Goal: Task Accomplishment & Management: Manage account settings

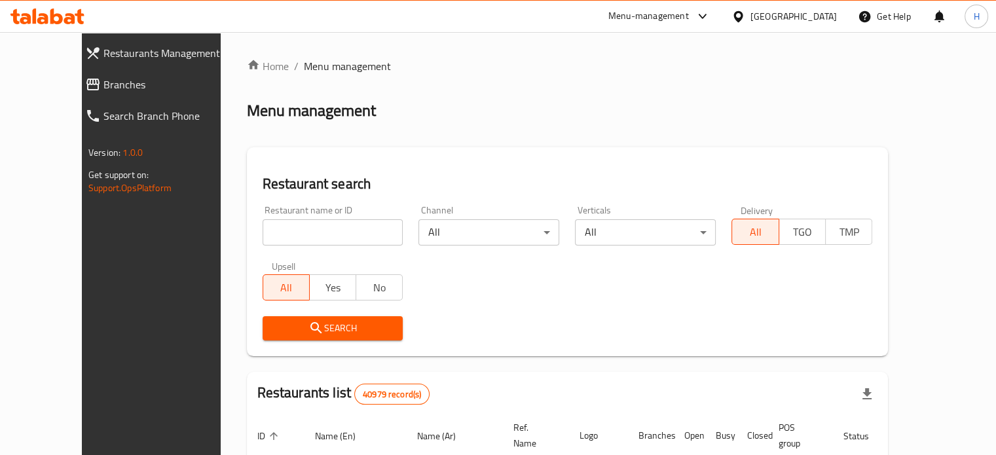
click at [263, 235] on input "search" at bounding box center [333, 232] width 141 height 26
type input "ش"
type input "ABOULLABAN"
click at [273, 331] on span "Search" at bounding box center [333, 328] width 120 height 16
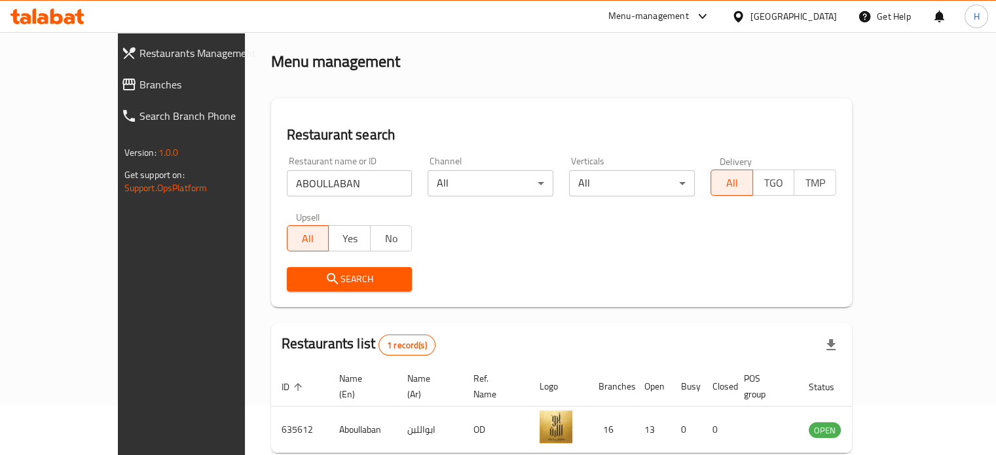
scroll to position [102, 0]
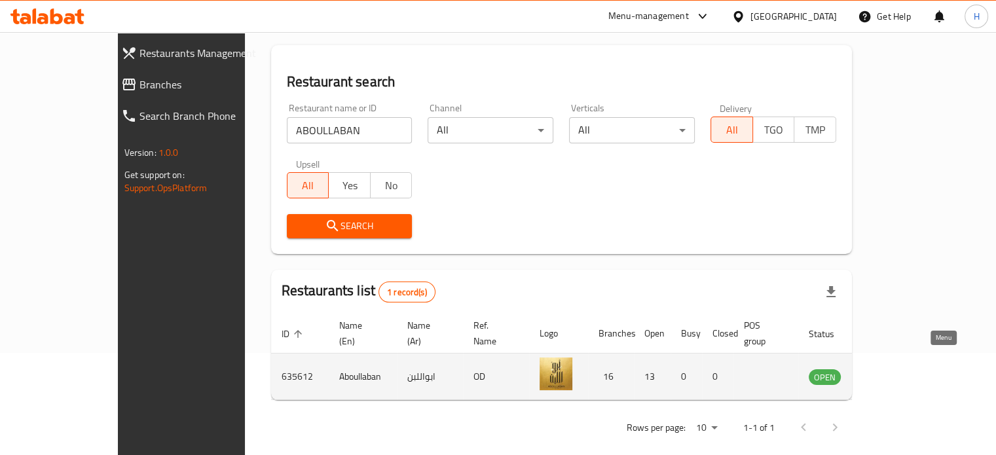
click at [901, 369] on link "enhanced table" at bounding box center [889, 377] width 24 height 16
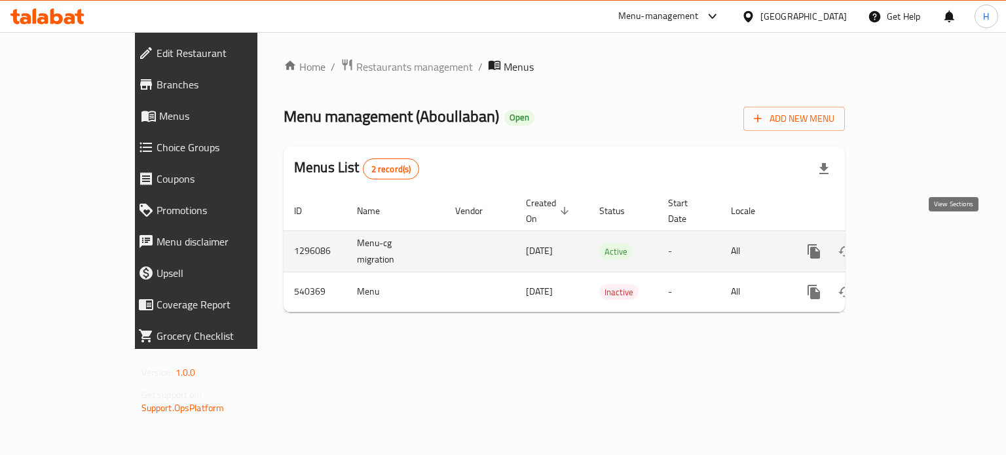
click at [916, 244] on icon "enhanced table" at bounding box center [908, 252] width 16 height 16
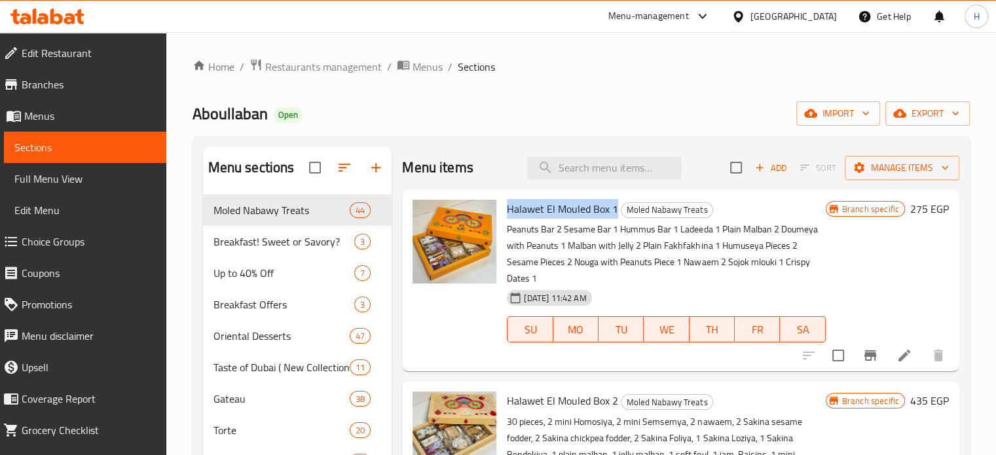
drag, startPoint x: 506, startPoint y: 206, endPoint x: 616, endPoint y: 206, distance: 110.0
click at [616, 206] on h6 "Halawet El Mouled Box 1 Moled Nabawy Treats" at bounding box center [666, 209] width 318 height 18
click at [573, 159] on input "search" at bounding box center [604, 167] width 155 height 23
paste input "Elite Hamper Basket"
type input "Elite Hamper Basket"
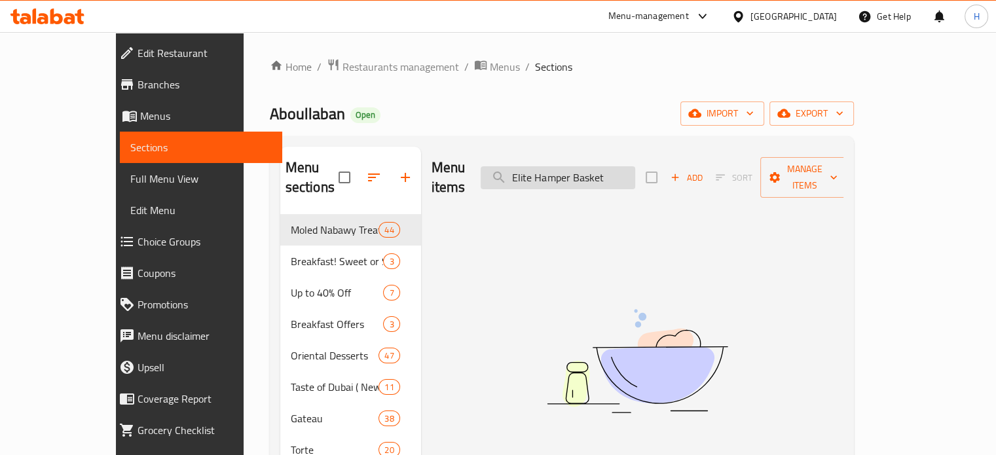
drag, startPoint x: 658, startPoint y: 163, endPoint x: 542, endPoint y: 170, distance: 116.1
click at [542, 170] on input "Elite Hamper Basket" at bounding box center [558, 177] width 155 height 23
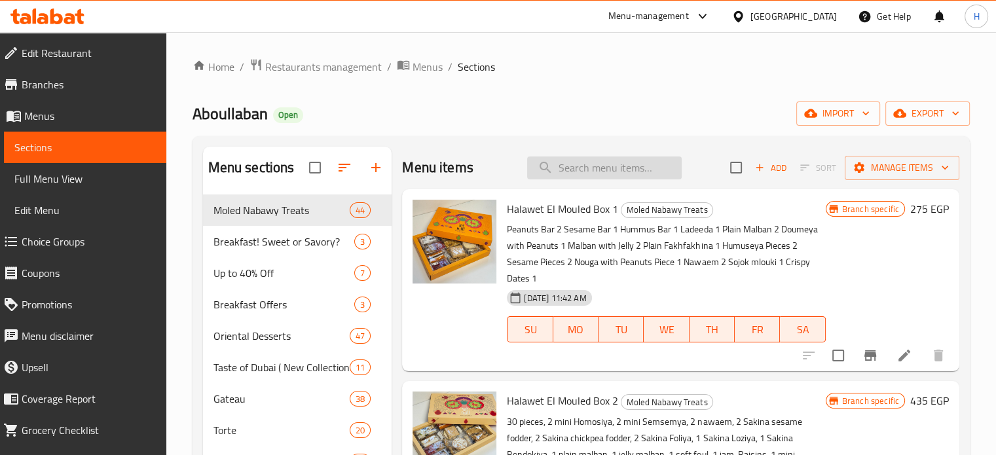
click at [622, 172] on input "search" at bounding box center [604, 167] width 155 height 23
paste input "2 Humuseya Pieces"
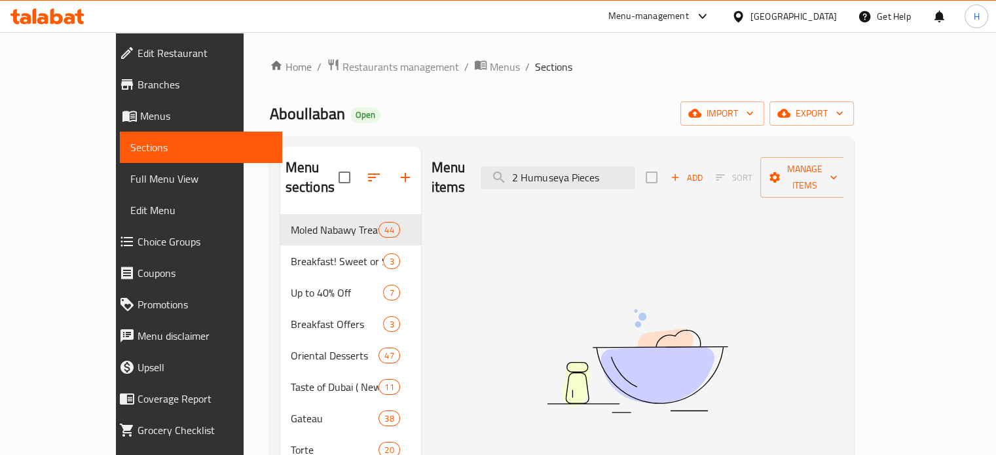
drag, startPoint x: 652, startPoint y: 170, endPoint x: 522, endPoint y: 160, distance: 129.9
click at [522, 160] on div "Menu items 2 Humuseya Pieces Add Sort Manage items" at bounding box center [637, 178] width 412 height 62
type input "="
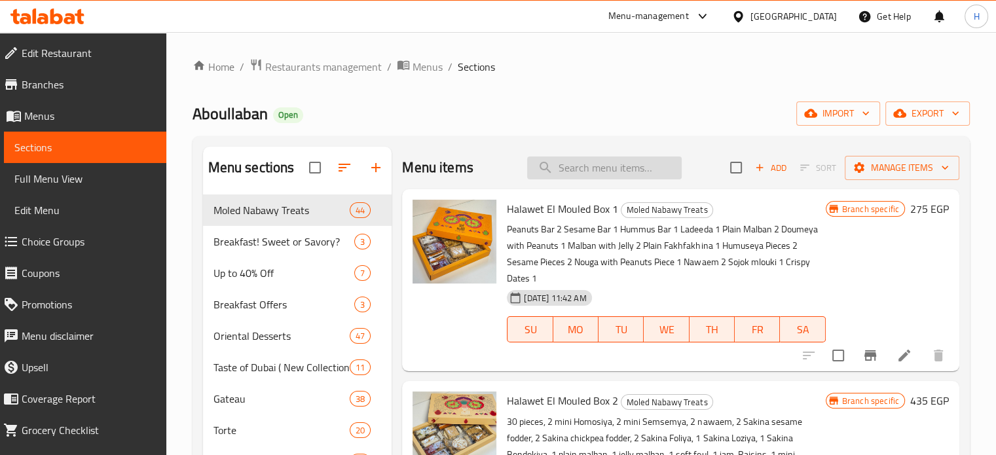
click at [579, 158] on input "search" at bounding box center [604, 167] width 155 height 23
type input "w"
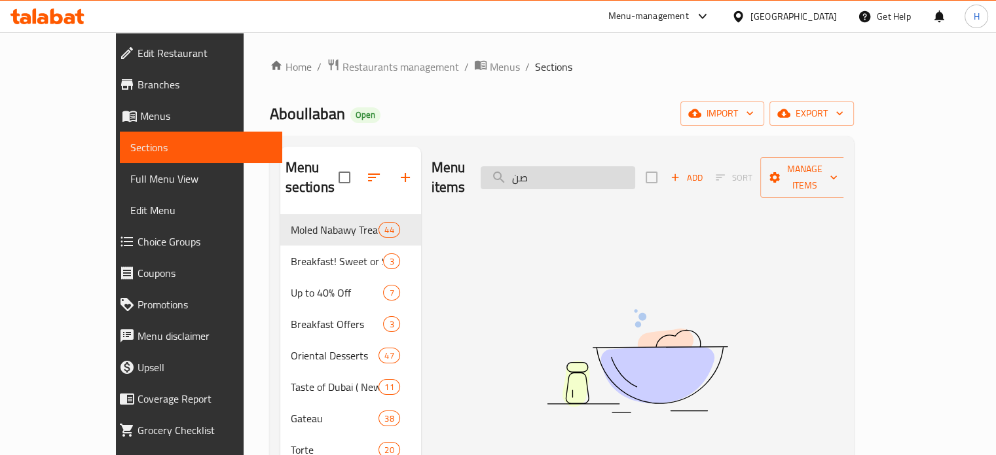
type input "ص"
drag, startPoint x: 589, startPoint y: 172, endPoint x: 514, endPoint y: 167, distance: 74.8
click at [514, 167] on div "Menu items صنية Add Sort Manage items" at bounding box center [637, 178] width 412 height 62
paste input "نية عروسة المولد"
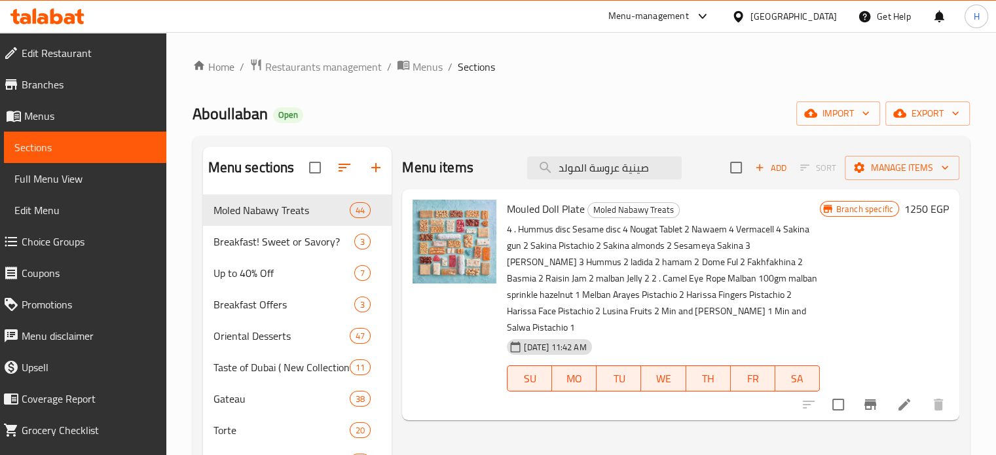
type input "صينية عروسة المولد"
click at [864, 399] on icon "Branch-specific-item" at bounding box center [870, 404] width 12 height 10
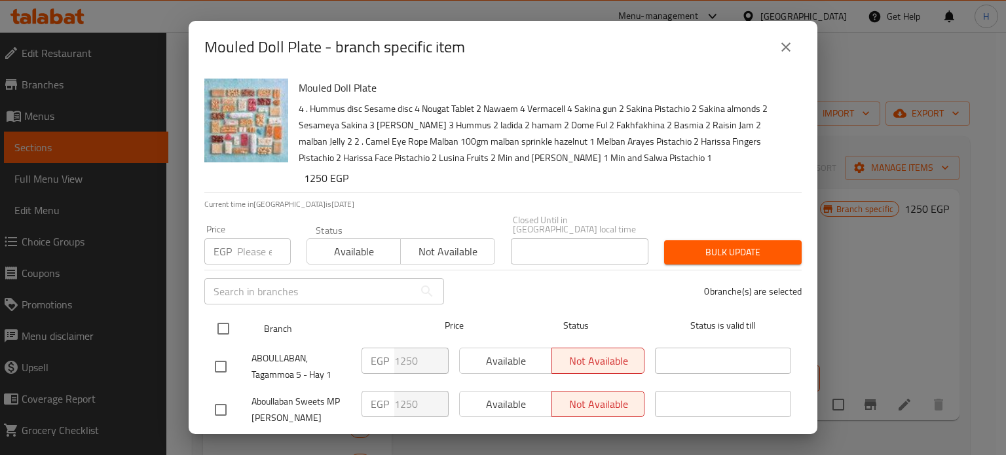
click at [221, 319] on input "checkbox" at bounding box center [222, 328] width 27 height 27
checkbox input "true"
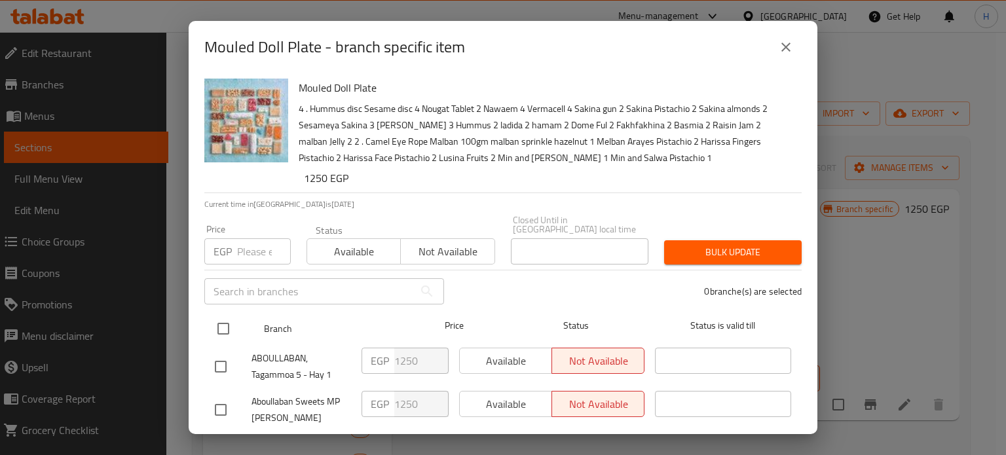
checkbox input "true"
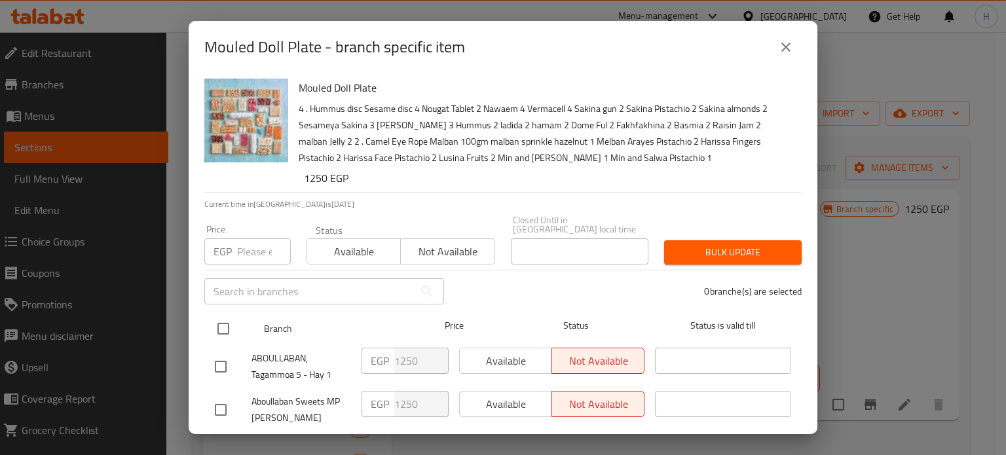
checkbox input "true"
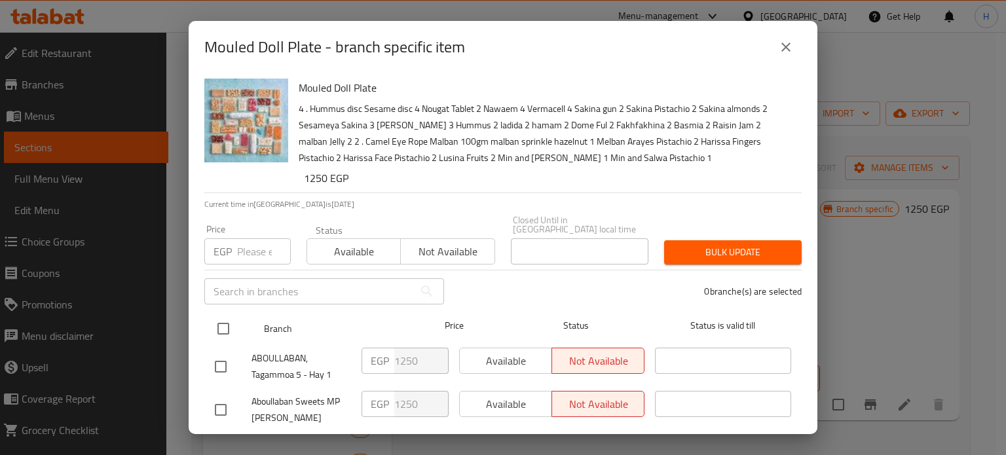
checkbox input "true"
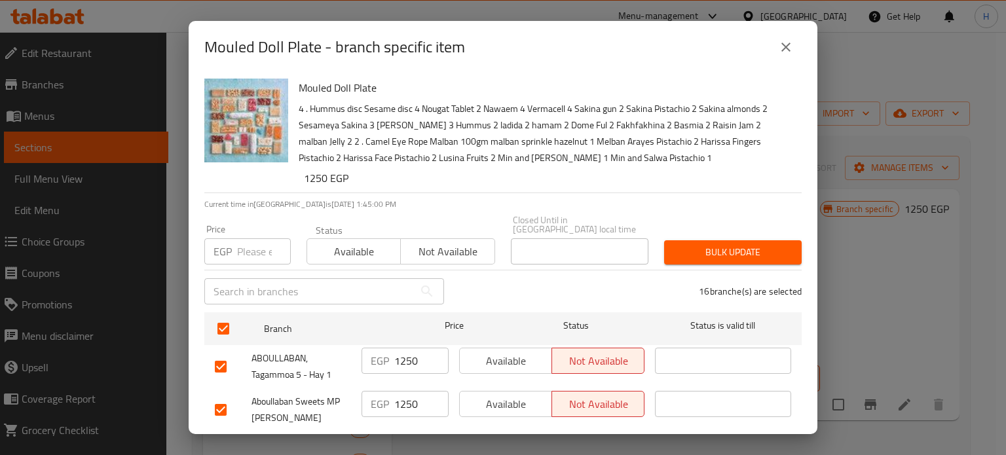
click at [240, 238] on input "number" at bounding box center [264, 251] width 54 height 26
paste input "1725"
type input "1725"
click at [758, 244] on span "Bulk update" at bounding box center [732, 252] width 117 height 16
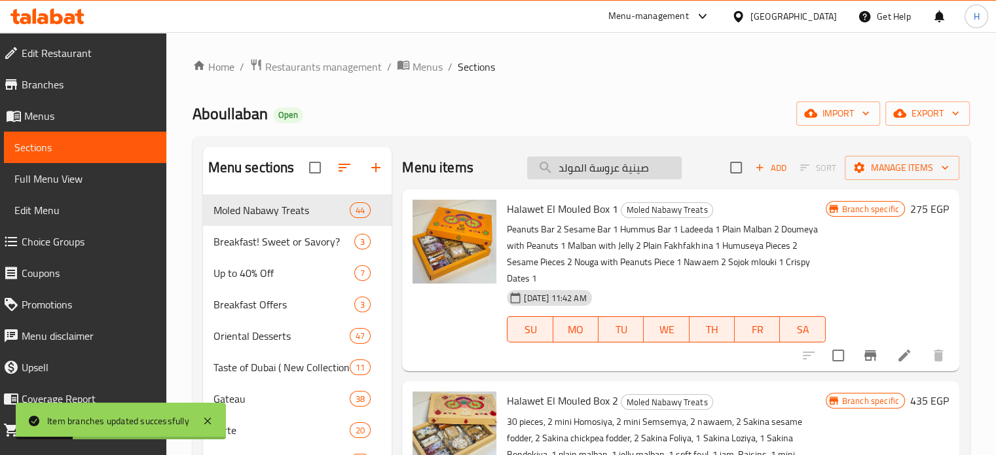
drag, startPoint x: 650, startPoint y: 166, endPoint x: 531, endPoint y: 164, distance: 119.2
click at [531, 164] on input "صينية عروسة المولد" at bounding box center [604, 167] width 155 height 23
paste input "قرصين حمصيه ميني"
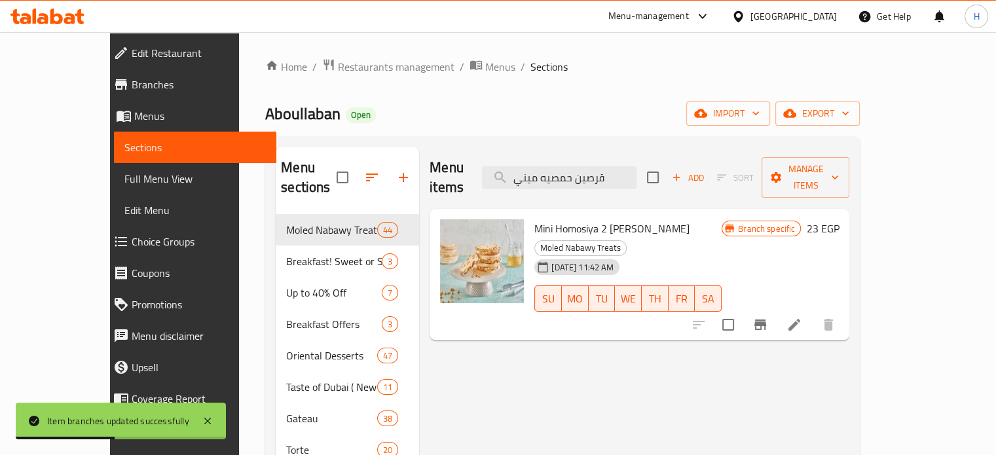
type input "قرصين حمصيه ميني"
click at [768, 317] on icon "Branch-specific-item" at bounding box center [760, 325] width 16 height 16
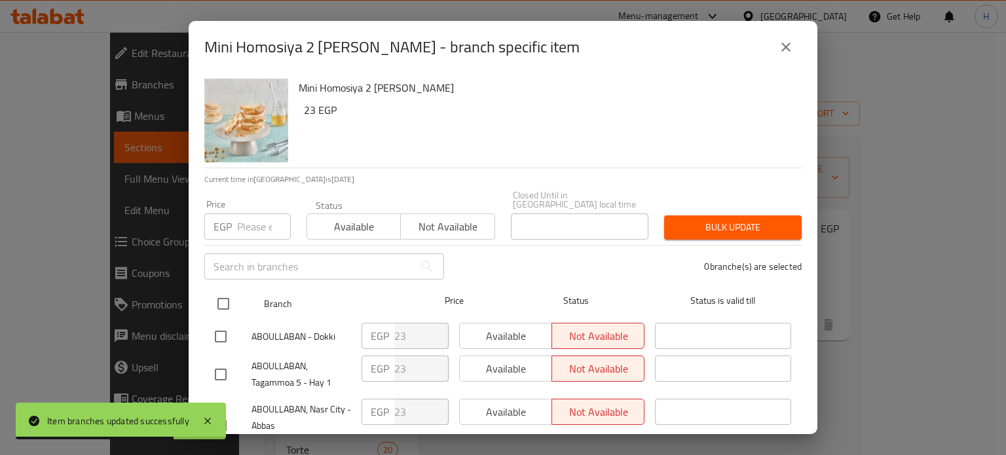
click at [228, 291] on input "checkbox" at bounding box center [222, 303] width 27 height 27
checkbox input "true"
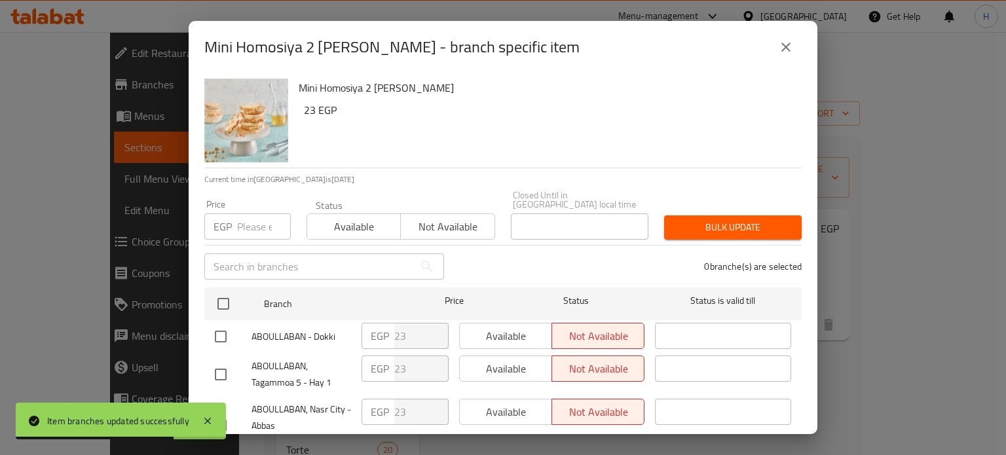
checkbox input "true"
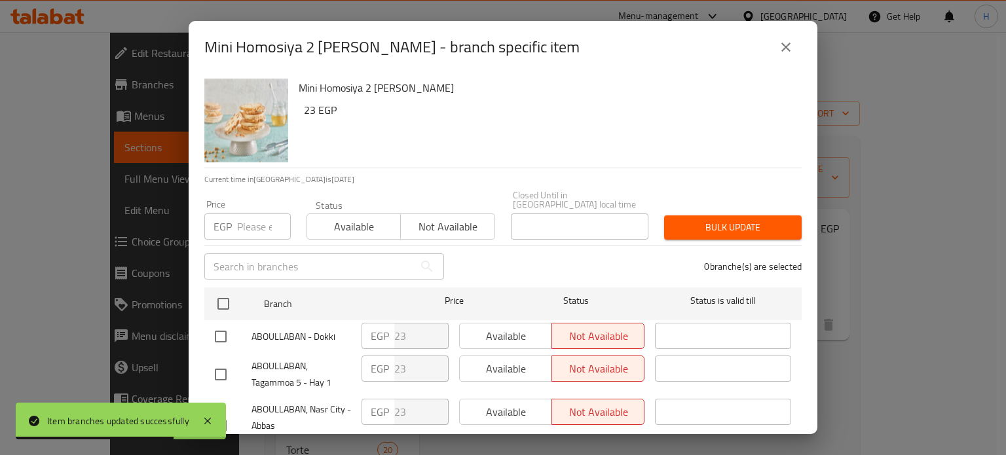
checkbox input "true"
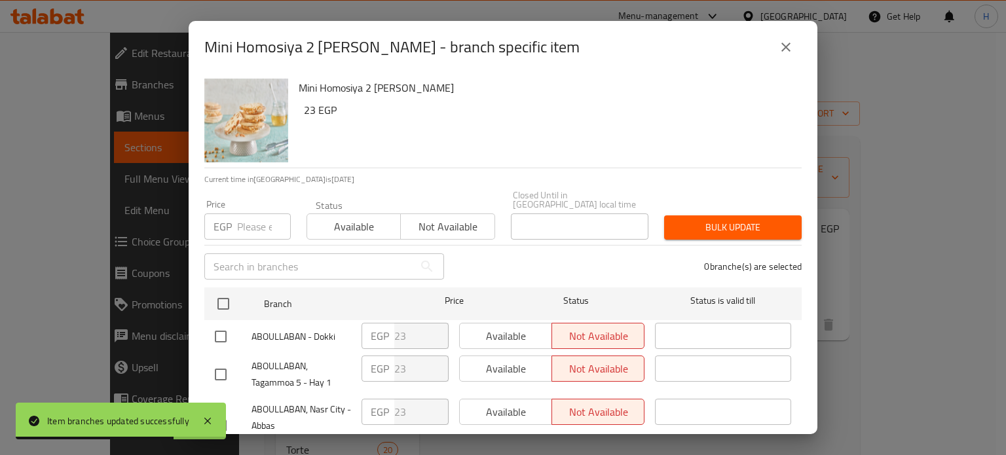
checkbox input "true"
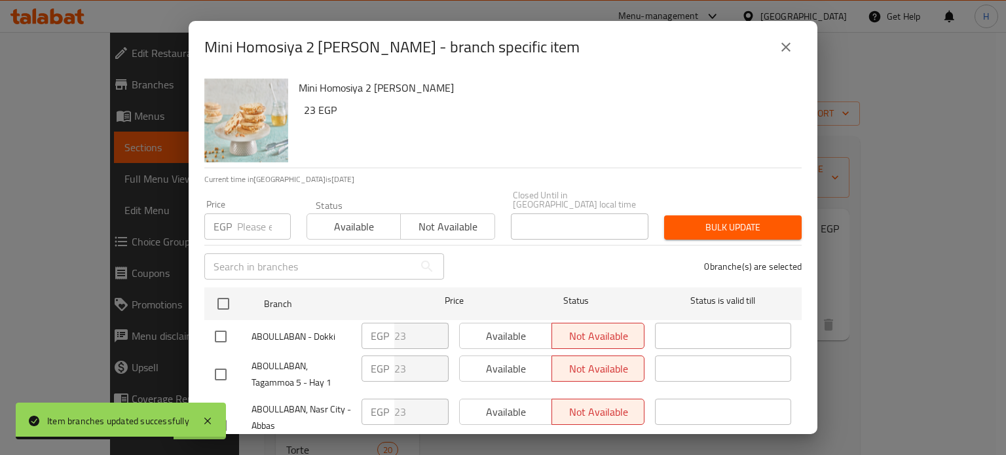
checkbox input "true"
click at [250, 221] on input "number" at bounding box center [264, 226] width 54 height 26
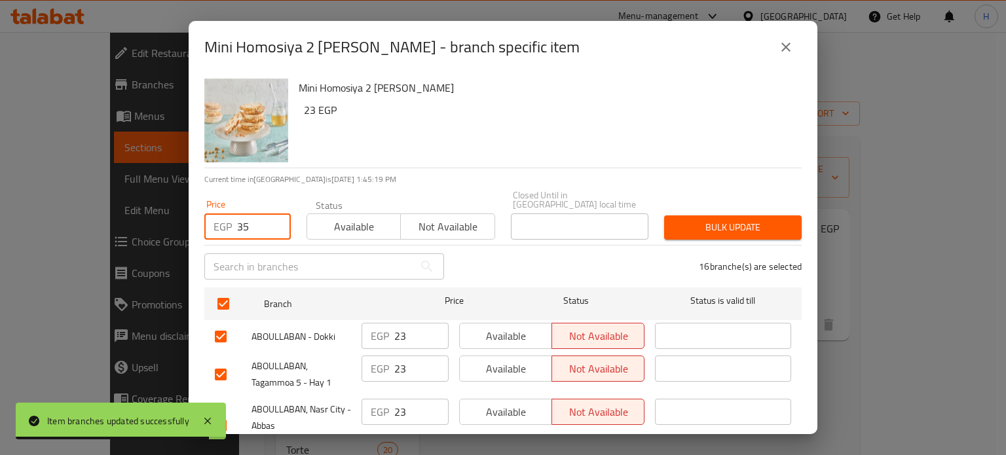
type input "35"
click at [733, 219] on span "Bulk update" at bounding box center [732, 227] width 117 height 16
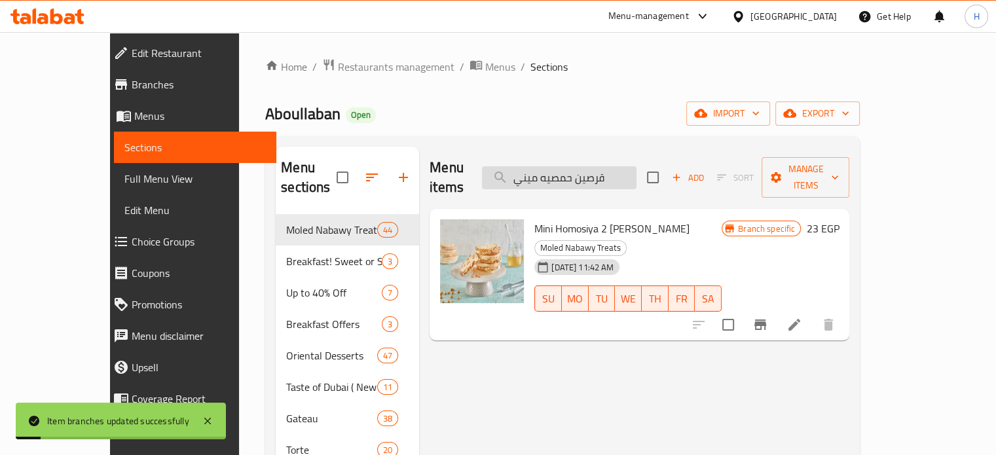
click at [622, 170] on input "قرصين حمصيه ميني" at bounding box center [559, 177] width 155 height 23
paste input "مسم"
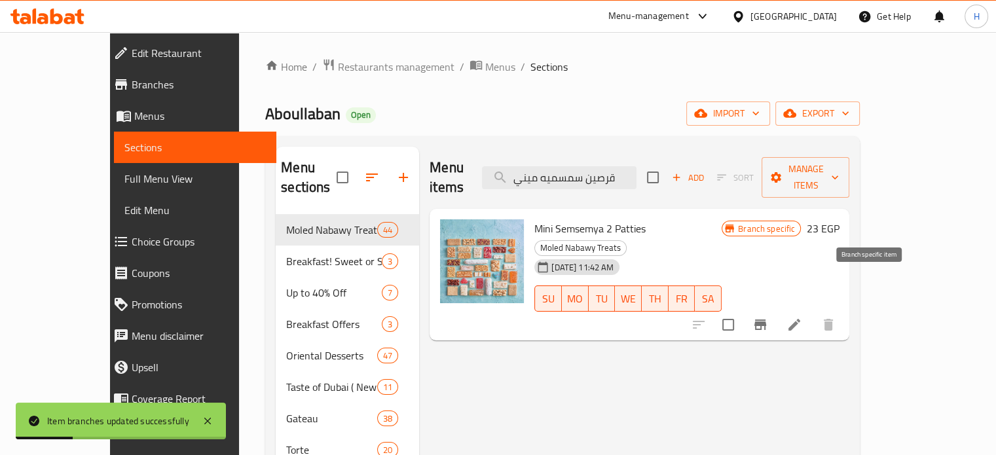
type input "قرصين سمسميه ميني"
click at [768, 317] on icon "Branch-specific-item" at bounding box center [760, 325] width 16 height 16
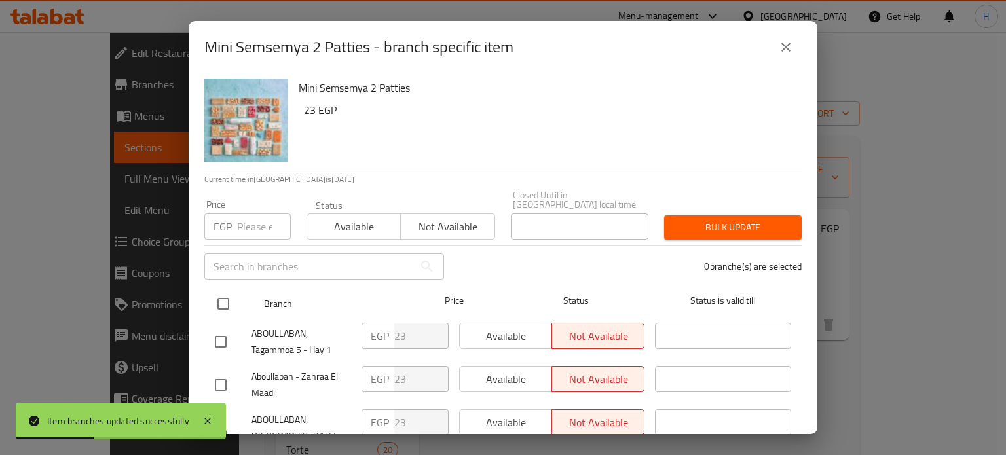
click at [227, 292] on input "checkbox" at bounding box center [222, 303] width 27 height 27
checkbox input "true"
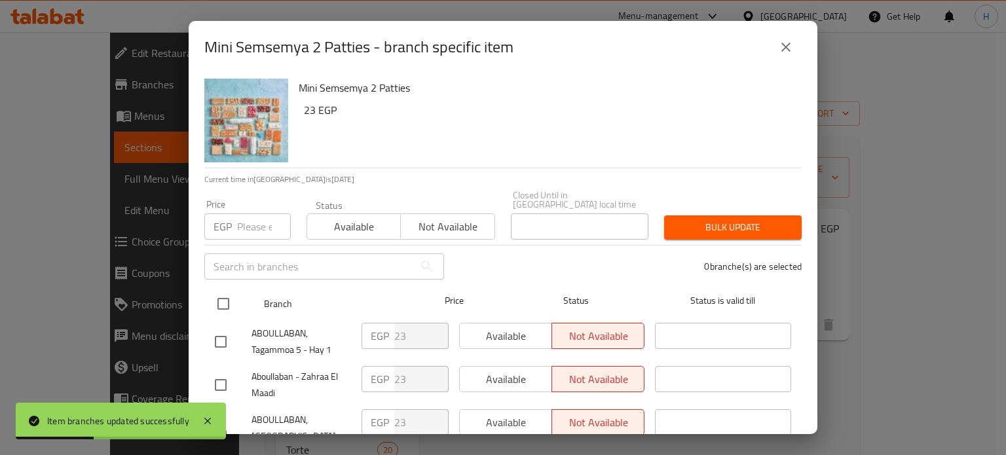
checkbox input "true"
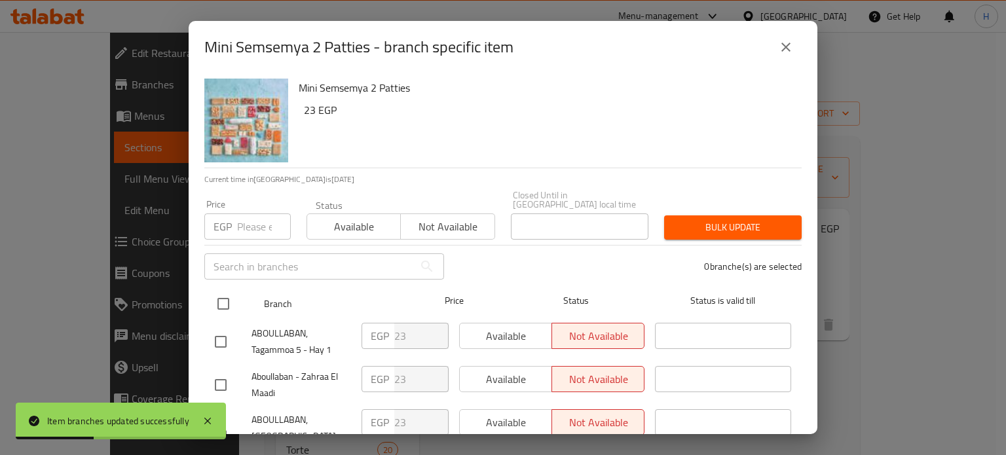
checkbox input "true"
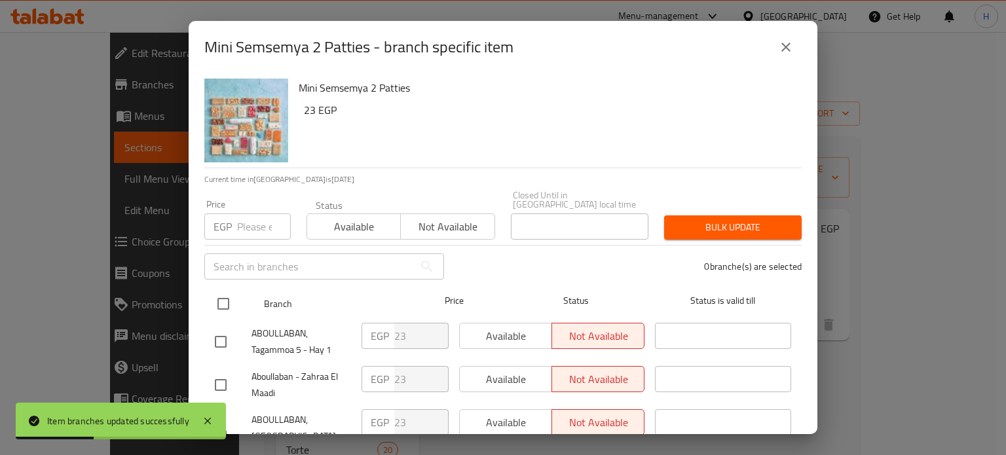
checkbox input "true"
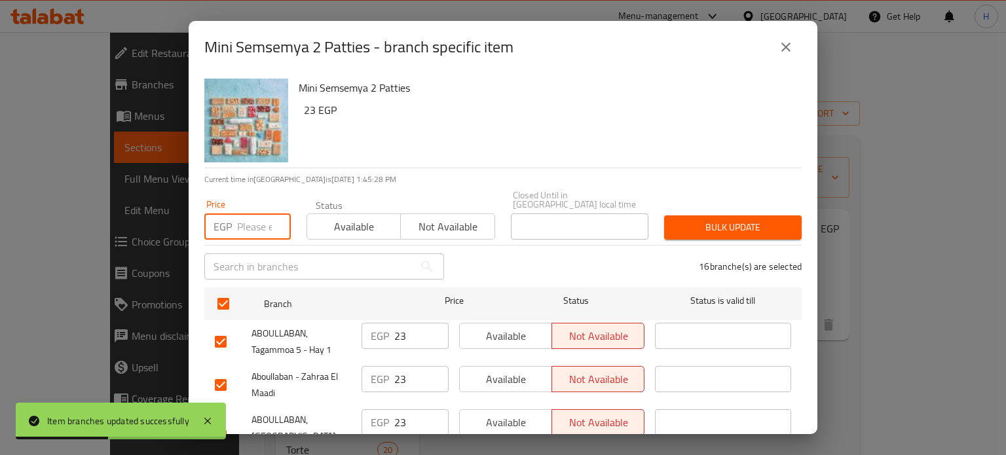
click at [245, 213] on input "number" at bounding box center [264, 226] width 54 height 26
type input "35"
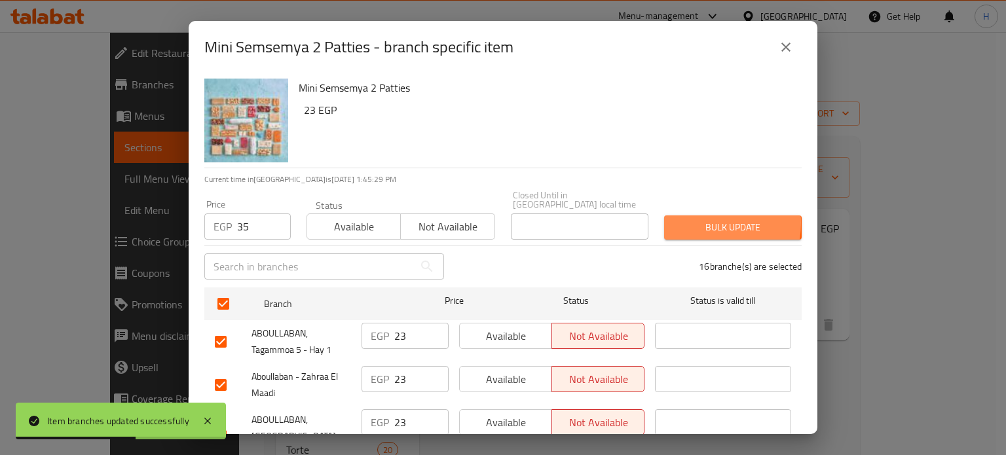
click at [680, 219] on span "Bulk update" at bounding box center [732, 227] width 117 height 16
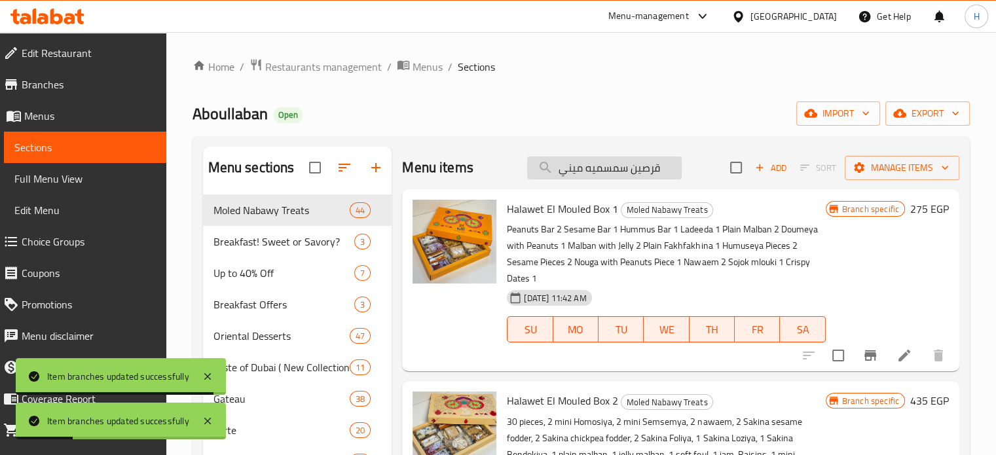
click at [613, 172] on input "قرصين سمسميه ميني" at bounding box center [604, 167] width 155 height 23
paste input "نوجا فول"
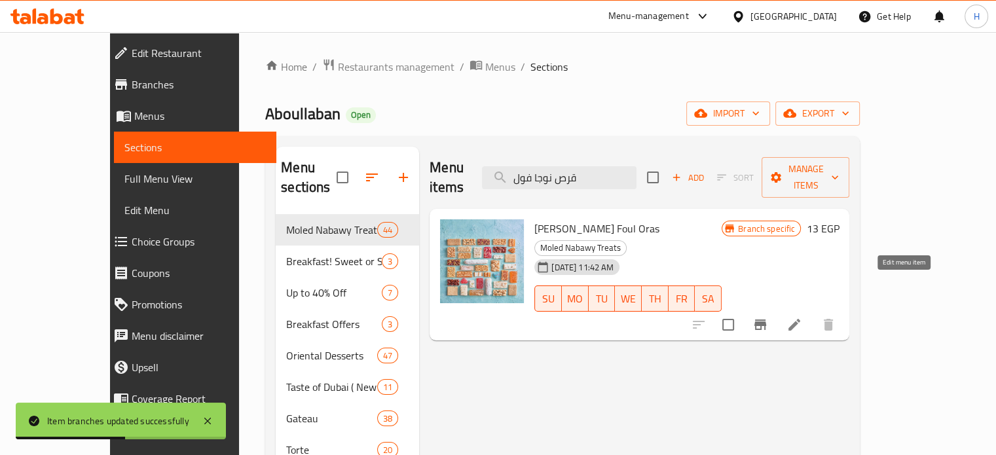
type input "قرص نوجا فول"
click at [766, 319] on icon "Branch-specific-item" at bounding box center [760, 324] width 12 height 10
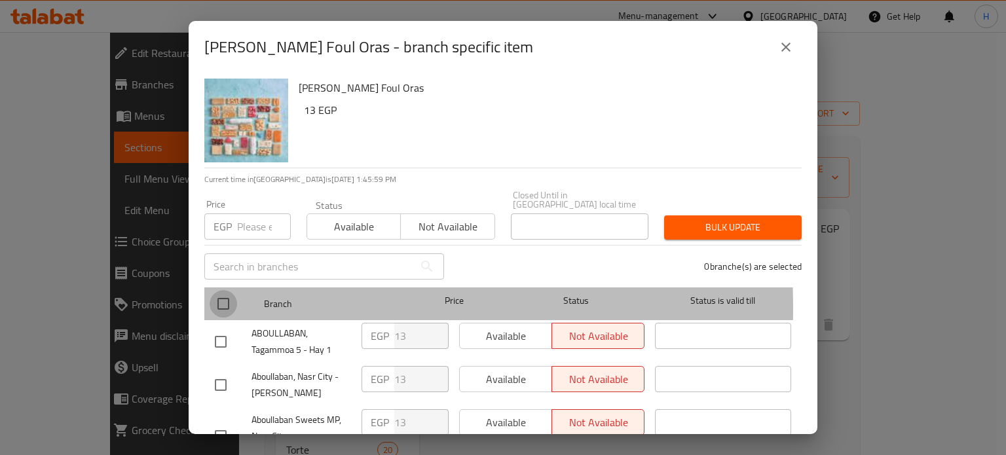
click at [227, 299] on input "checkbox" at bounding box center [222, 303] width 27 height 27
checkbox input "true"
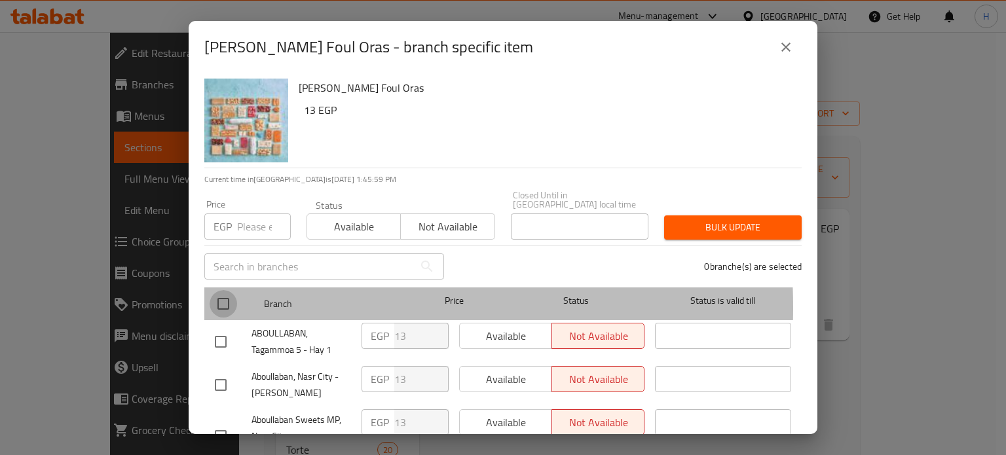
checkbox input "true"
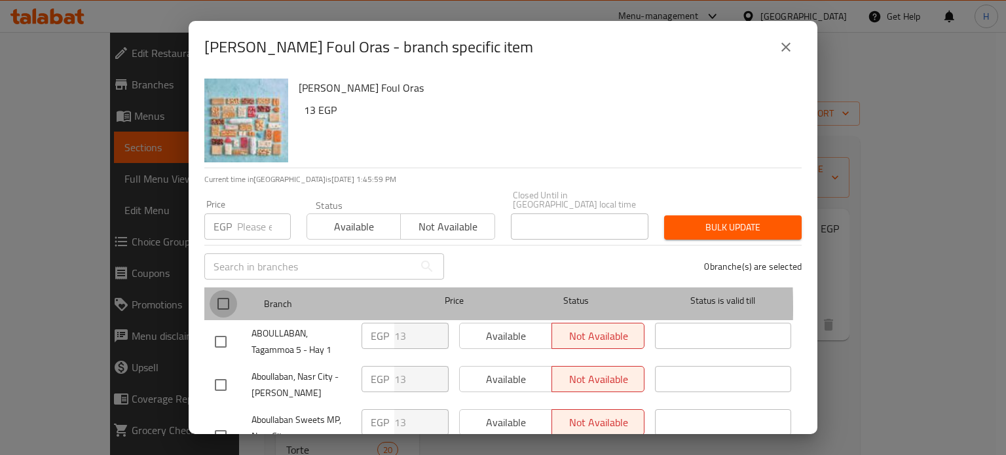
checkbox input "true"
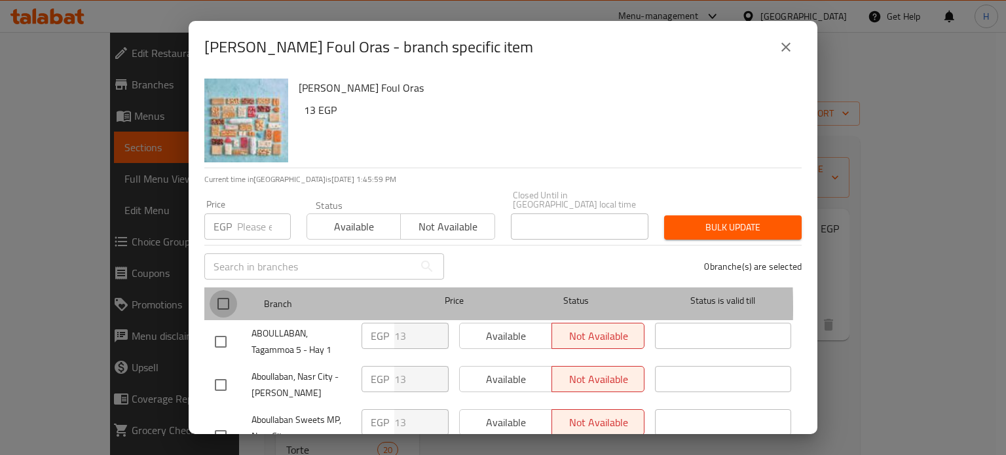
checkbox input "true"
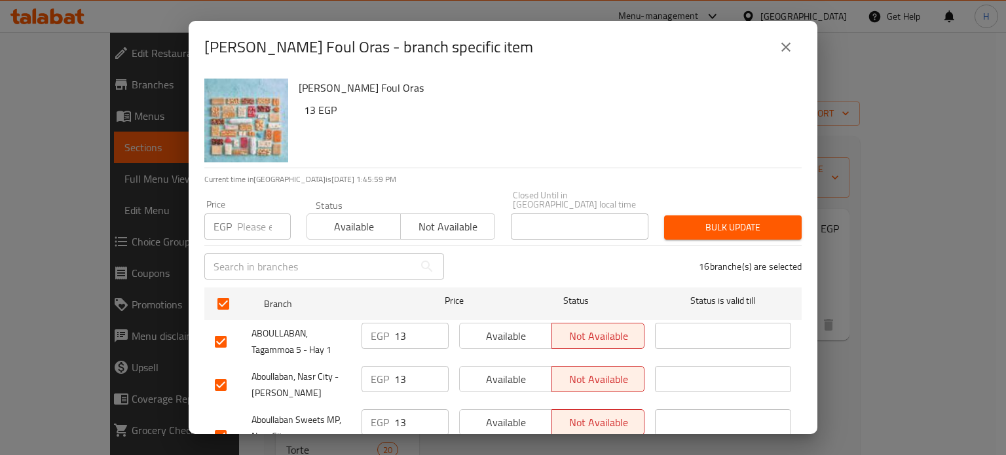
click at [244, 223] on input "number" at bounding box center [264, 226] width 54 height 26
type input "17"
click at [696, 221] on span "Bulk update" at bounding box center [732, 227] width 117 height 16
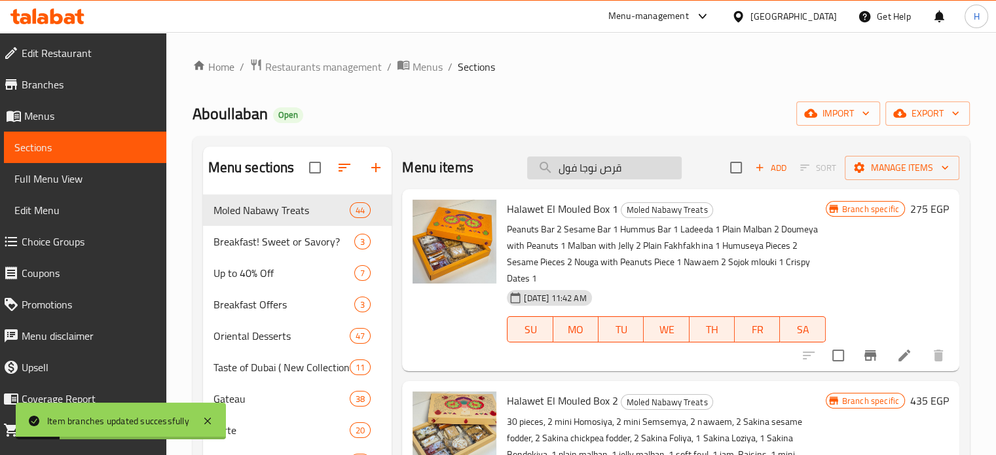
drag, startPoint x: 604, startPoint y: 169, endPoint x: 536, endPoint y: 168, distance: 68.1
click at [536, 168] on input "قرص نوجا فول" at bounding box center [604, 167] width 155 height 23
paste input "عتين نواعم"
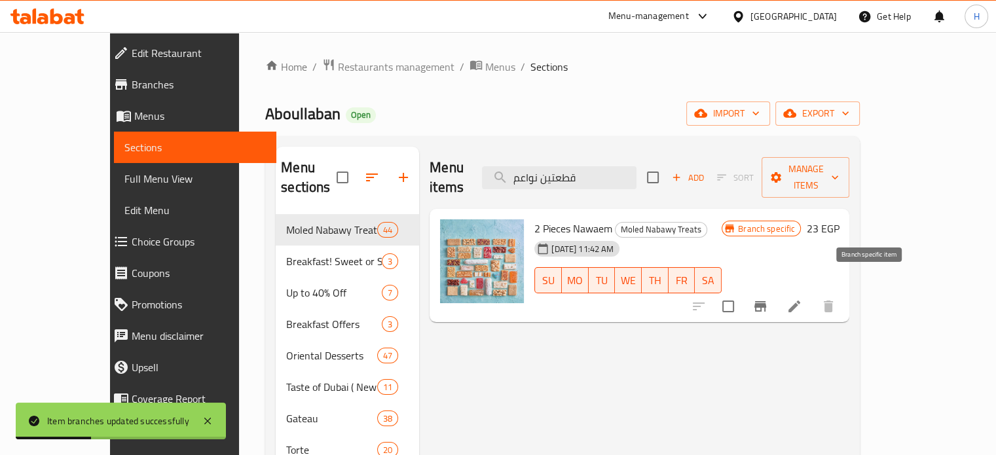
type input "قطعتين نواعم"
click at [776, 297] on button "Branch-specific-item" at bounding box center [759, 306] width 31 height 31
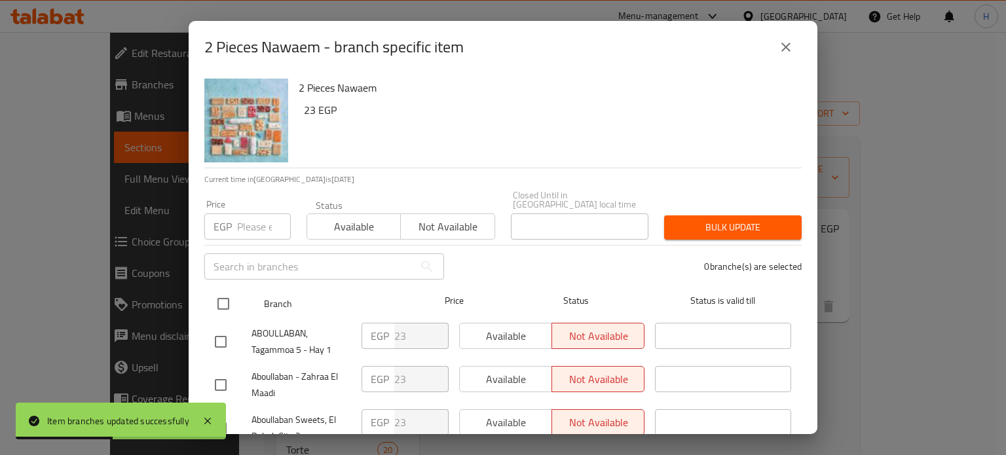
click at [220, 294] on input "checkbox" at bounding box center [222, 303] width 27 height 27
checkbox input "true"
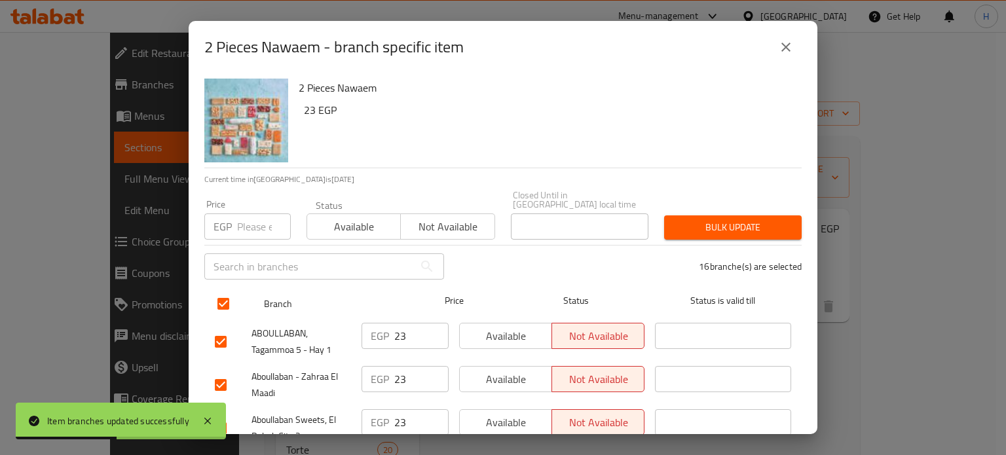
checkbox input "true"
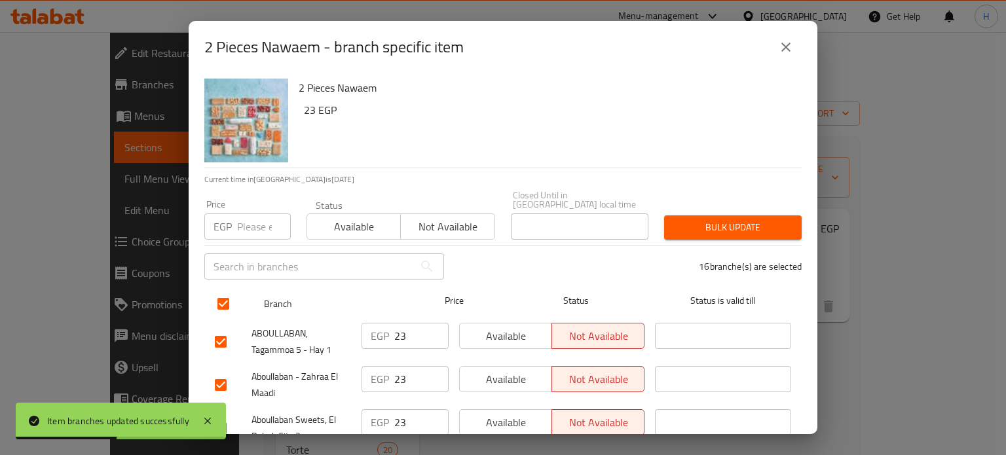
checkbox input "true"
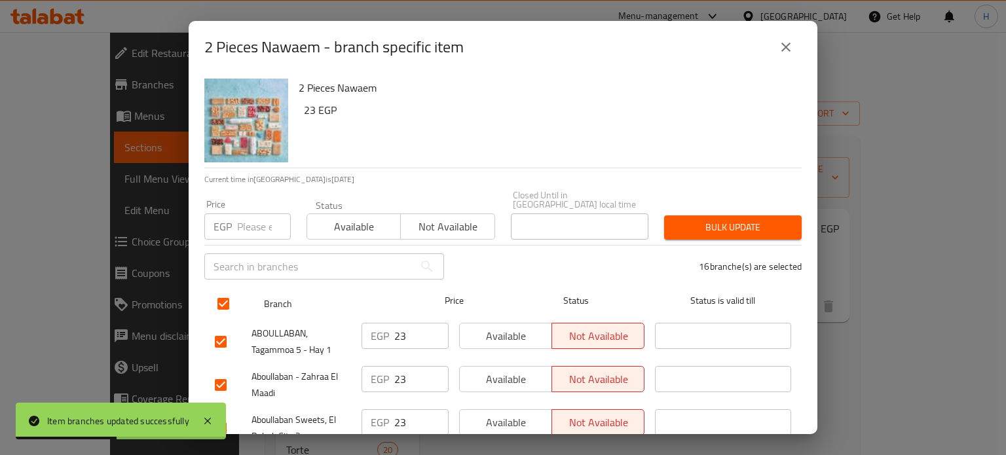
checkbox input "true"
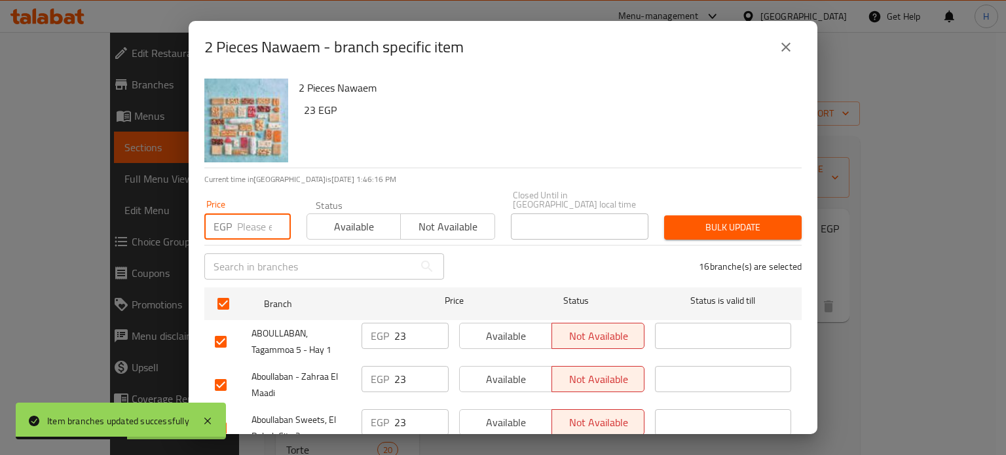
click at [255, 218] on input "number" at bounding box center [264, 226] width 54 height 26
type input "35"
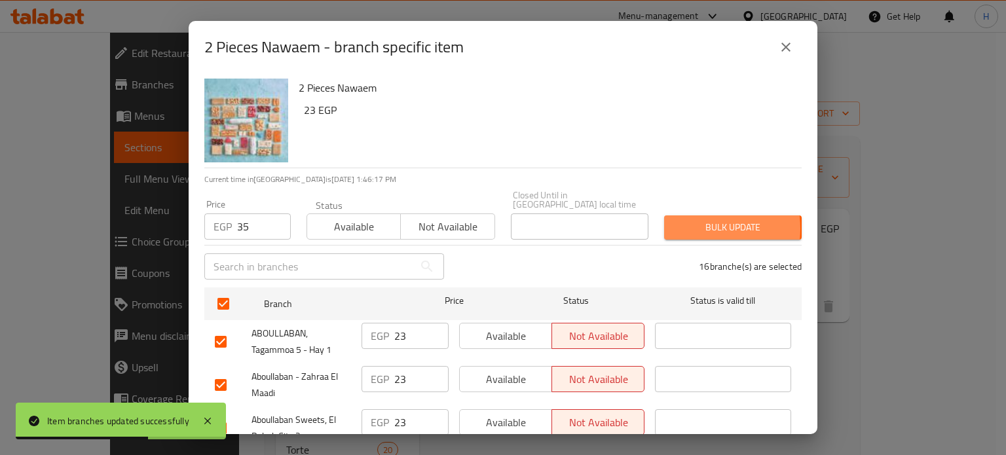
click at [687, 219] on span "Bulk update" at bounding box center [732, 227] width 117 height 16
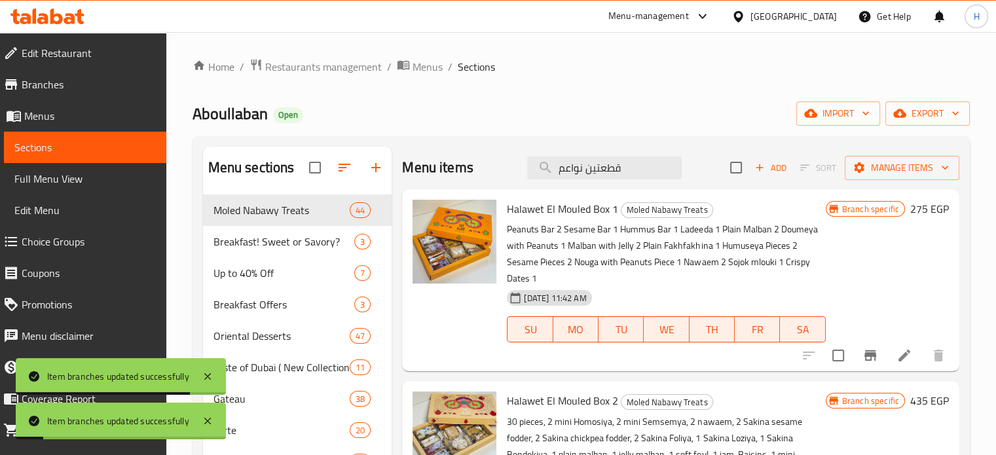
drag, startPoint x: 632, startPoint y: 168, endPoint x: 488, endPoint y: 170, distance: 143.4
click at [488, 170] on div "Menu items قطعتين نواعم Add Sort Manage items" at bounding box center [680, 168] width 557 height 43
paste input "حما"
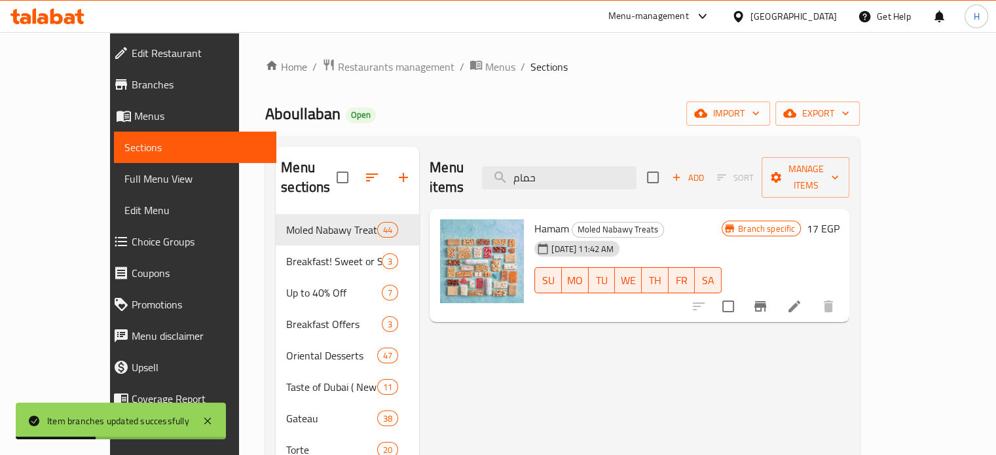
type input "حمام"
click at [768, 299] on icon "Branch-specific-item" at bounding box center [760, 307] width 16 height 16
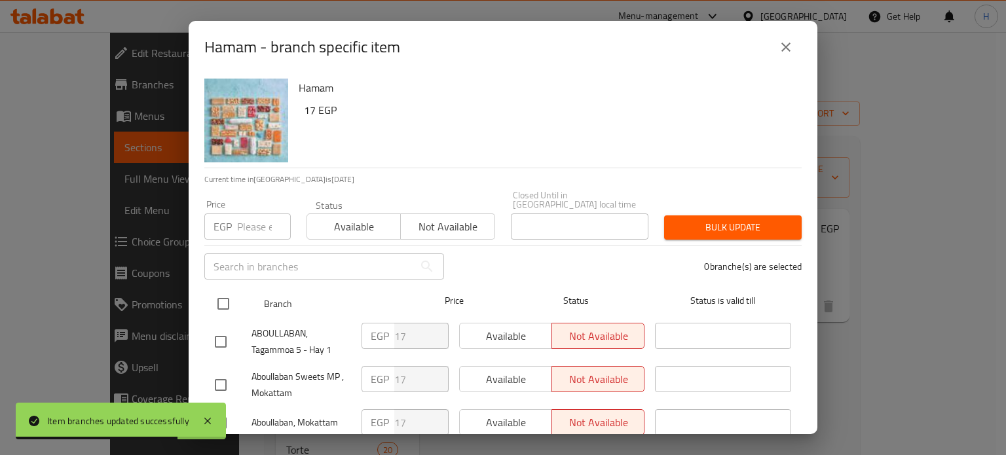
click at [226, 293] on input "checkbox" at bounding box center [222, 303] width 27 height 27
checkbox input "true"
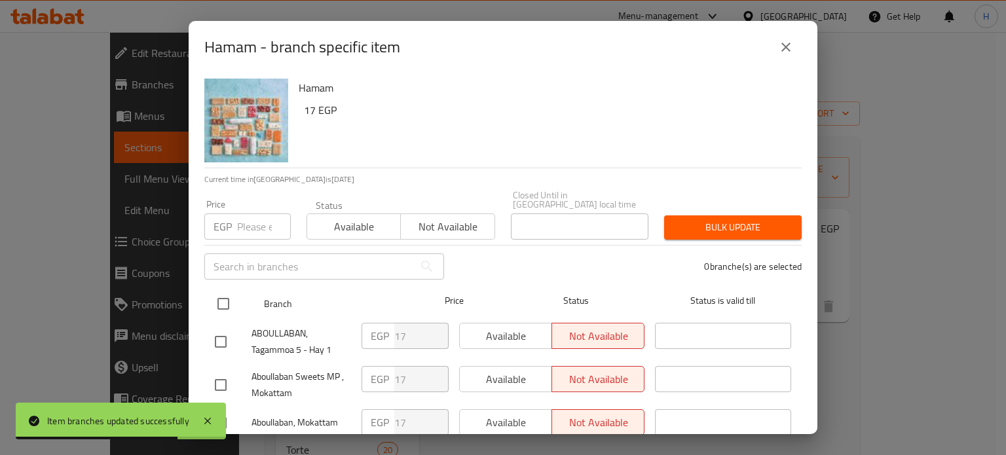
checkbox input "true"
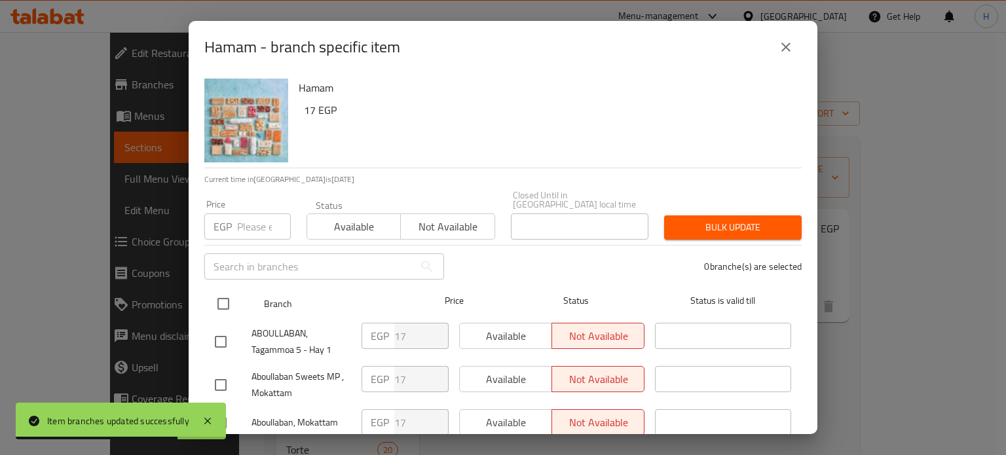
checkbox input "true"
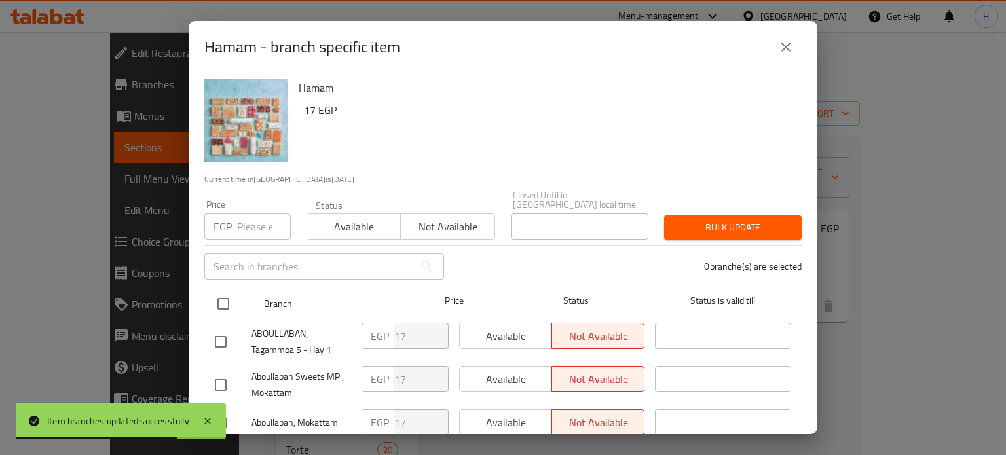
checkbox input "true"
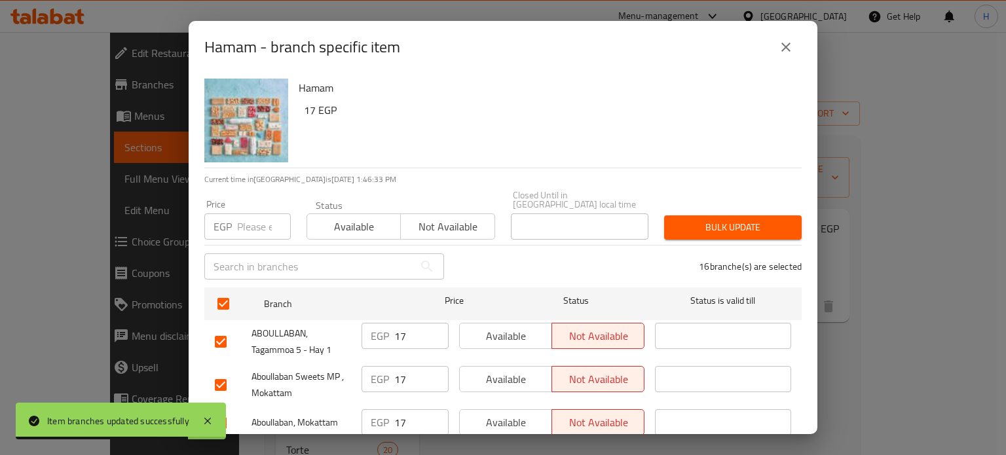
click at [246, 217] on input "number" at bounding box center [264, 226] width 54 height 26
type input "3"
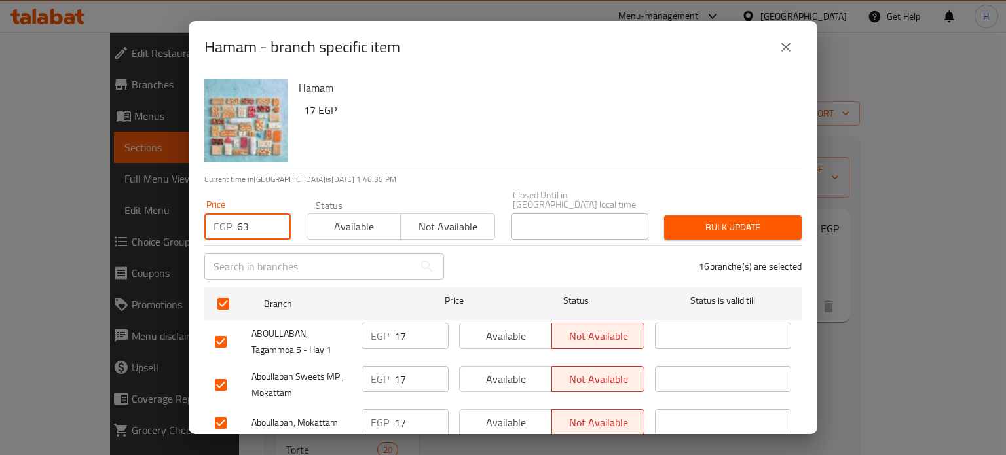
type input "63"
click at [749, 227] on button "Bulk update" at bounding box center [732, 227] width 137 height 24
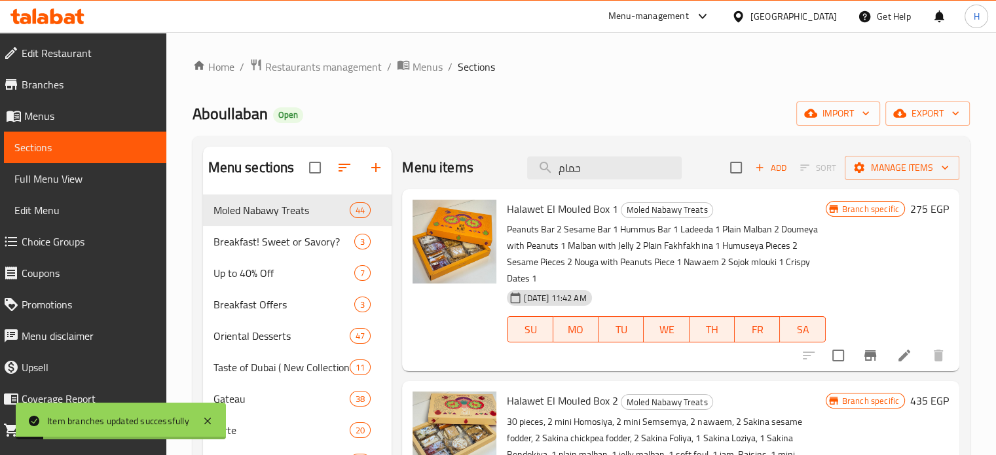
drag, startPoint x: 609, startPoint y: 160, endPoint x: 472, endPoint y: 163, distance: 137.5
click at [472, 163] on div "Menu items حمام Add Sort Manage items" at bounding box center [680, 168] width 557 height 43
paste input "فخفخينا ساده"
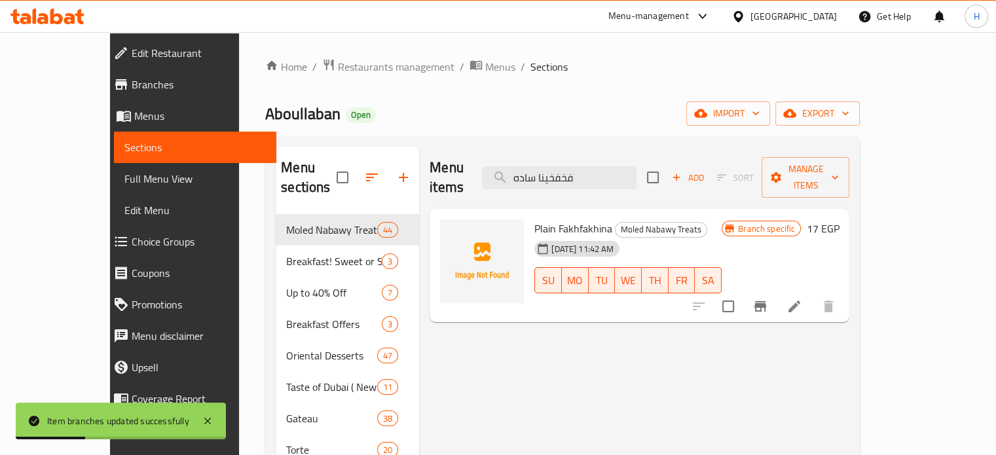
type input "فخفخينا ساده"
click at [766, 301] on icon "Branch-specific-item" at bounding box center [760, 306] width 12 height 10
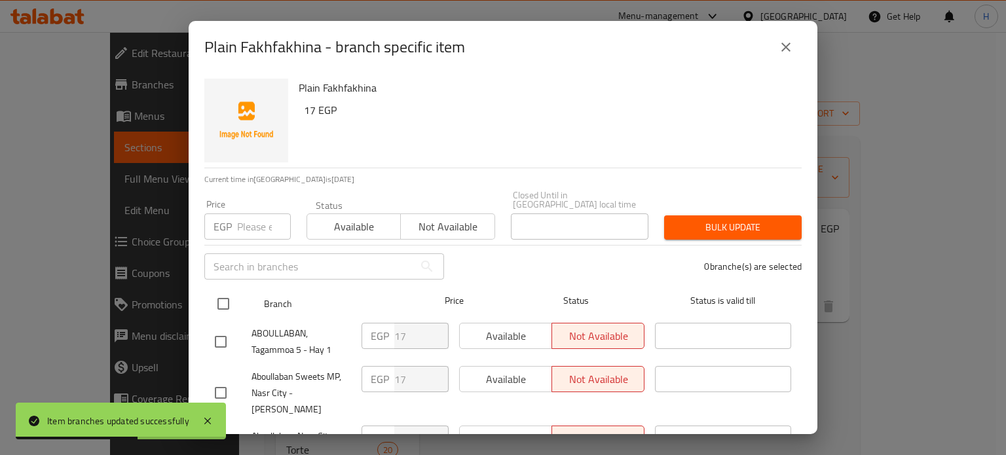
click at [228, 297] on input "checkbox" at bounding box center [222, 303] width 27 height 27
checkbox input "true"
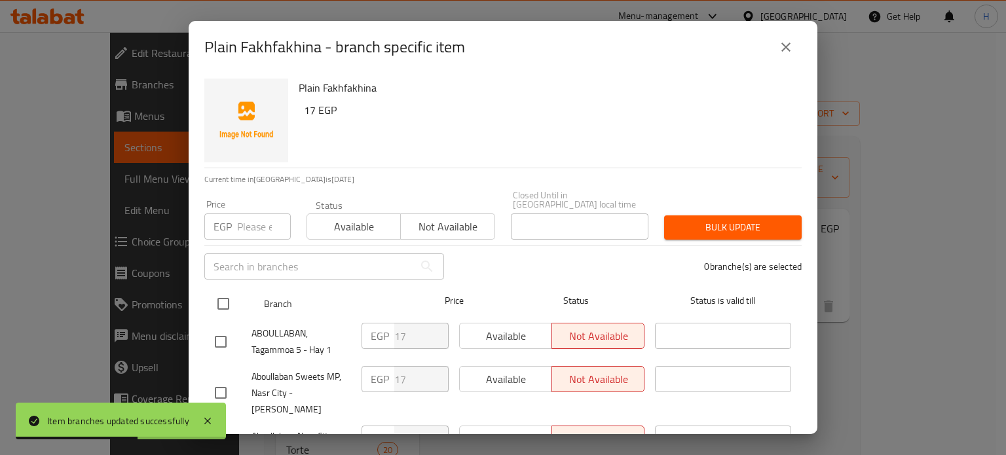
checkbox input "true"
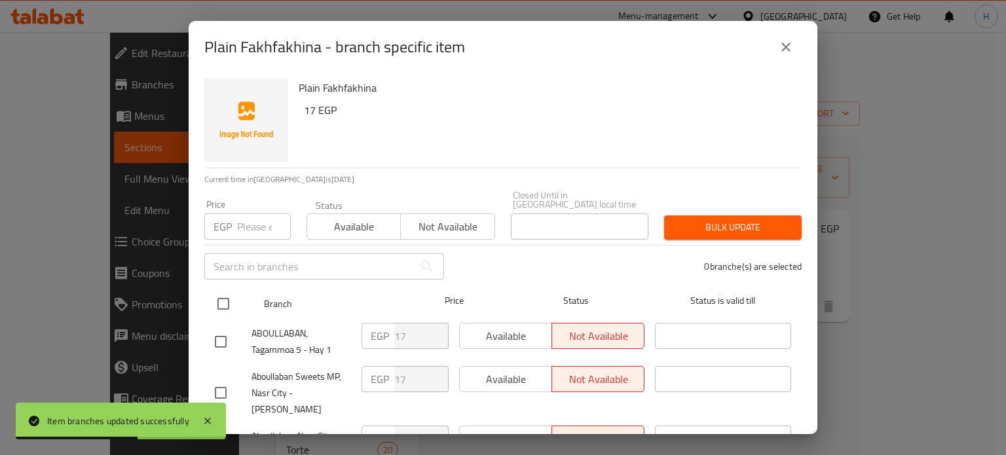
checkbox input "true"
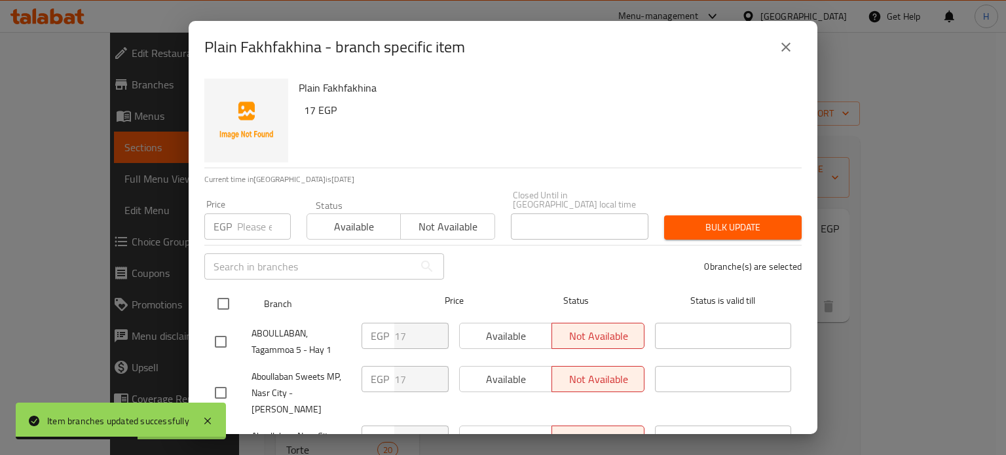
checkbox input "true"
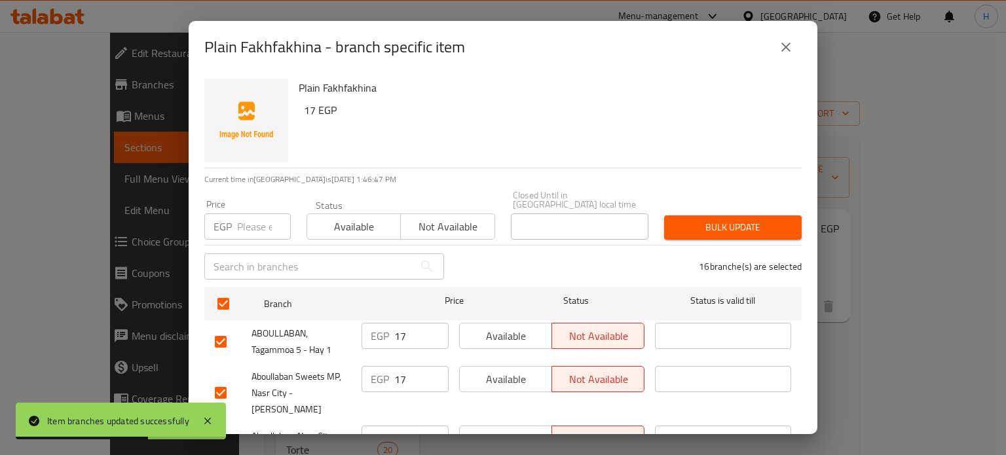
click at [235, 215] on div "EGP Price" at bounding box center [247, 226] width 86 height 26
paste input "63"
type input "63"
click at [677, 215] on button "Bulk update" at bounding box center [732, 227] width 137 height 24
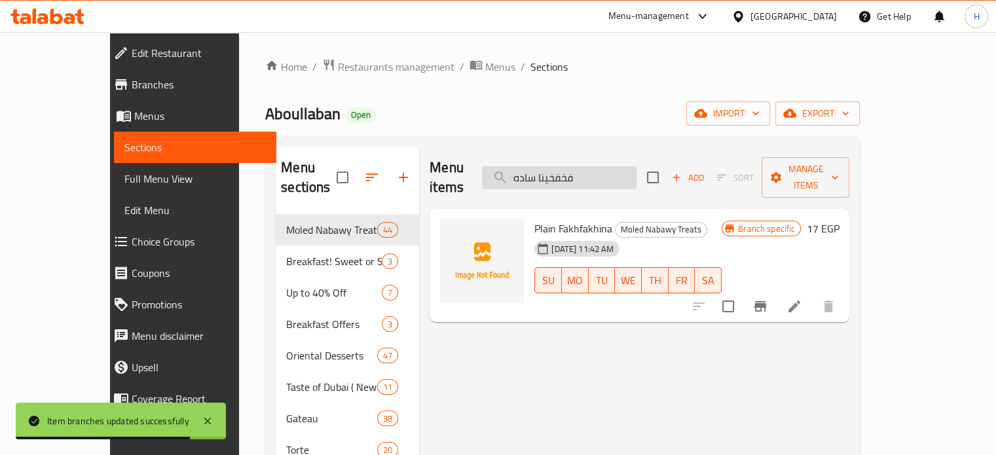
drag, startPoint x: 620, startPoint y: 166, endPoint x: 530, endPoint y: 164, distance: 89.7
click at [530, 166] on input "فخفخينا ساده" at bounding box center [559, 177] width 155 height 23
paste input "ديدة"
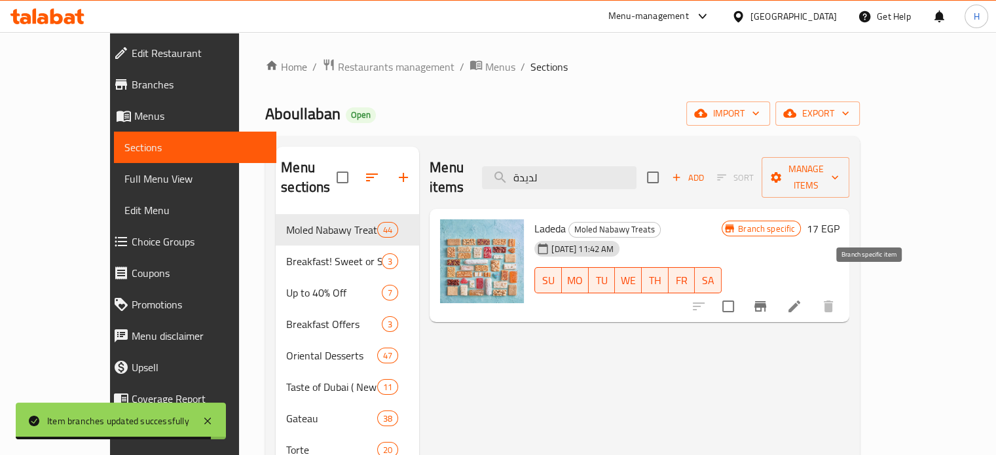
type input "لديدة"
click at [768, 299] on icon "Branch-specific-item" at bounding box center [760, 307] width 16 height 16
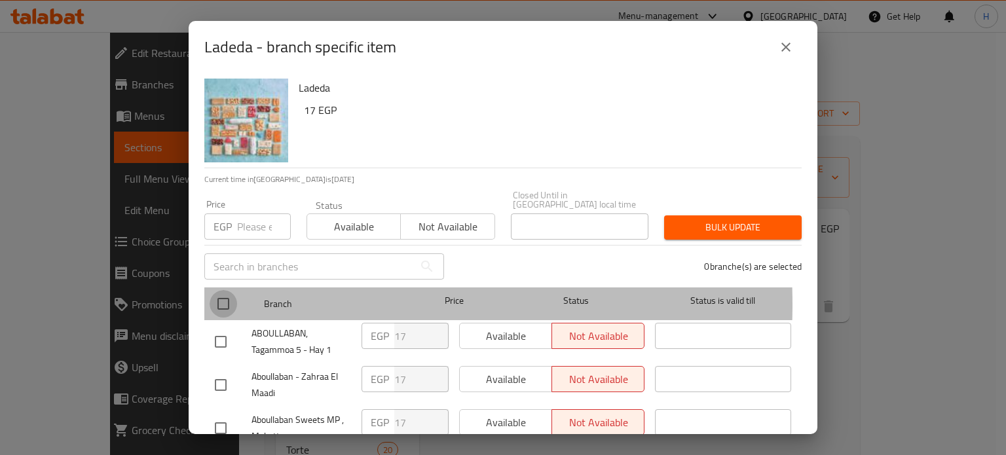
click at [215, 295] on input "checkbox" at bounding box center [222, 303] width 27 height 27
checkbox input "true"
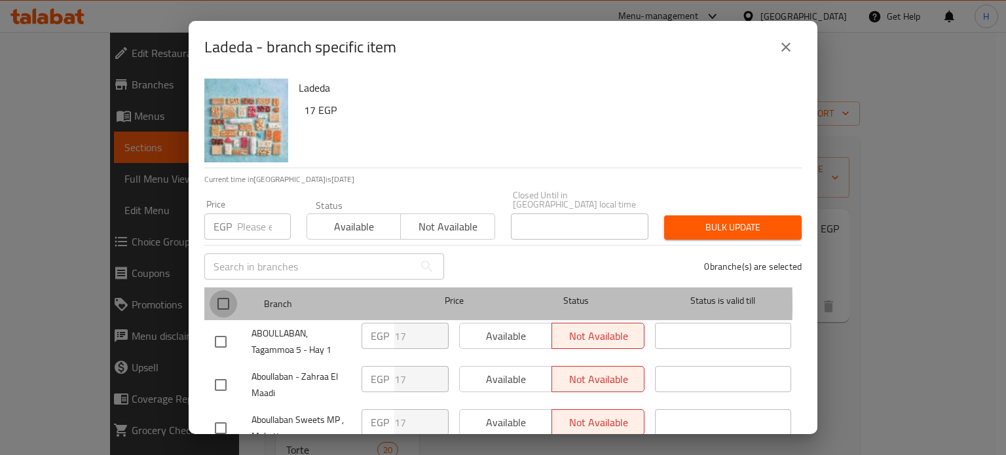
checkbox input "true"
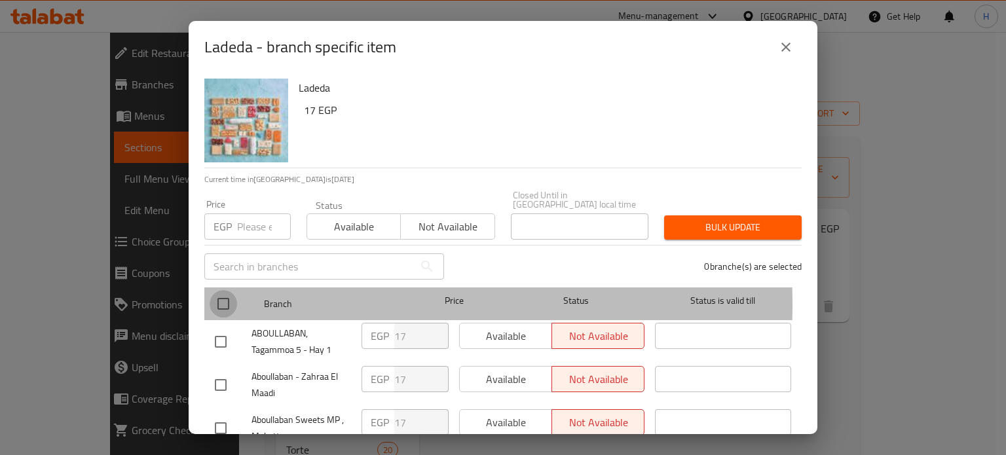
checkbox input "true"
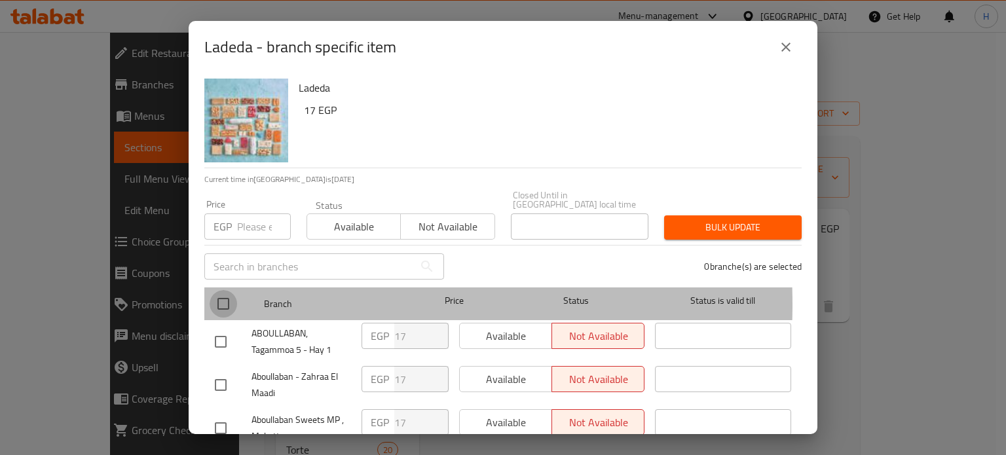
checkbox input "true"
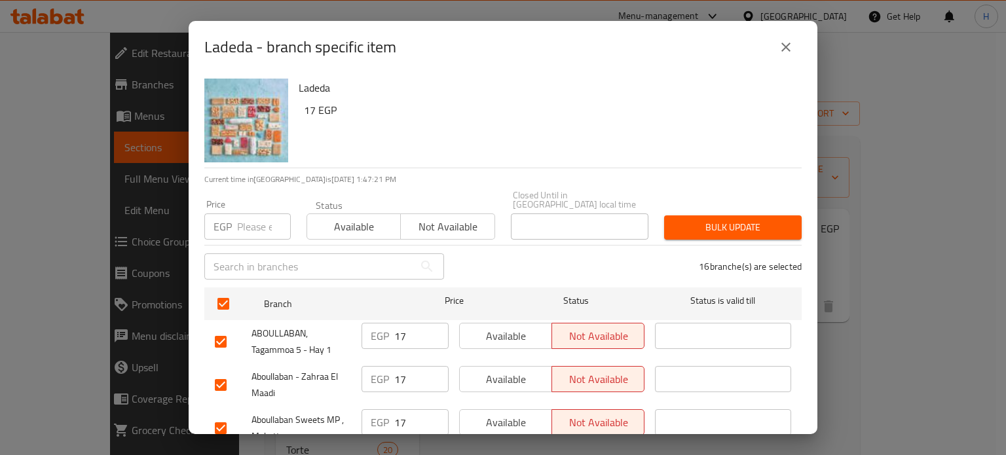
click at [250, 221] on input "number" at bounding box center [264, 226] width 54 height 26
type input "63"
click at [738, 222] on span "Bulk update" at bounding box center [732, 227] width 117 height 16
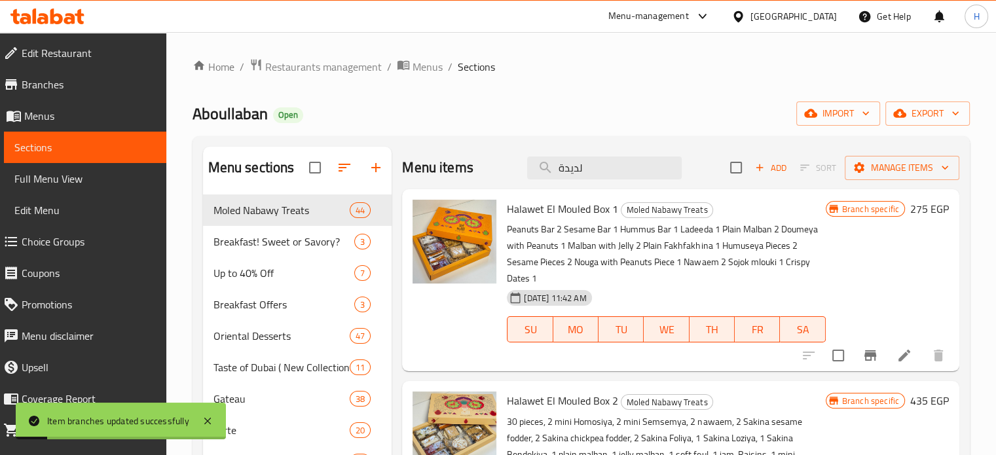
drag, startPoint x: 618, startPoint y: 167, endPoint x: 511, endPoint y: 162, distance: 107.5
click at [511, 162] on div "Menu items لديدة Add Sort Manage items" at bounding box center [680, 168] width 557 height 43
paste input "دومية فول"
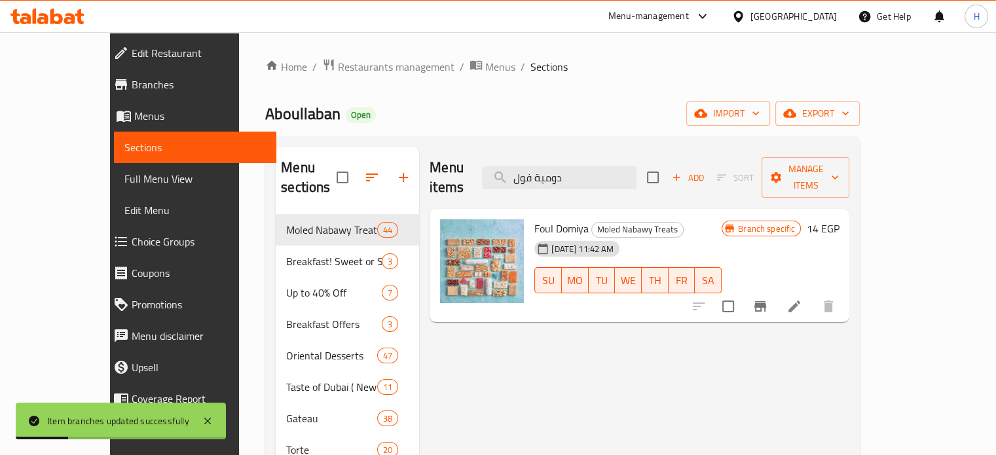
type input "دومية فول"
click at [776, 298] on button "Branch-specific-item" at bounding box center [759, 306] width 31 height 31
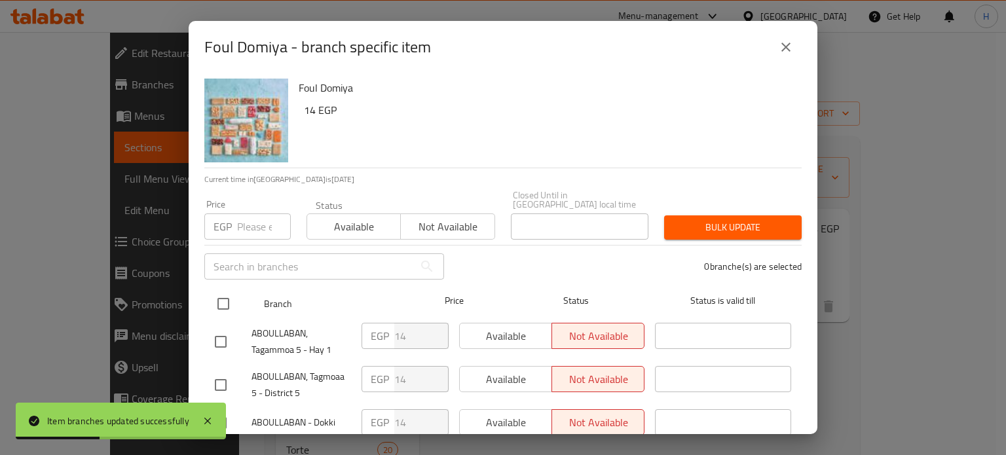
click at [228, 295] on input "checkbox" at bounding box center [222, 303] width 27 height 27
checkbox input "true"
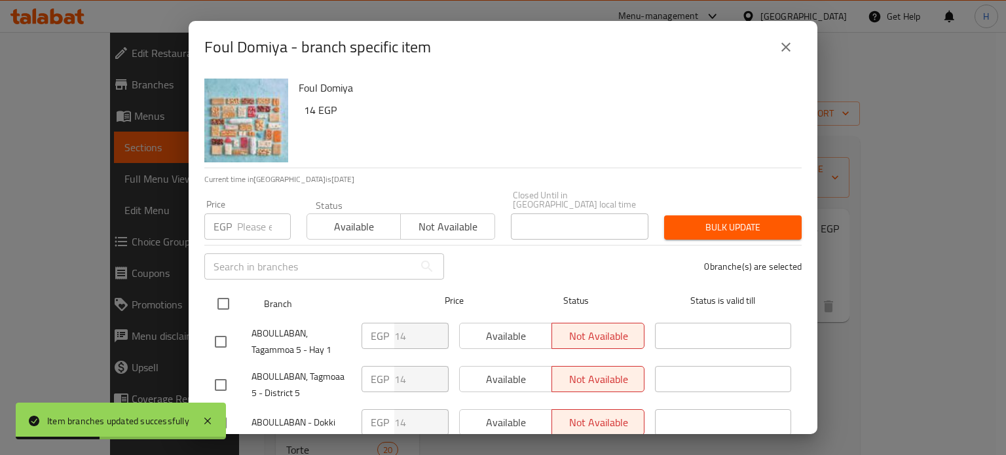
checkbox input "true"
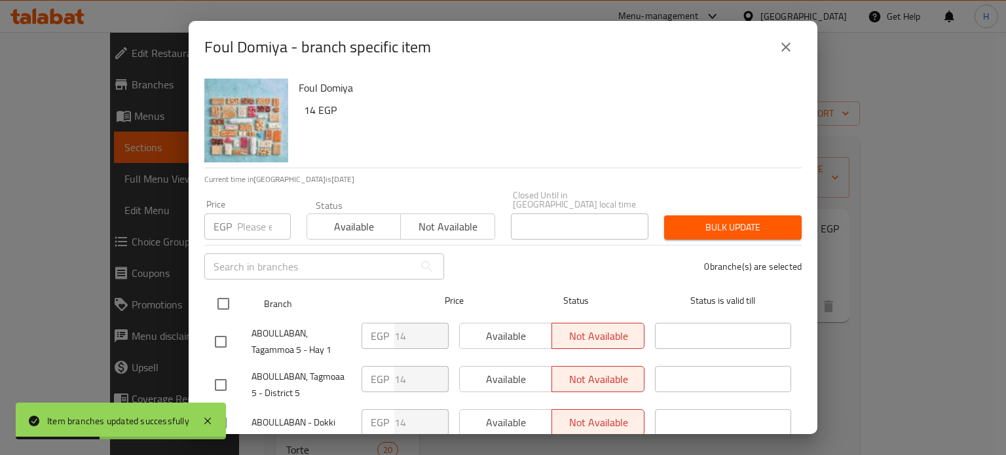
checkbox input "true"
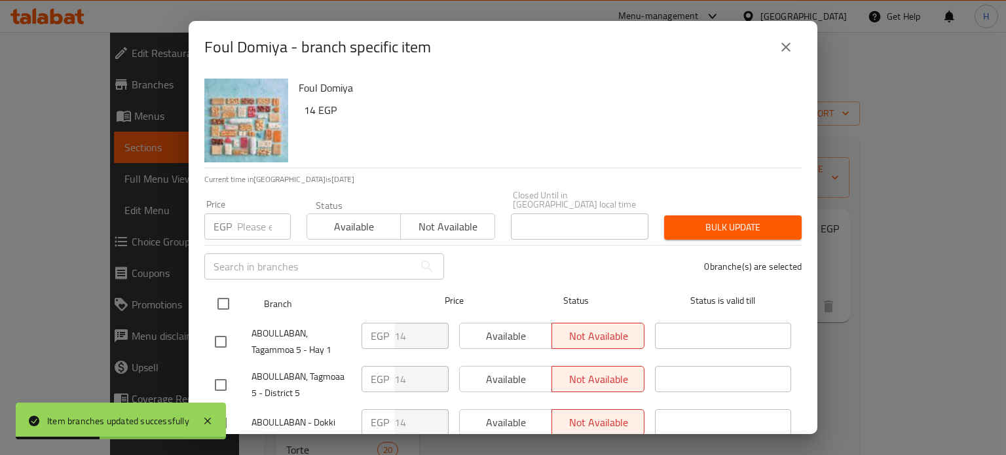
checkbox input "true"
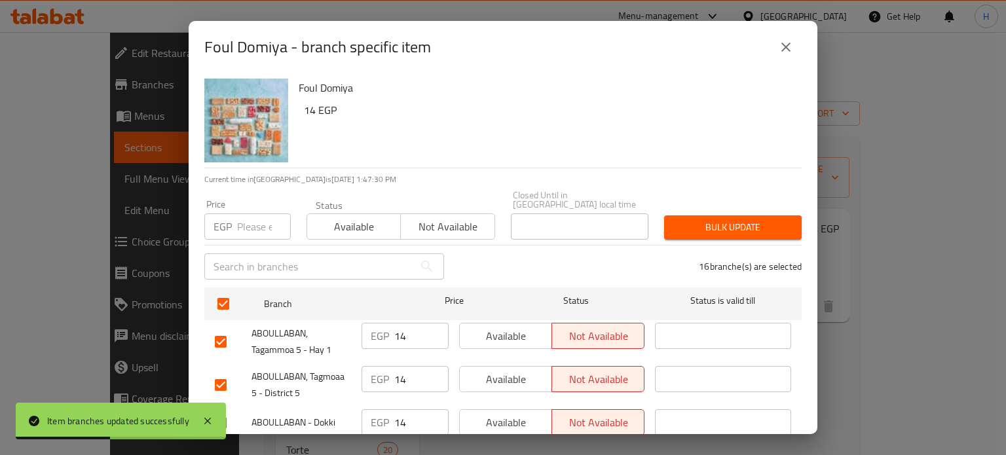
click at [263, 217] on input "number" at bounding box center [264, 226] width 54 height 26
type input "17"
click at [678, 219] on span "Bulk update" at bounding box center [732, 227] width 117 height 16
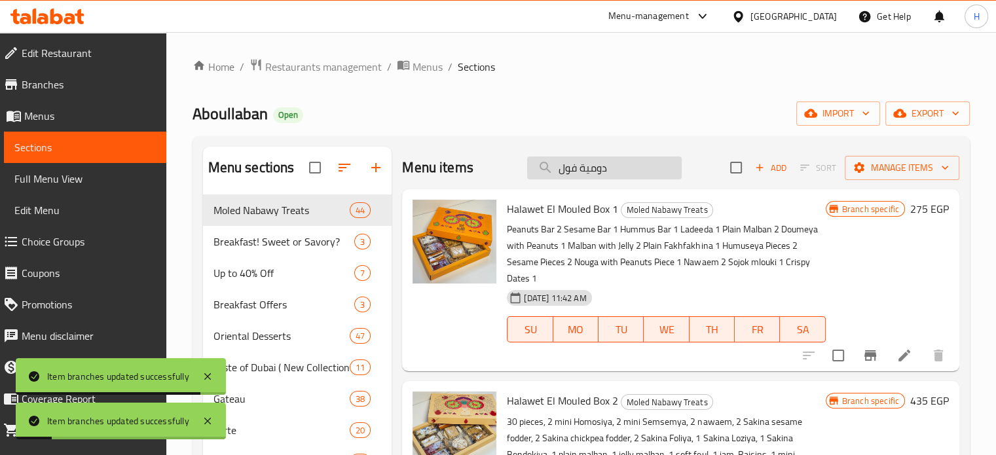
drag, startPoint x: 615, startPoint y: 166, endPoint x: 542, endPoint y: 164, distance: 72.7
click at [542, 164] on input "دومية فول" at bounding box center [604, 167] width 155 height 23
paste input "مربي زبيب"
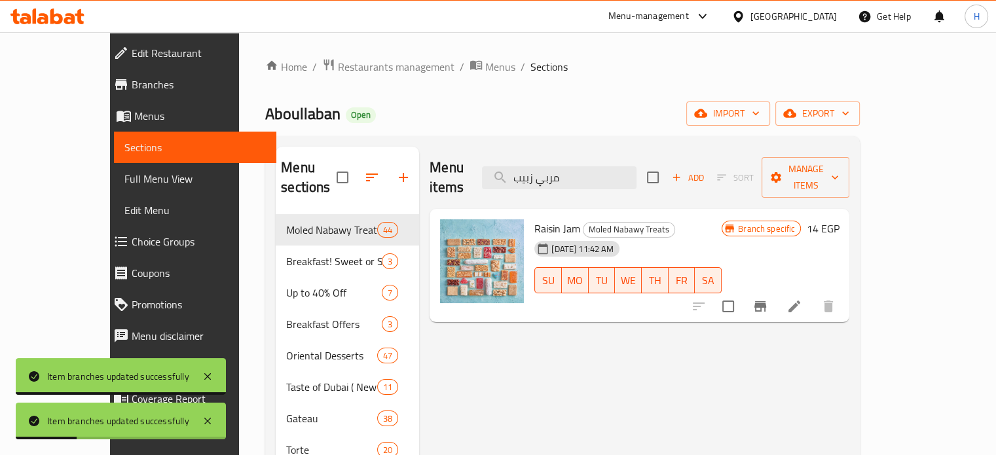
type input "مربي زبيب"
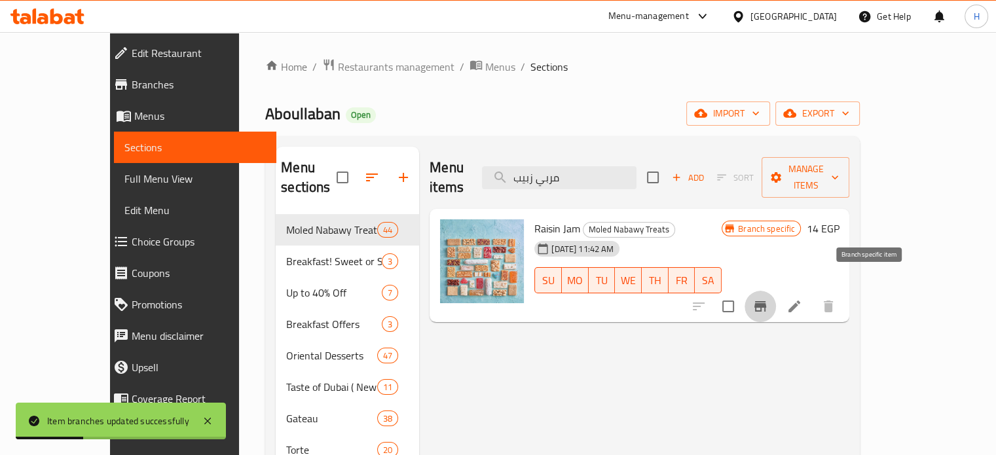
click at [768, 299] on icon "Branch-specific-item" at bounding box center [760, 307] width 16 height 16
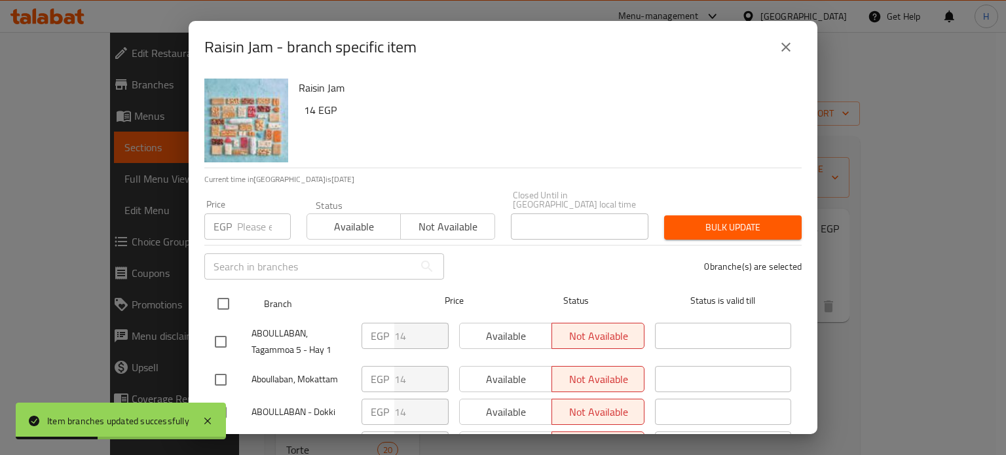
click at [226, 295] on input "checkbox" at bounding box center [222, 303] width 27 height 27
checkbox input "true"
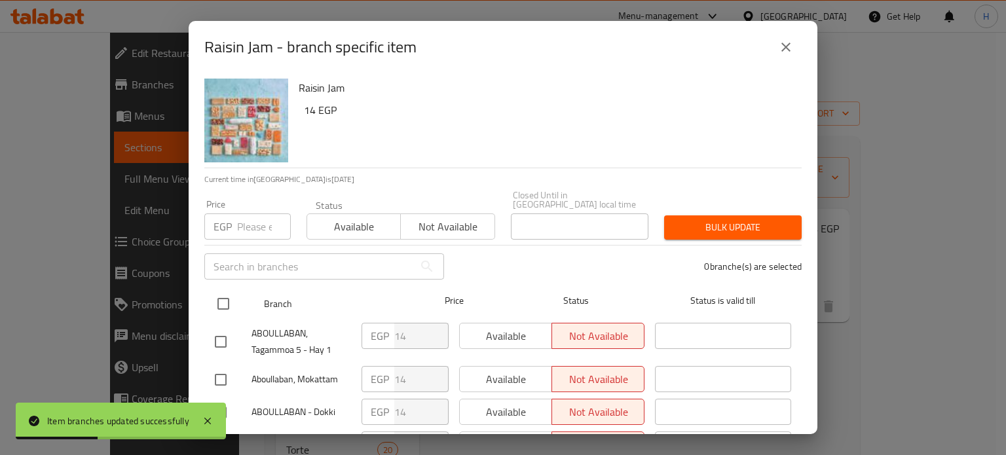
checkbox input "true"
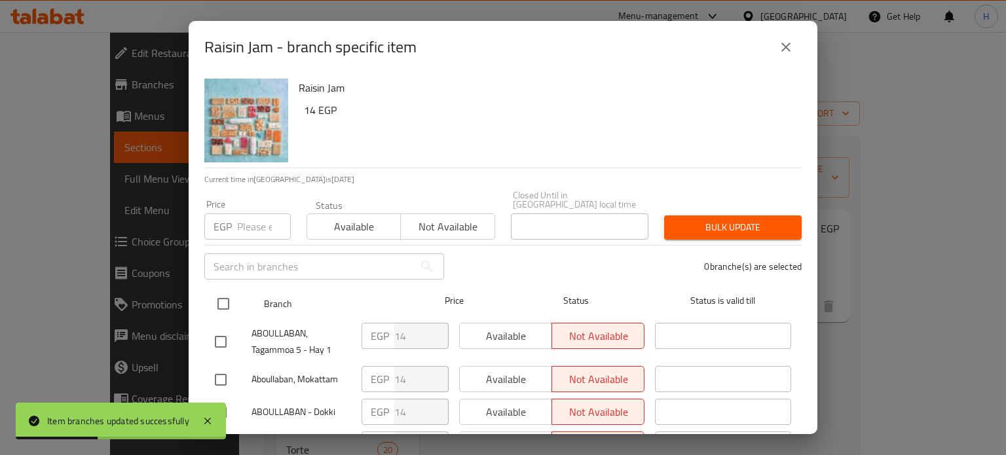
checkbox input "true"
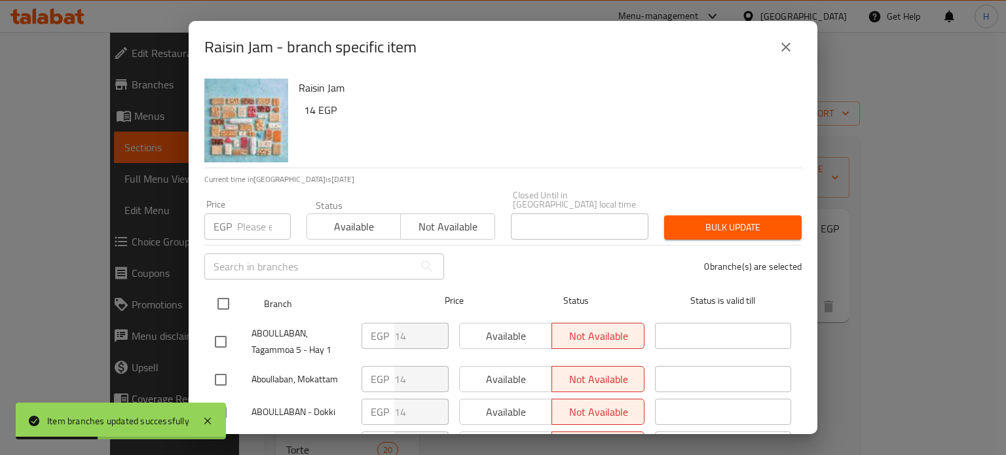
checkbox input "true"
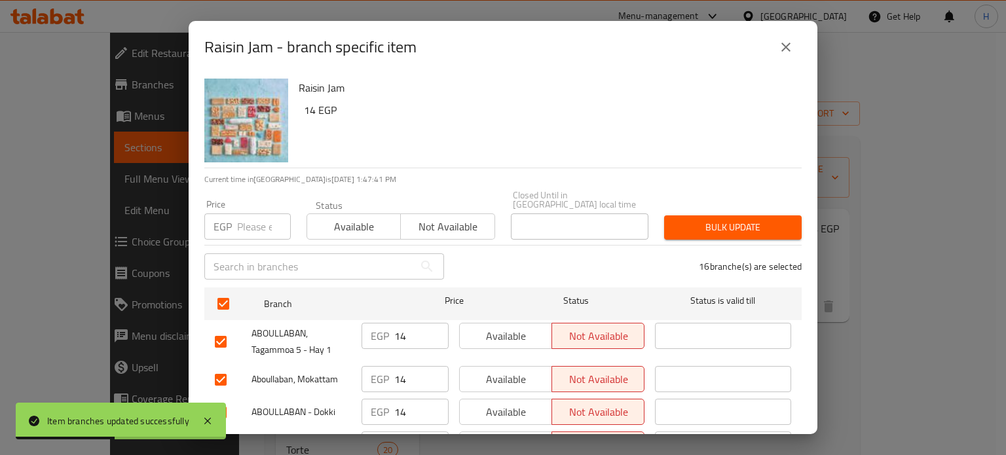
click at [249, 221] on input "number" at bounding box center [264, 226] width 54 height 26
type input "35"
click at [754, 219] on span "Bulk update" at bounding box center [732, 227] width 117 height 16
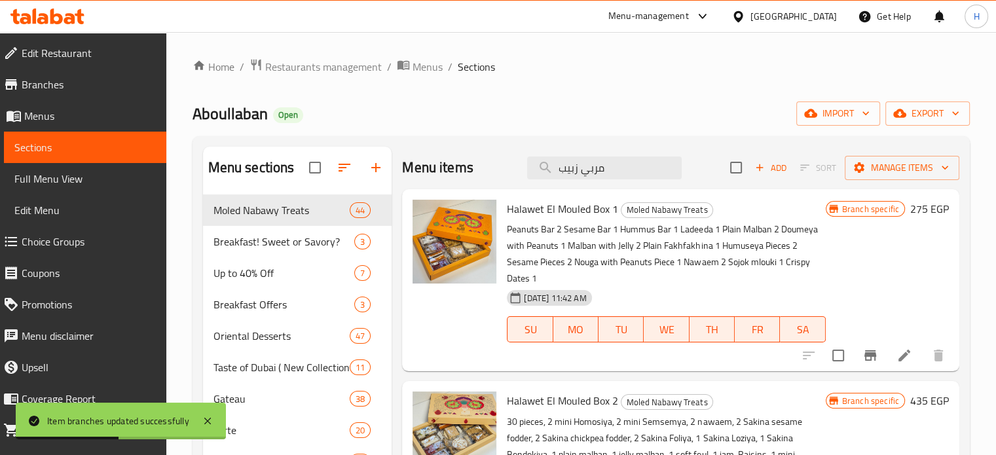
drag, startPoint x: 602, startPoint y: 169, endPoint x: 503, endPoint y: 166, distance: 99.5
click at [503, 166] on div "Menu items مربي زبيب Add Sort Manage items" at bounding box center [680, 168] width 557 height 43
paste input "رص نوجا فول"
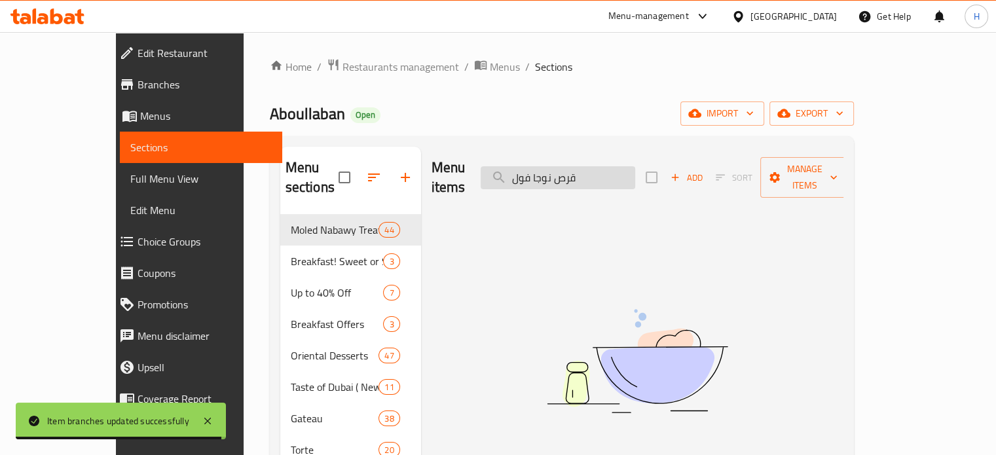
click at [609, 166] on input "قرص نوجا فول" at bounding box center [558, 177] width 155 height 23
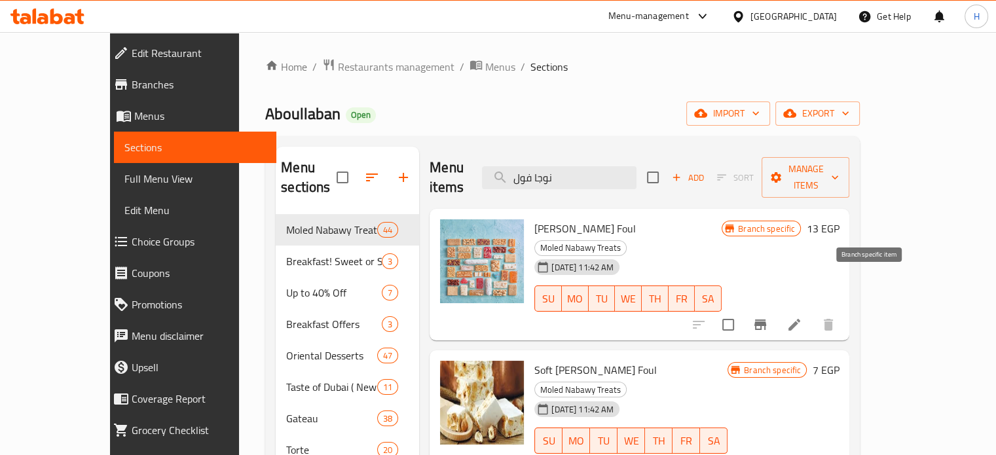
type input "نوجا فول"
click at [768, 317] on icon "Branch-specific-item" at bounding box center [760, 325] width 16 height 16
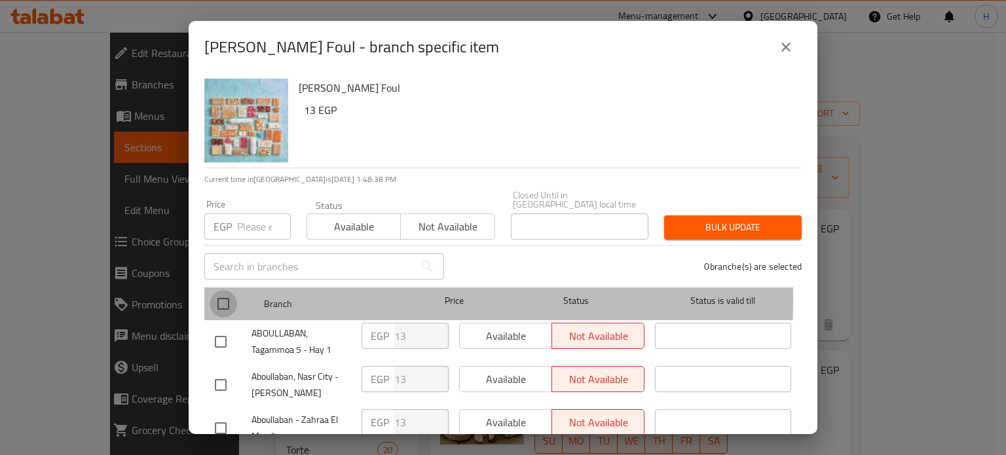
click at [221, 290] on input "checkbox" at bounding box center [222, 303] width 27 height 27
checkbox input "true"
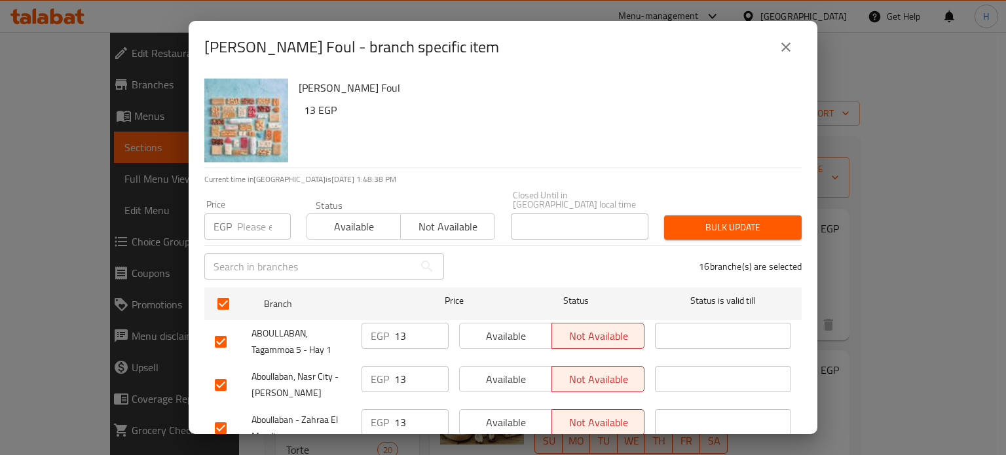
click at [242, 219] on input "number" at bounding box center [264, 226] width 54 height 26
paste input "17"
click at [707, 223] on span "Bulk update" at bounding box center [732, 227] width 117 height 16
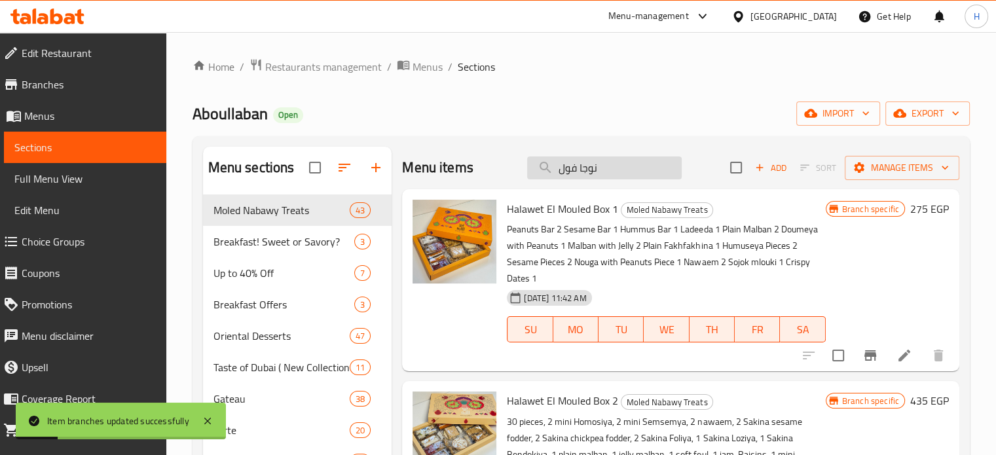
click at [598, 164] on input "نوجا فول" at bounding box center [604, 167] width 155 height 23
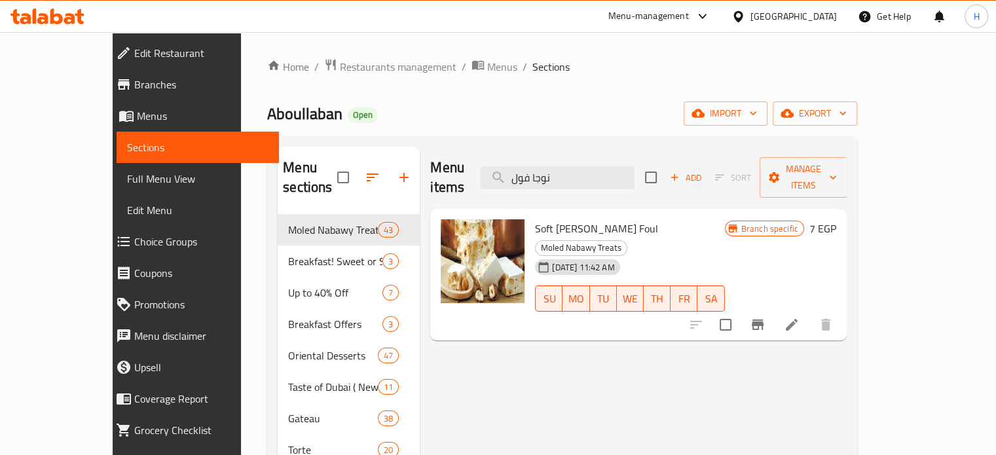
click at [763, 319] on icon "Branch-specific-item" at bounding box center [758, 324] width 12 height 10
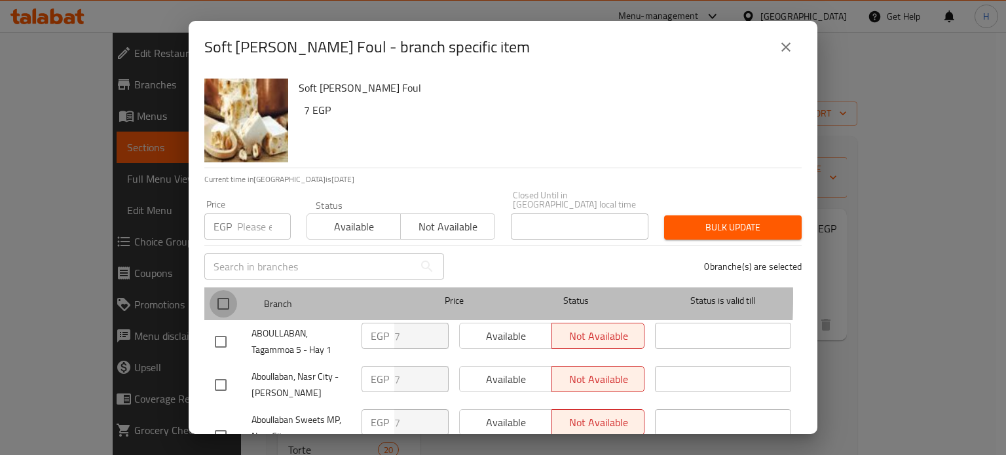
click at [221, 290] on input "checkbox" at bounding box center [222, 303] width 27 height 27
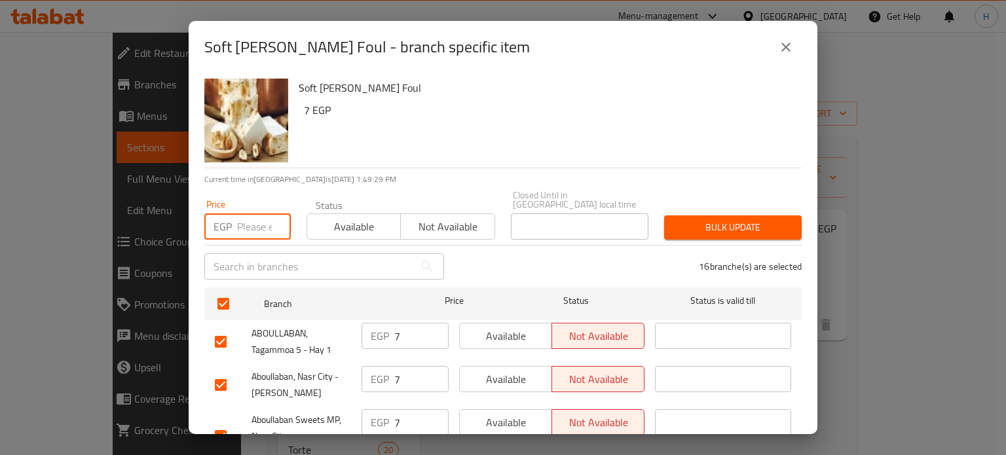
click at [241, 213] on input "number" at bounding box center [264, 226] width 54 height 26
paste input "17"
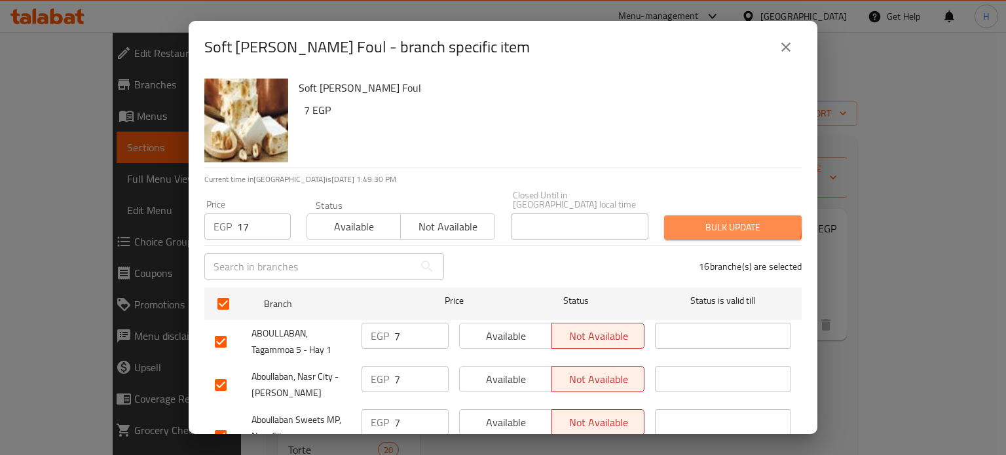
click at [683, 215] on button "Bulk update" at bounding box center [732, 227] width 137 height 24
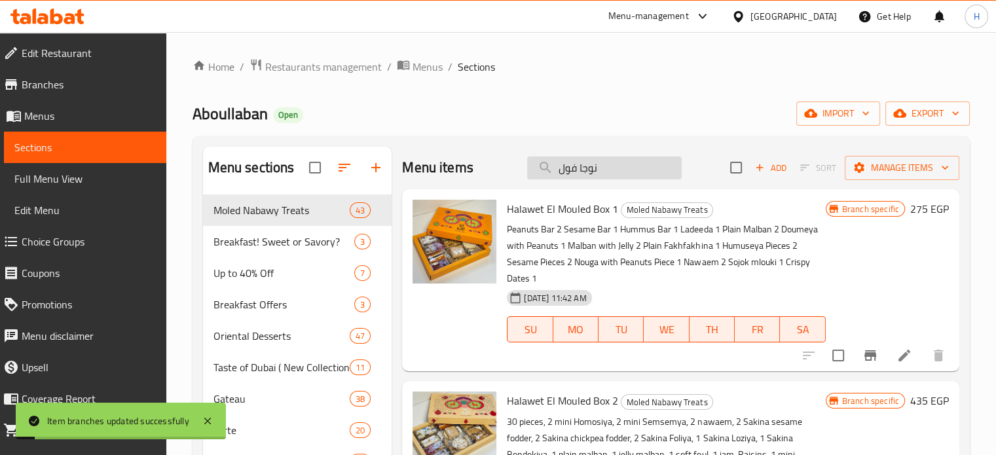
drag, startPoint x: 607, startPoint y: 166, endPoint x: 532, endPoint y: 161, distance: 75.4
click at [532, 161] on input "نوجا فول" at bounding box center [604, 167] width 155 height 23
paste input "لبن سادة"
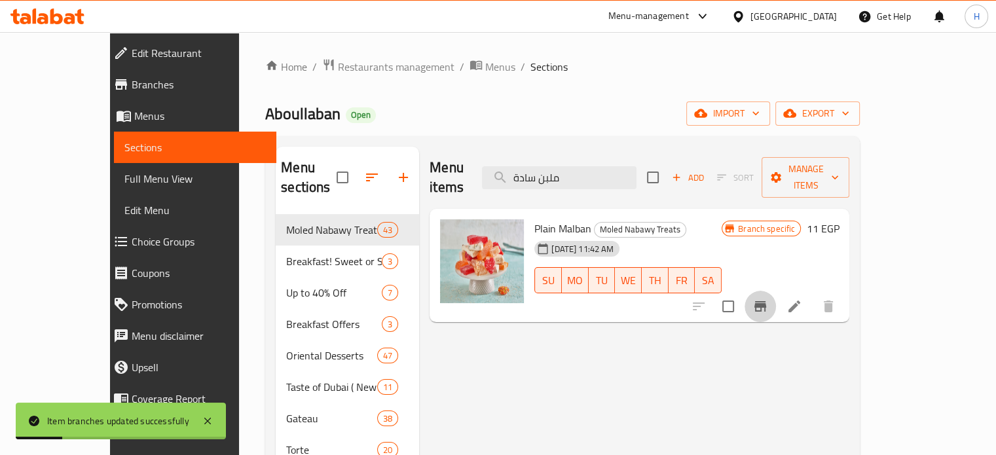
click at [766, 301] on icon "Branch-specific-item" at bounding box center [760, 306] width 12 height 10
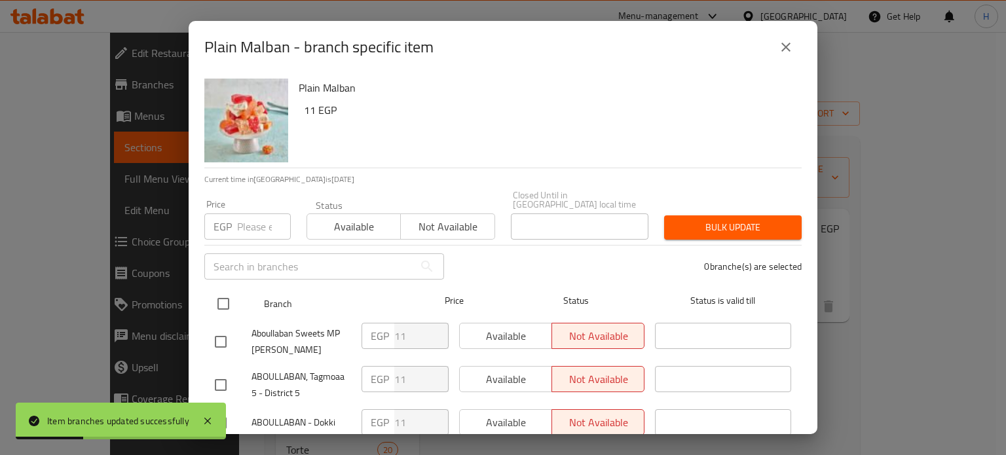
click at [227, 293] on input "checkbox" at bounding box center [222, 303] width 27 height 27
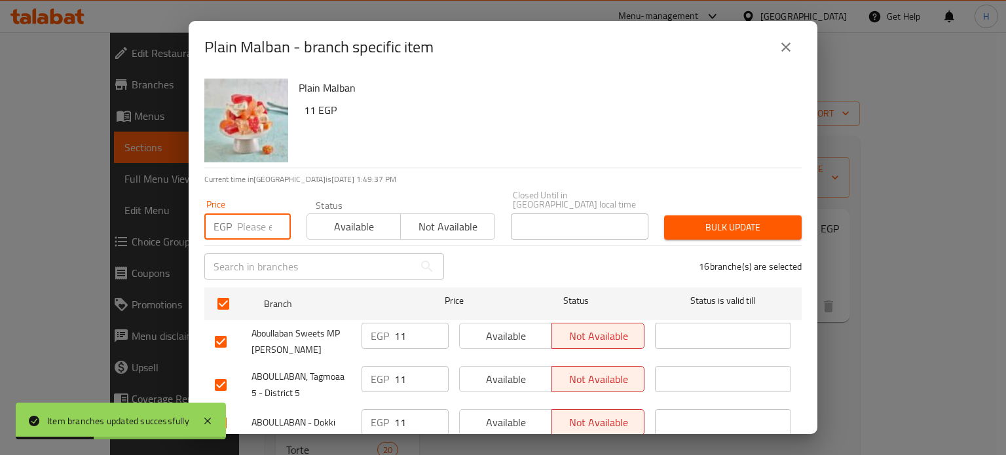
click at [253, 213] on input "number" at bounding box center [264, 226] width 54 height 26
click at [707, 219] on span "Bulk update" at bounding box center [732, 227] width 117 height 16
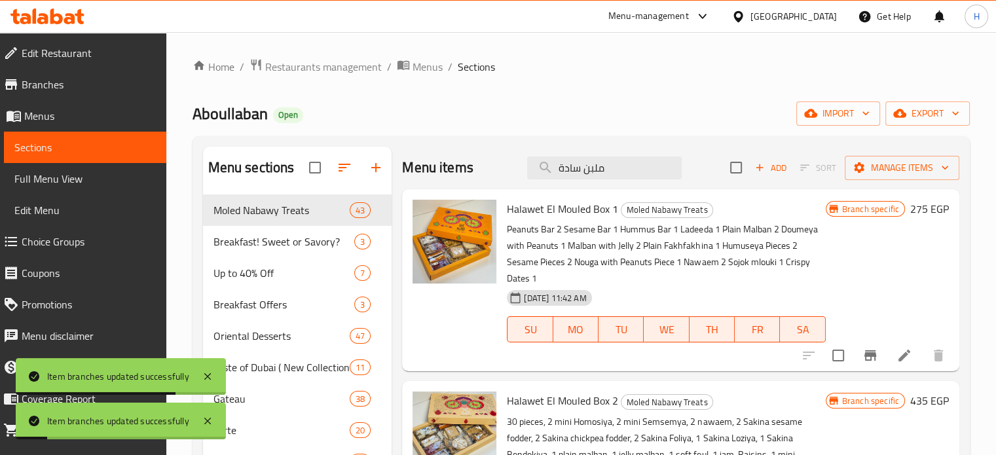
drag, startPoint x: 613, startPoint y: 159, endPoint x: 495, endPoint y: 163, distance: 118.6
click at [495, 163] on div "Menu items ملبن سادة Add Sort Manage items" at bounding box center [680, 168] width 557 height 43
paste input "يلي"
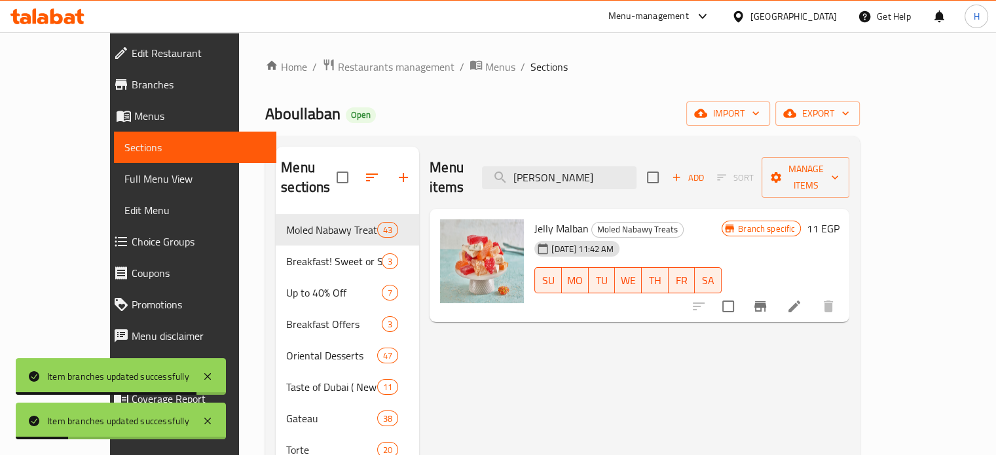
click at [768, 299] on icon "Branch-specific-item" at bounding box center [760, 307] width 16 height 16
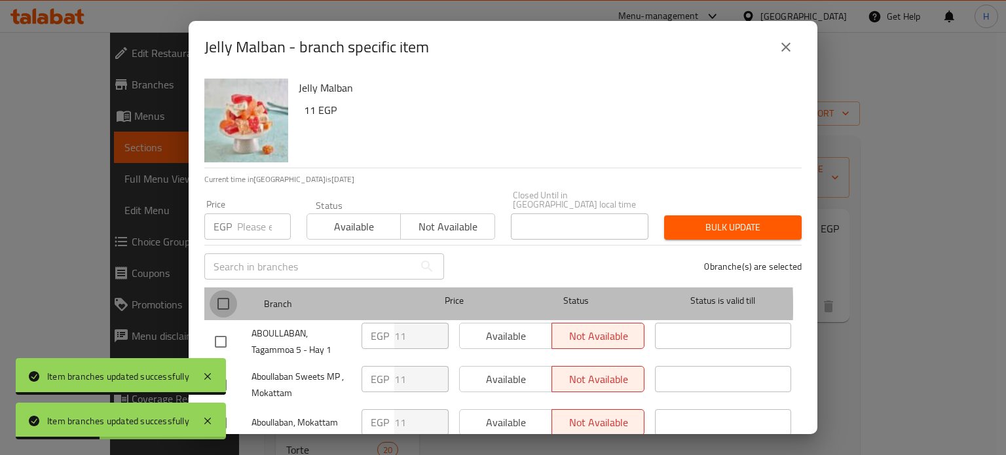
click at [227, 297] on input "checkbox" at bounding box center [222, 303] width 27 height 27
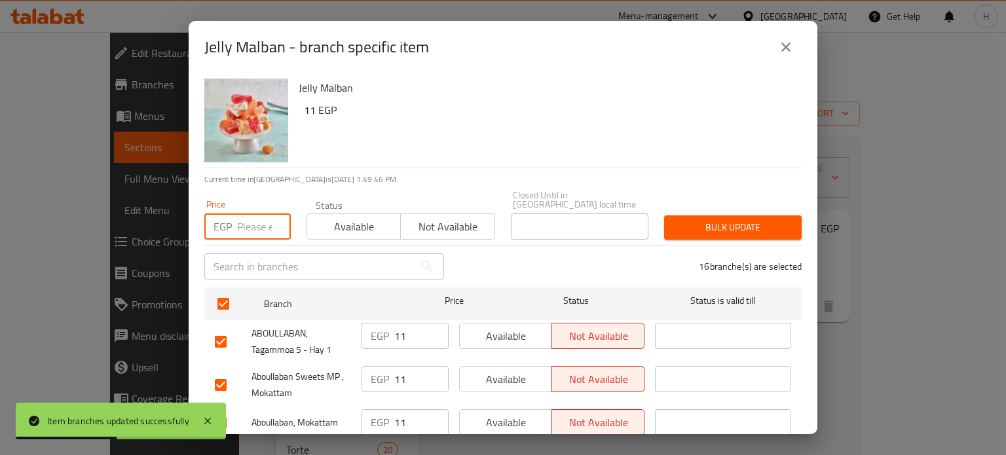
click at [251, 217] on input "number" at bounding box center [264, 226] width 54 height 26
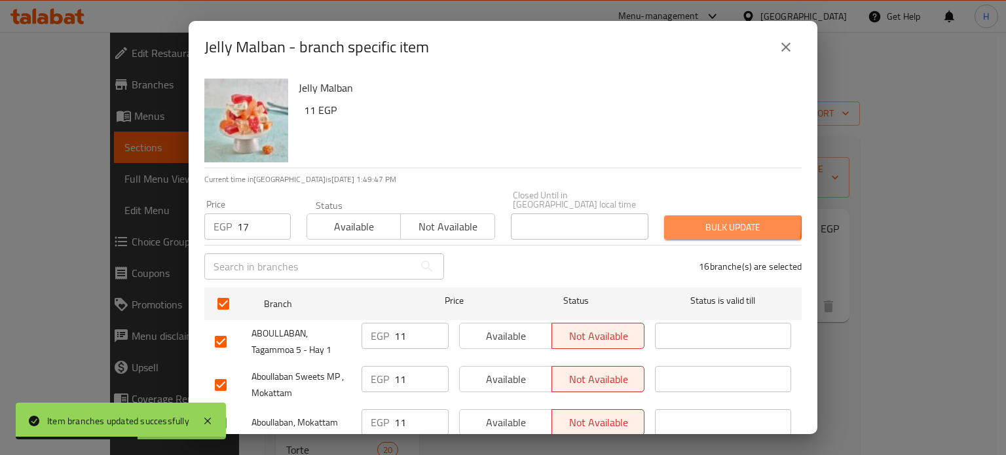
click at [699, 219] on span "Bulk update" at bounding box center [732, 227] width 117 height 16
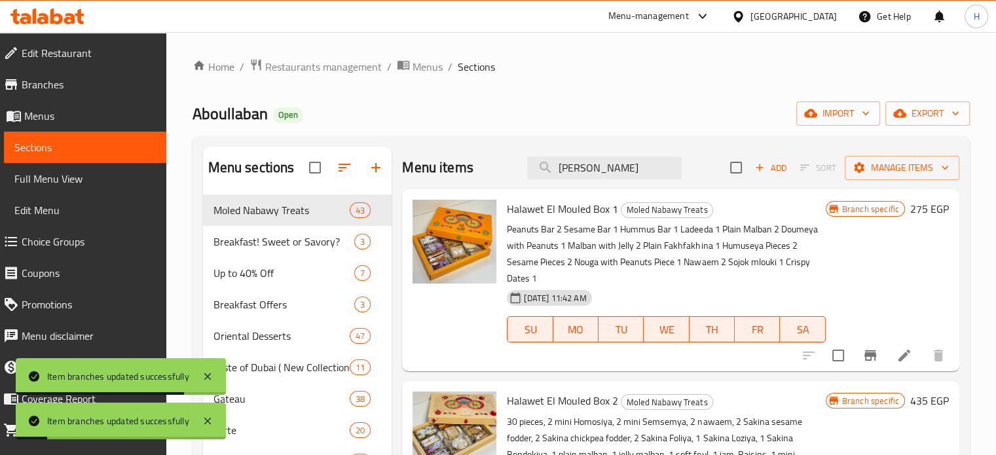
drag, startPoint x: 618, startPoint y: 170, endPoint x: 513, endPoint y: 168, distance: 104.8
click at [513, 168] on div "Menu items ملبن جيلي Add Sort Manage items" at bounding box center [680, 168] width 557 height 43
paste input "ش بندق"
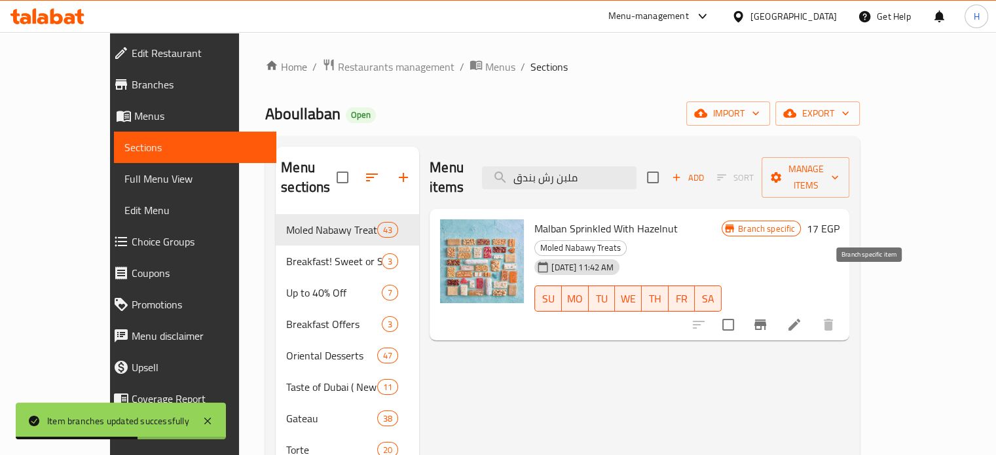
click at [768, 317] on icon "Branch-specific-item" at bounding box center [760, 325] width 16 height 16
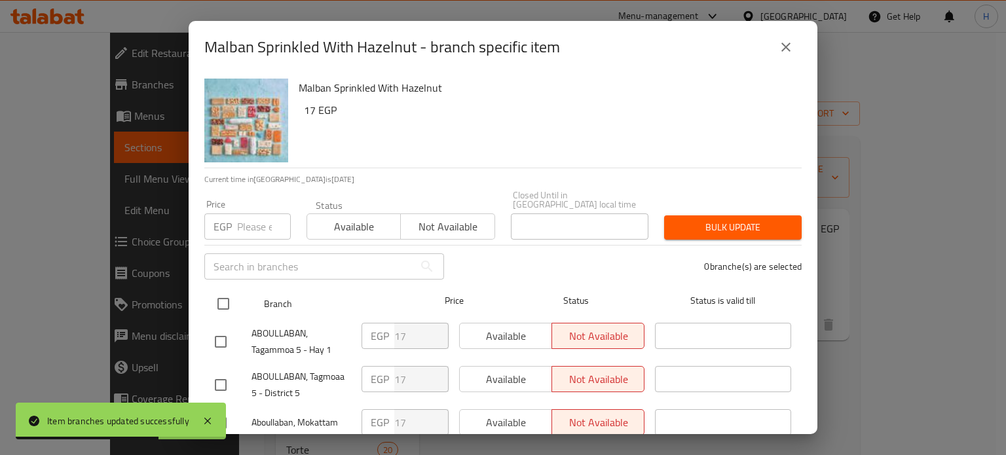
click at [223, 293] on input "checkbox" at bounding box center [222, 303] width 27 height 27
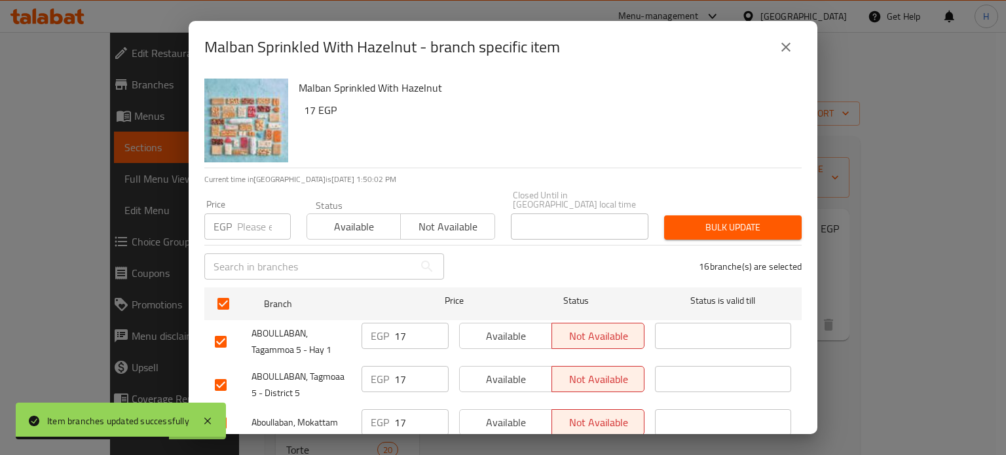
click at [236, 216] on div "EGP Price" at bounding box center [247, 226] width 86 height 26
paste input "35"
click at [681, 219] on span "Bulk update" at bounding box center [732, 227] width 117 height 16
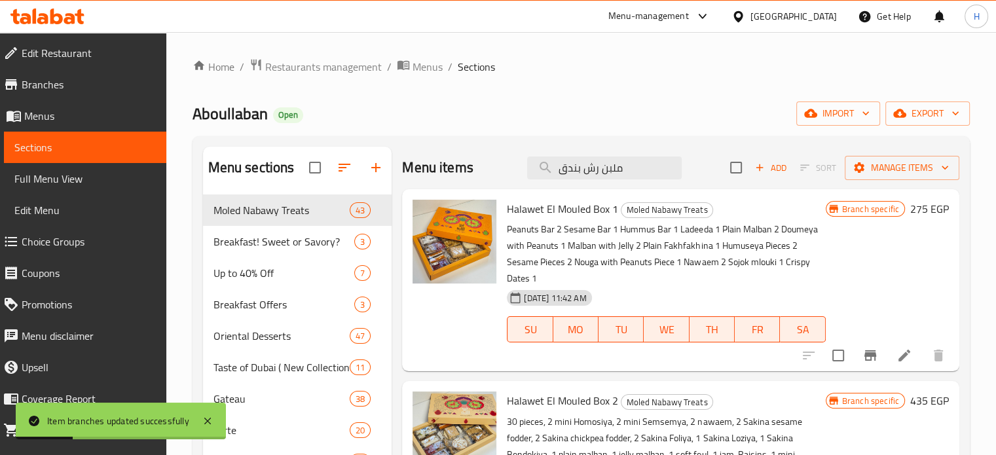
paste input "بورما سمسم عجوه"
drag, startPoint x: 623, startPoint y: 171, endPoint x: 495, endPoint y: 167, distance: 128.4
click at [495, 167] on div "Menu items ملبن رش بندق Add Sort Manage items" at bounding box center [680, 168] width 557 height 43
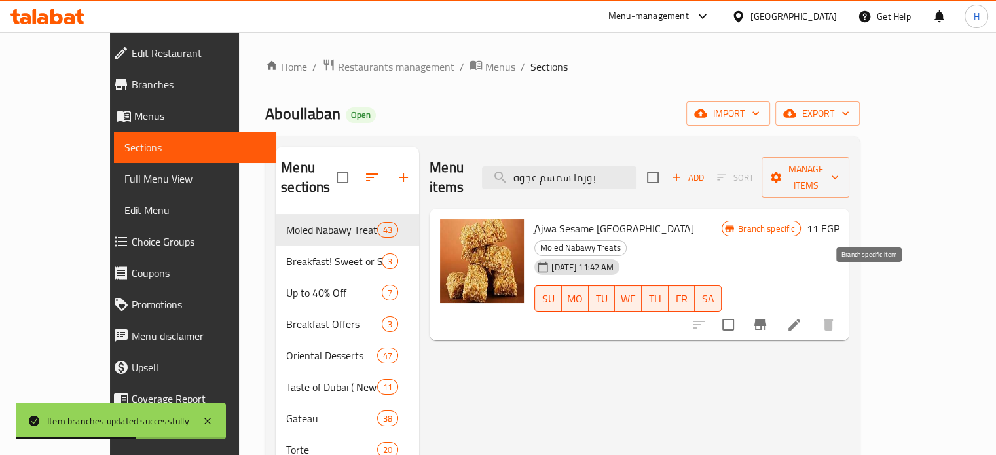
click at [776, 309] on button "Branch-specific-item" at bounding box center [759, 324] width 31 height 31
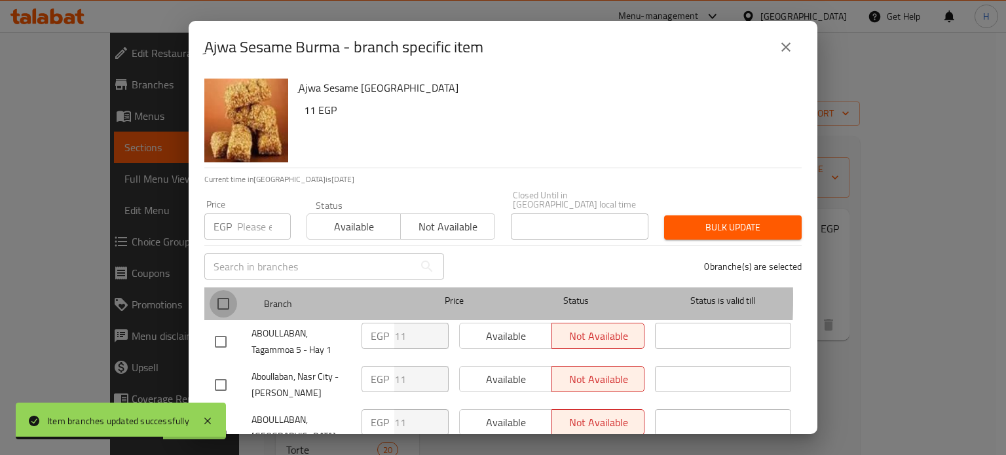
click at [225, 290] on input "checkbox" at bounding box center [222, 303] width 27 height 27
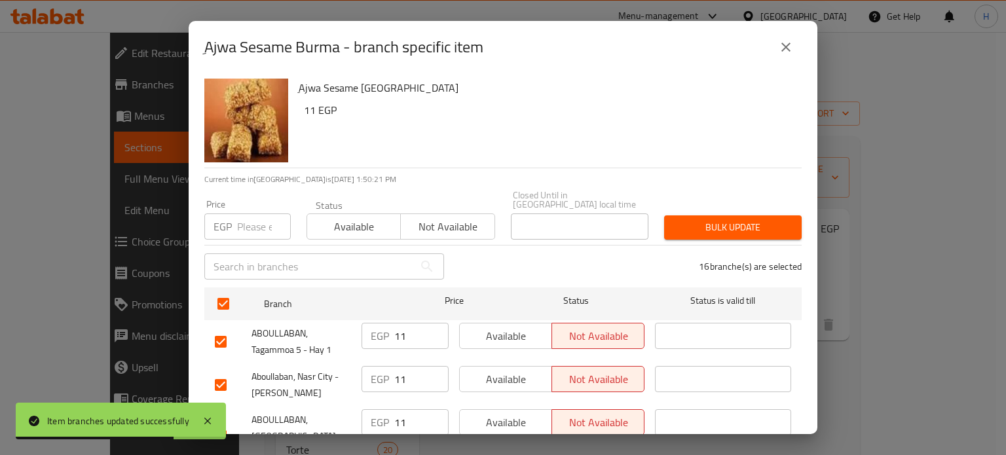
click at [246, 226] on input "number" at bounding box center [264, 226] width 54 height 26
paste input "17"
click at [704, 228] on button "Bulk update" at bounding box center [732, 227] width 137 height 24
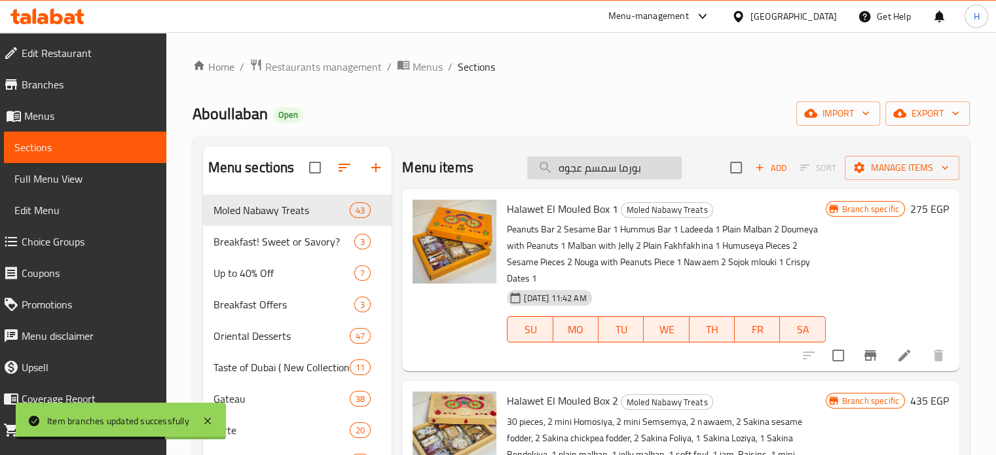
click at [577, 173] on input "بورما سمسم عجوه" at bounding box center [604, 167] width 155 height 23
paste input "search"
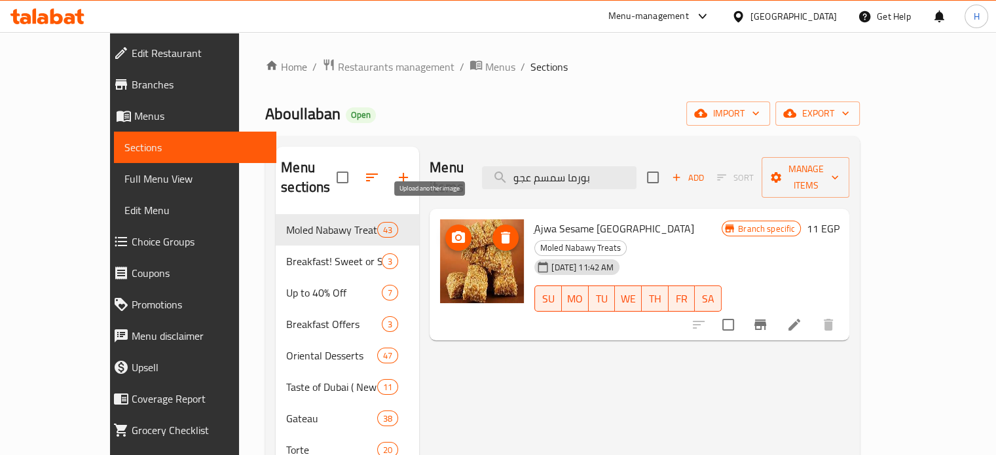
click at [450, 230] on icon "upload picture" at bounding box center [458, 238] width 16 height 16
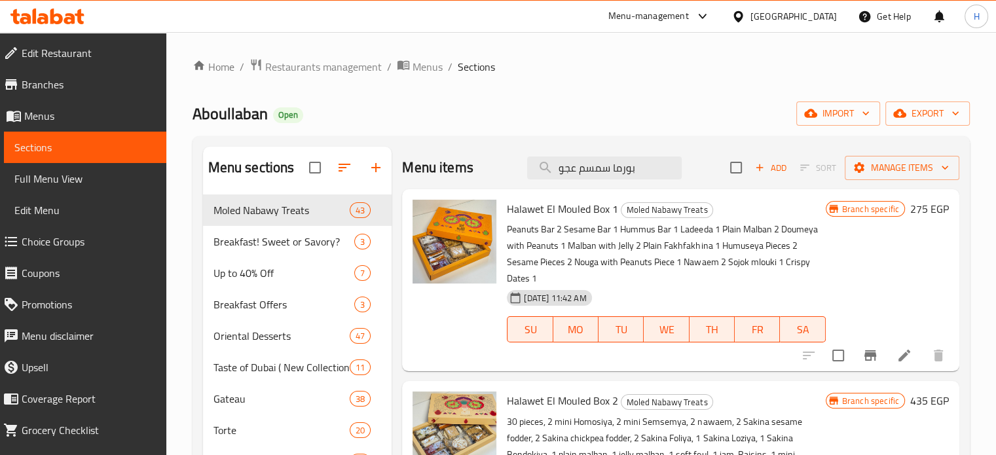
drag, startPoint x: 652, startPoint y: 165, endPoint x: 511, endPoint y: 167, distance: 141.4
click at [511, 167] on div "Menu items بورما سمسم عجو Add Sort Manage items" at bounding box center [680, 168] width 557 height 43
paste input "وز الهند"
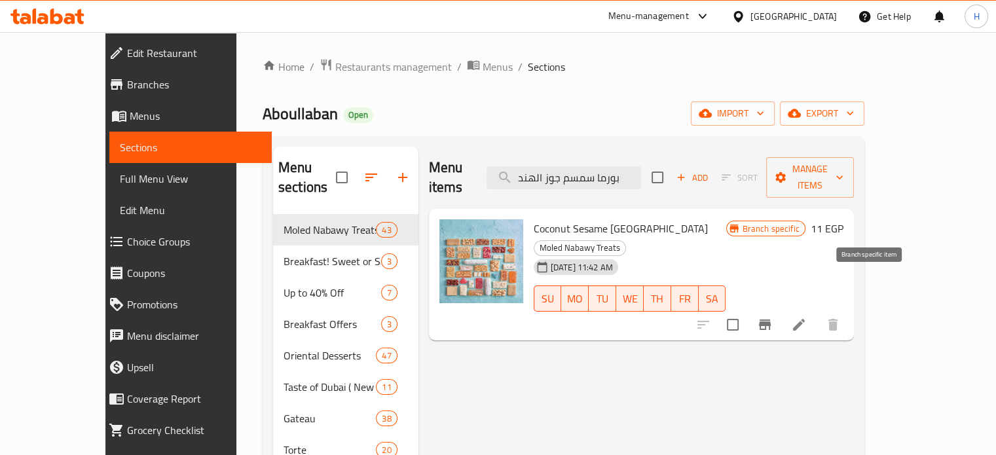
click at [771, 319] on icon "Branch-specific-item" at bounding box center [765, 324] width 12 height 10
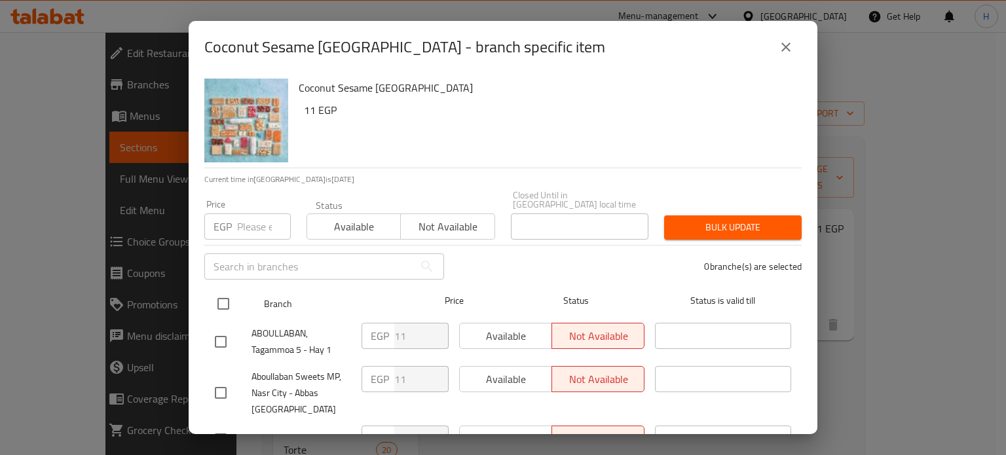
click at [222, 297] on input "checkbox" at bounding box center [222, 303] width 27 height 27
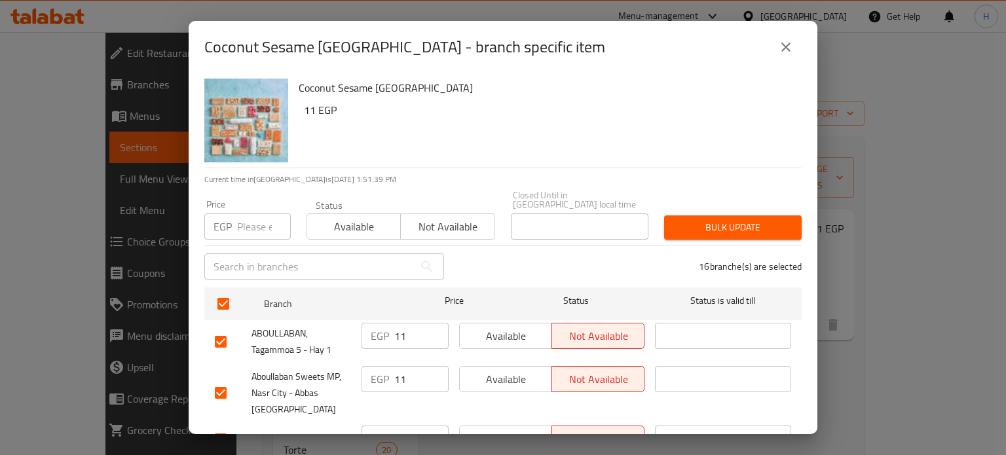
click at [244, 214] on input "number" at bounding box center [264, 226] width 54 height 26
click at [682, 215] on button "Bulk update" at bounding box center [732, 227] width 137 height 24
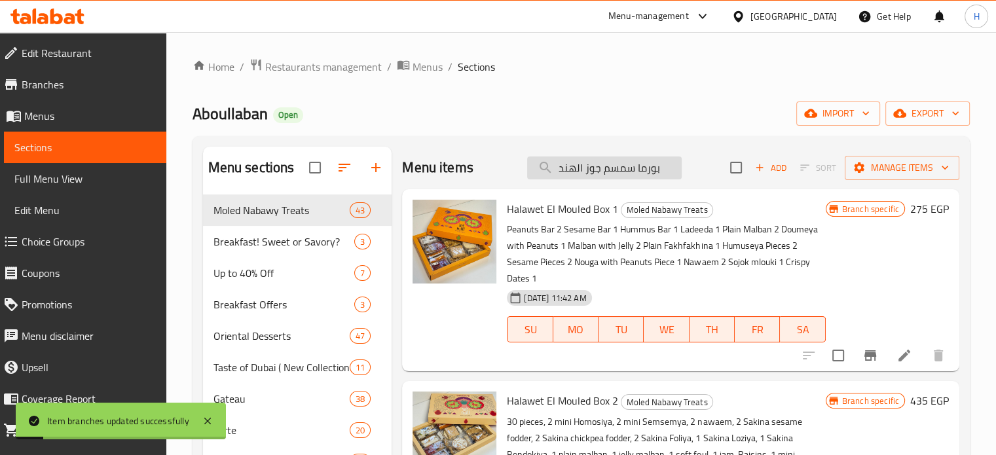
click at [619, 164] on input "بورما سمسم جوز الهند" at bounding box center [604, 167] width 155 height 23
paste input "[PERSON_NAME]"
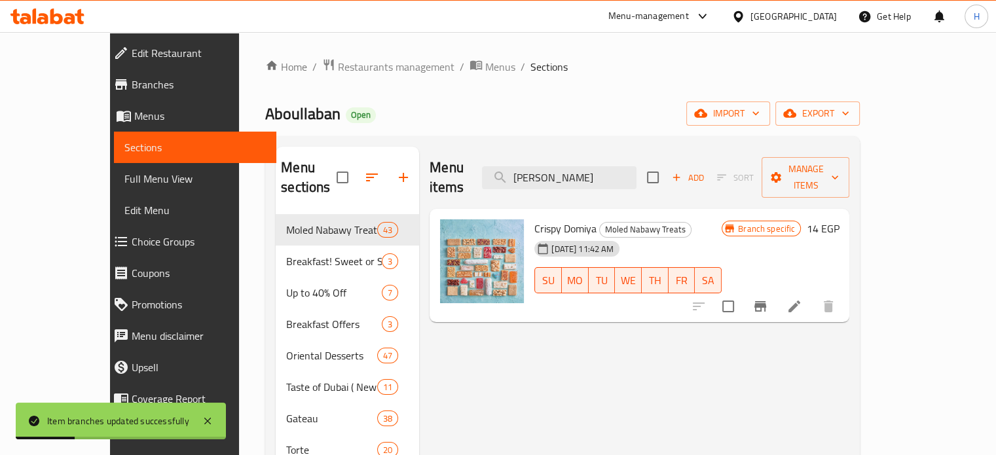
click at [768, 299] on icon "Branch-specific-item" at bounding box center [760, 307] width 16 height 16
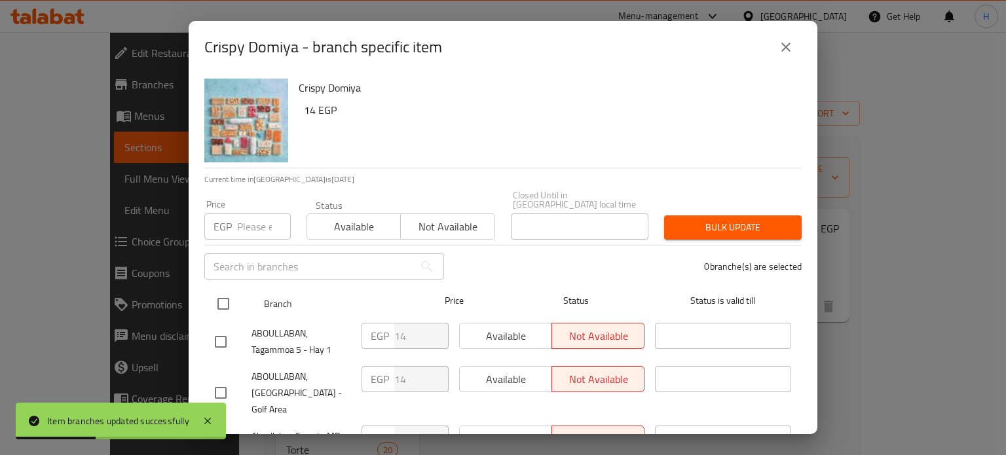
click at [225, 297] on input "checkbox" at bounding box center [222, 303] width 27 height 27
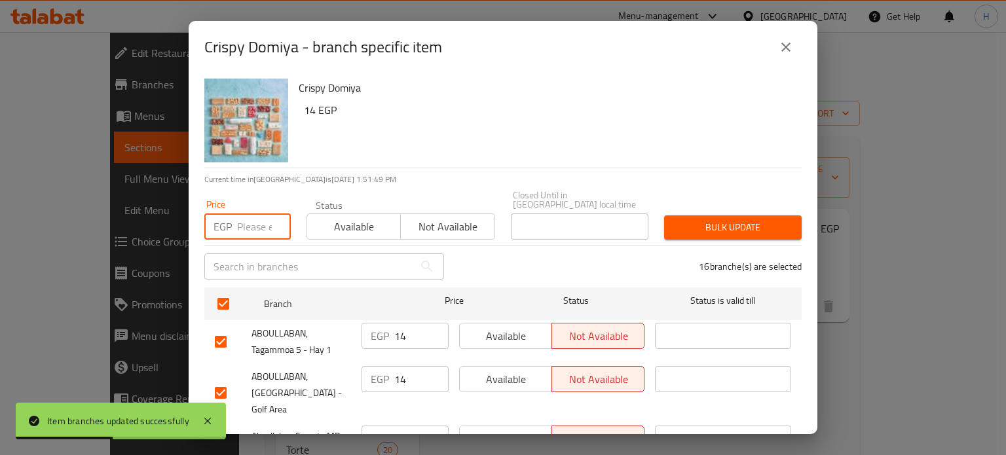
click at [241, 217] on input "number" at bounding box center [264, 226] width 54 height 26
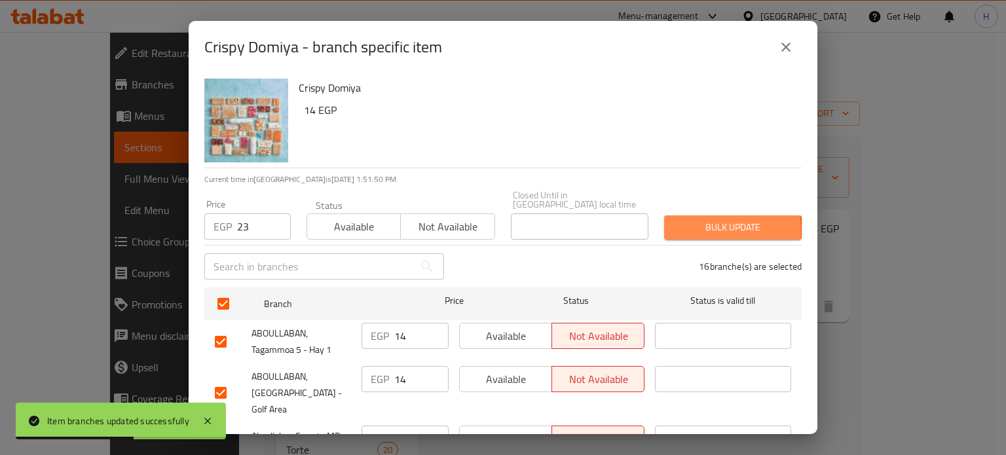
click at [678, 223] on span "Bulk update" at bounding box center [732, 227] width 117 height 16
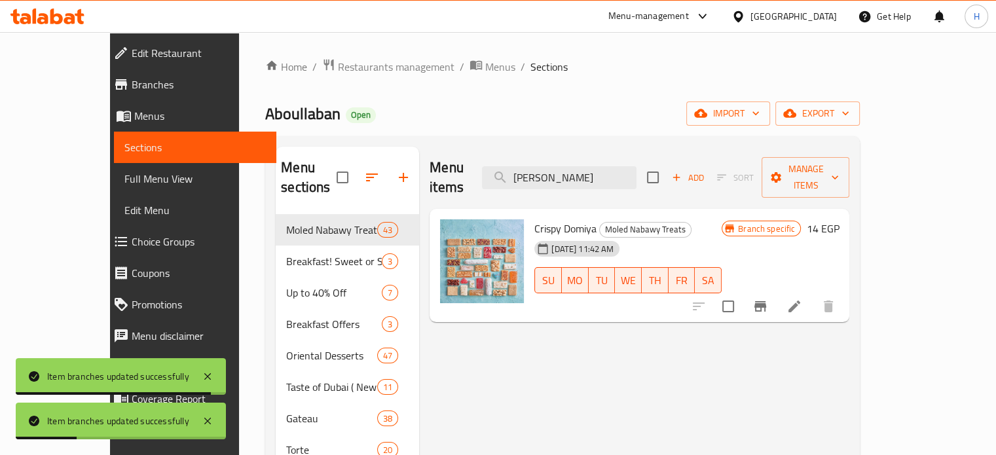
drag, startPoint x: 628, startPoint y: 170, endPoint x: 492, endPoint y: 166, distance: 136.2
click at [492, 166] on div "Menu items [PERSON_NAME] Add Sort Manage items" at bounding box center [639, 178] width 420 height 62
paste input "جو"
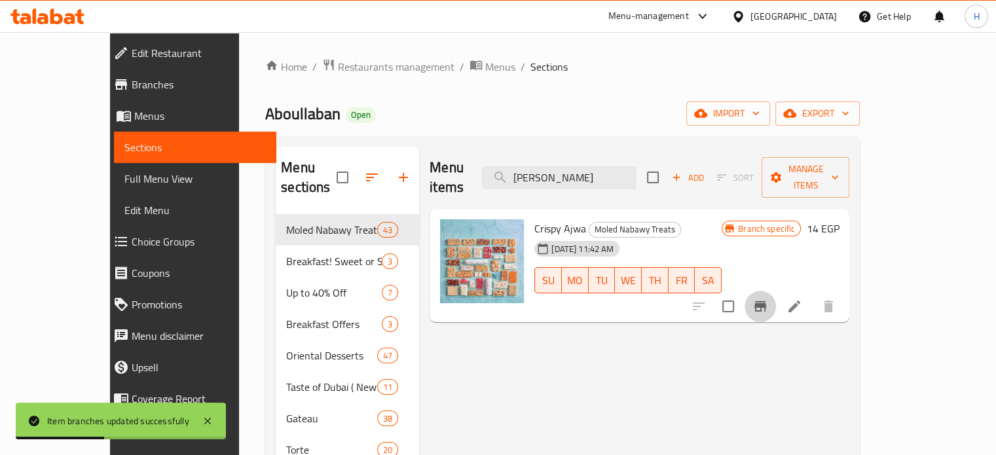
click at [766, 301] on icon "Branch-specific-item" at bounding box center [760, 306] width 12 height 10
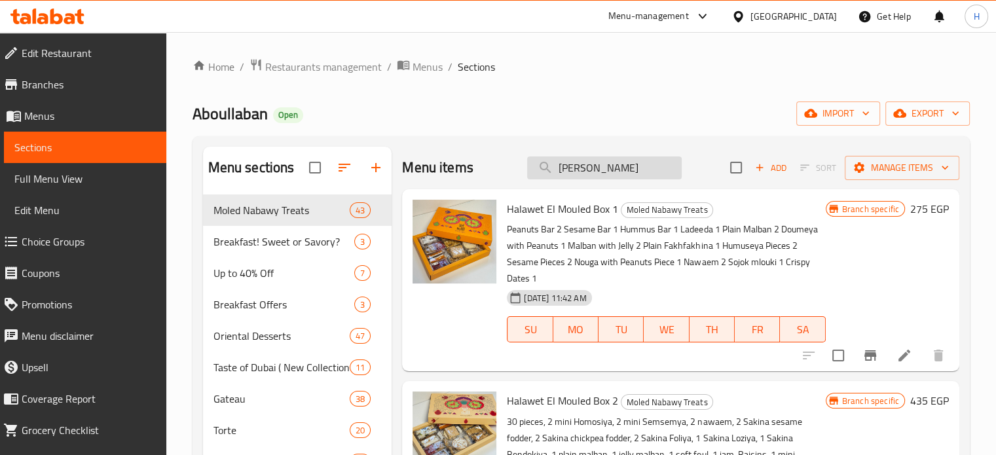
click at [615, 170] on input "[PERSON_NAME]" at bounding box center [604, 167] width 155 height 23
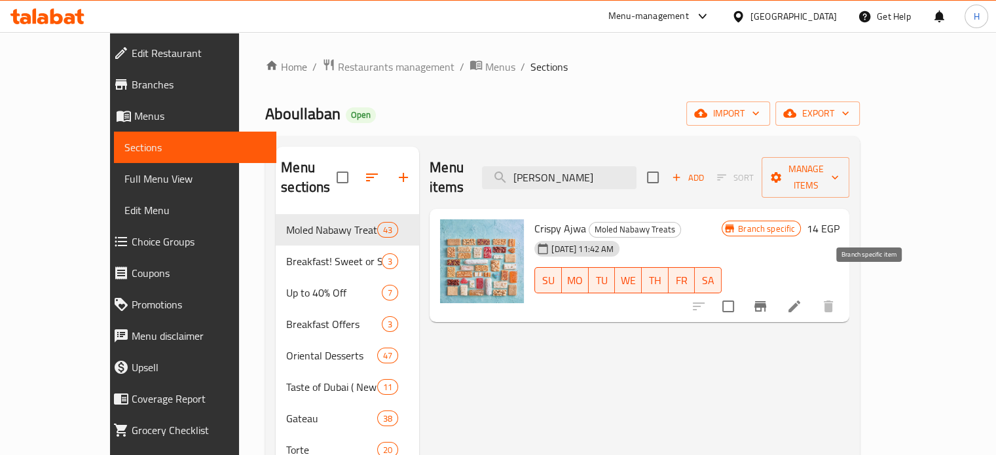
click at [766, 301] on icon "Branch-specific-item" at bounding box center [760, 306] width 12 height 10
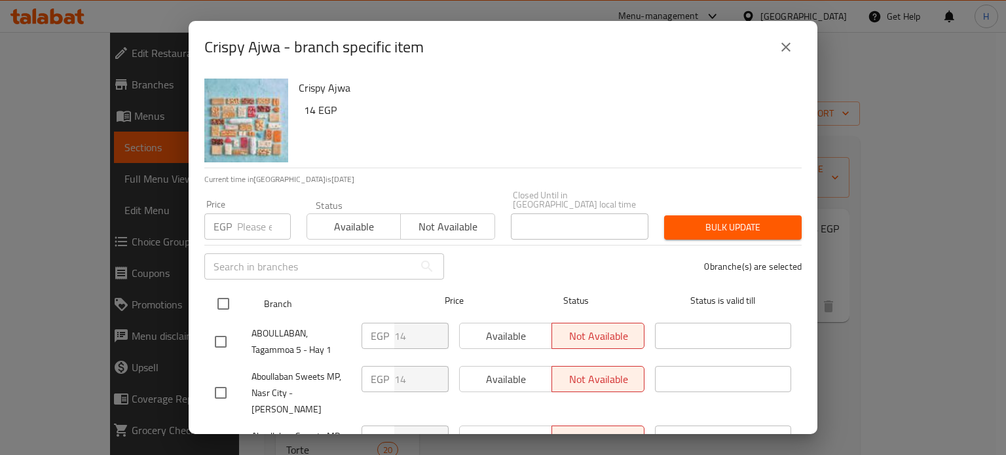
click at [215, 295] on input "checkbox" at bounding box center [222, 303] width 27 height 27
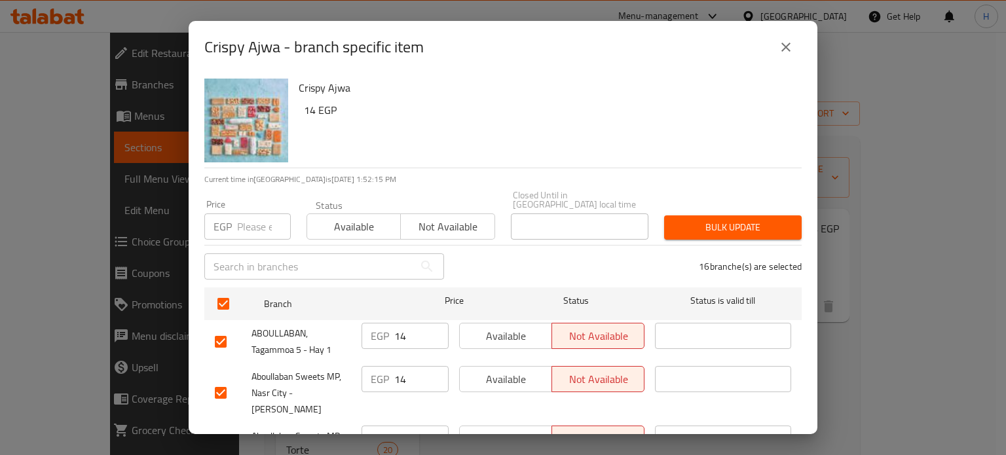
click at [245, 220] on input "number" at bounding box center [264, 226] width 54 height 26
click at [716, 219] on span "Bulk update" at bounding box center [732, 227] width 117 height 16
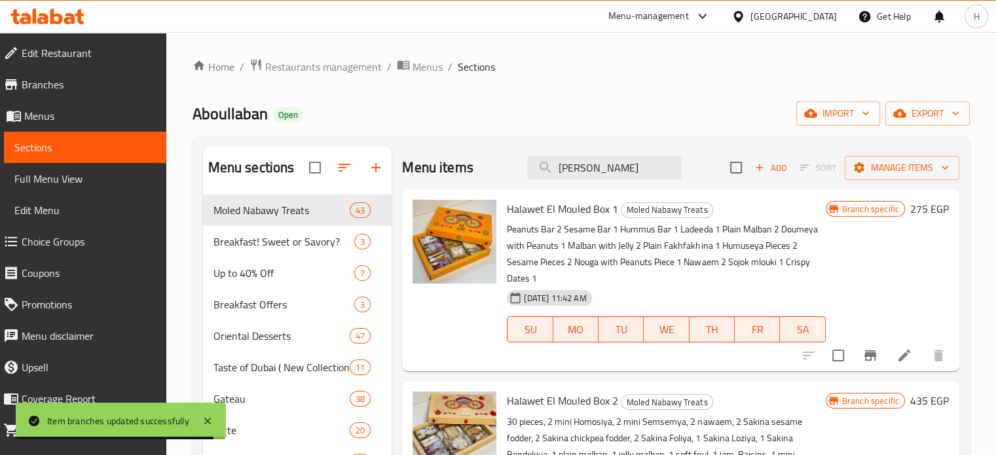
click at [60, 12] on icon at bounding box center [47, 17] width 74 height 16
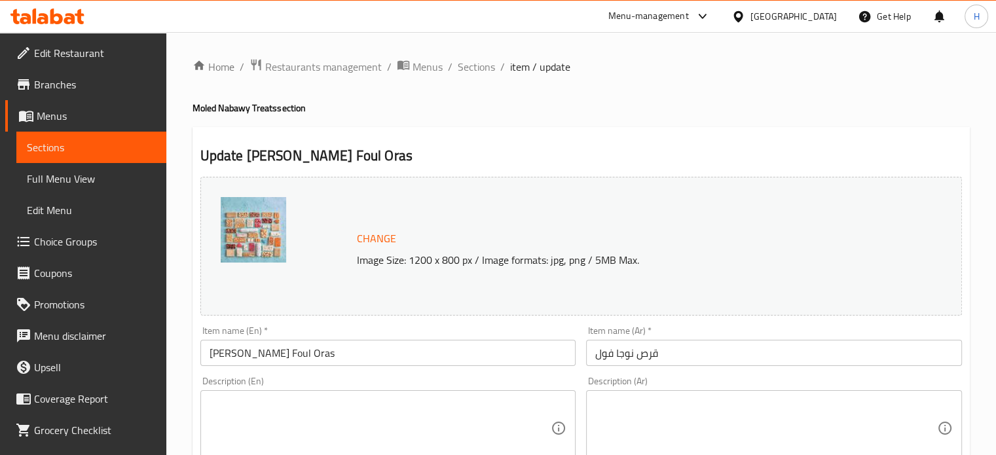
click at [264, 350] on input "Noga Foul Oras" at bounding box center [388, 353] width 376 height 26
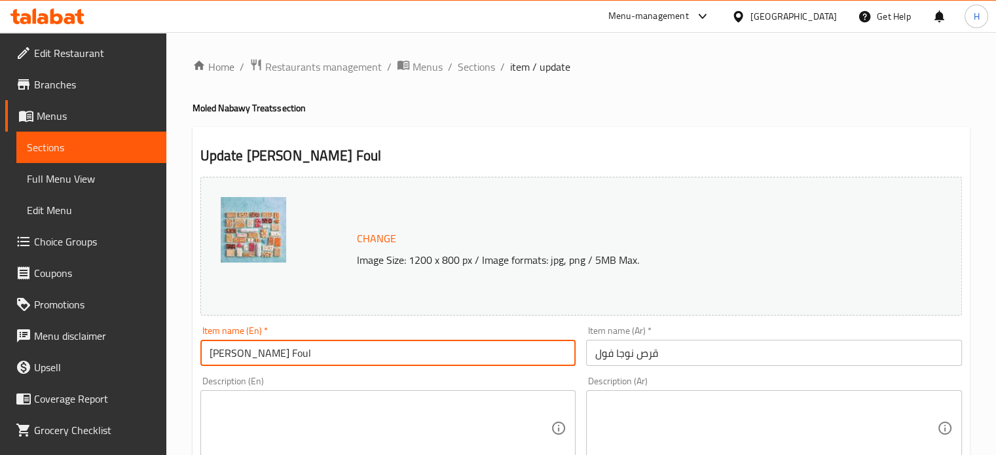
type input "Noga Foul"
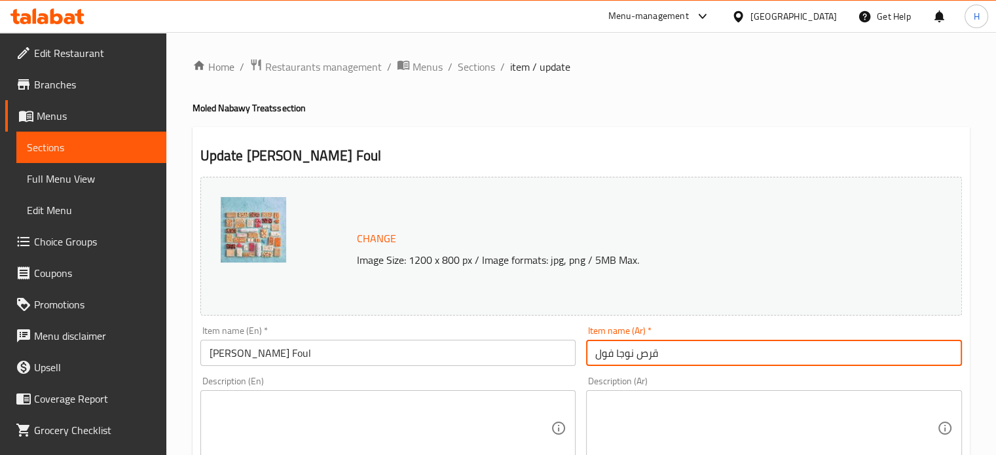
click at [654, 355] on input "قرص نوجا فول" at bounding box center [774, 353] width 376 height 26
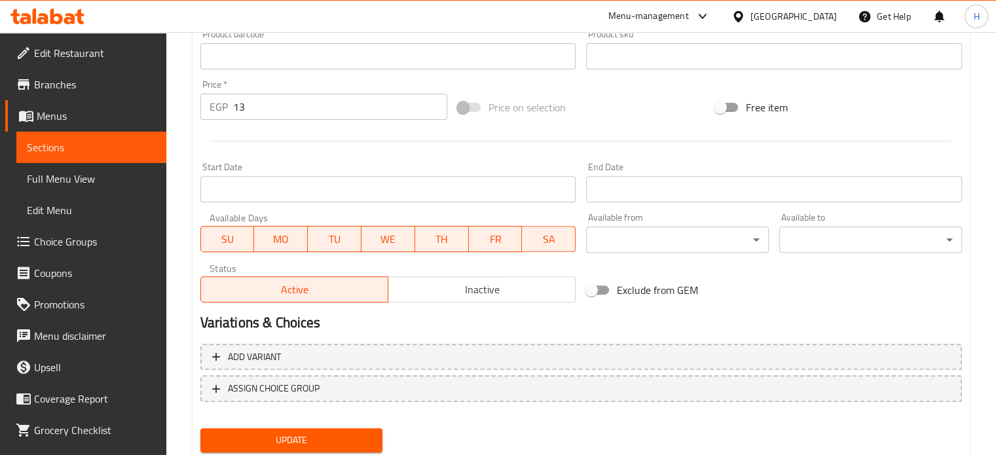
scroll to position [488, 0]
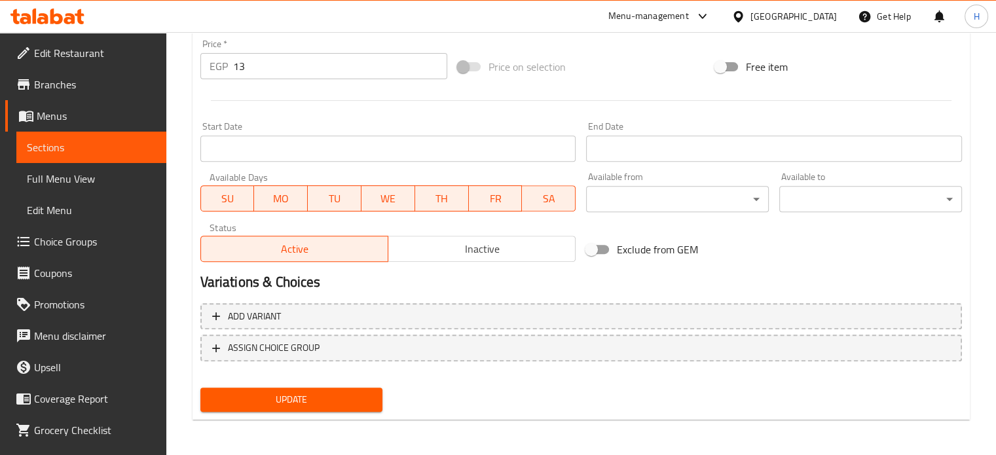
type input "نوجا فول"
click at [217, 408] on button "Update" at bounding box center [291, 400] width 183 height 24
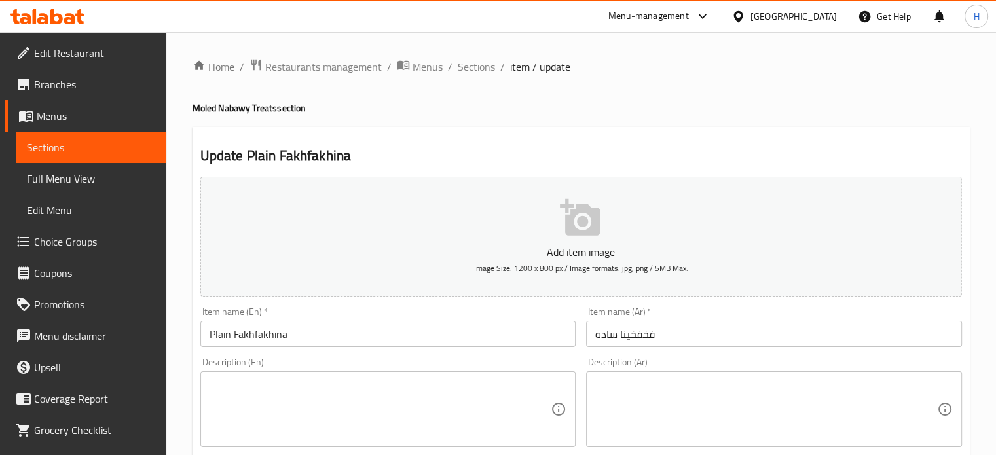
click at [221, 329] on input "Plain Fakhfakhina" at bounding box center [388, 334] width 376 height 26
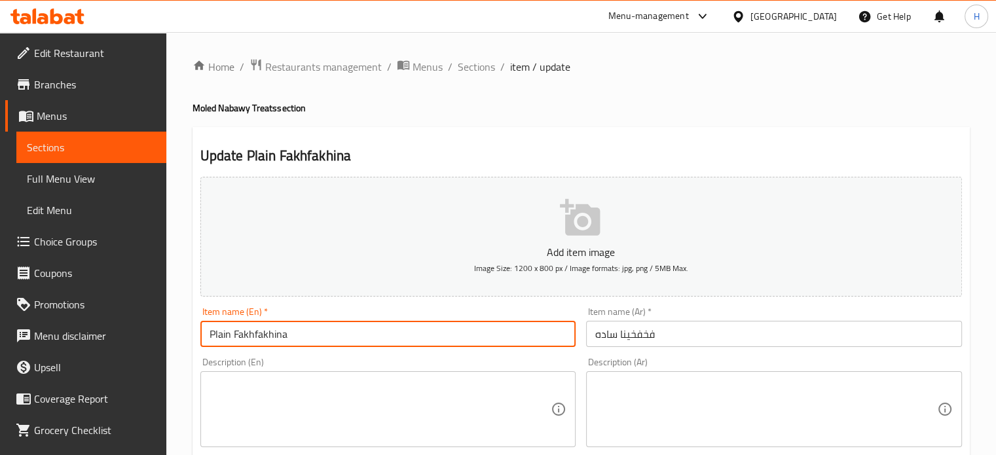
click at [221, 329] on input "Plain Fakhfakhina" at bounding box center [388, 334] width 376 height 26
click at [314, 340] on input "Fakhfakhina" at bounding box center [388, 334] width 376 height 26
type input "Fakhfakhina Nuts"
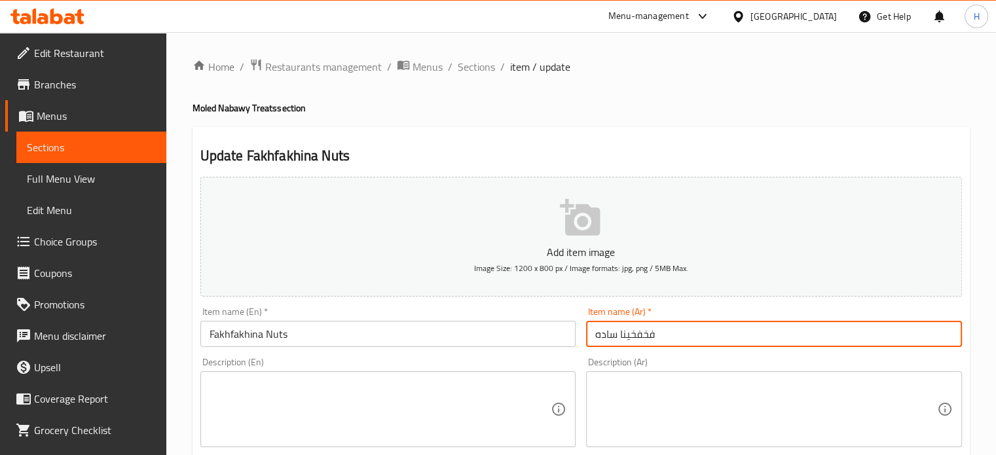
click at [602, 335] on input "فخفخينا ساده" at bounding box center [774, 334] width 376 height 26
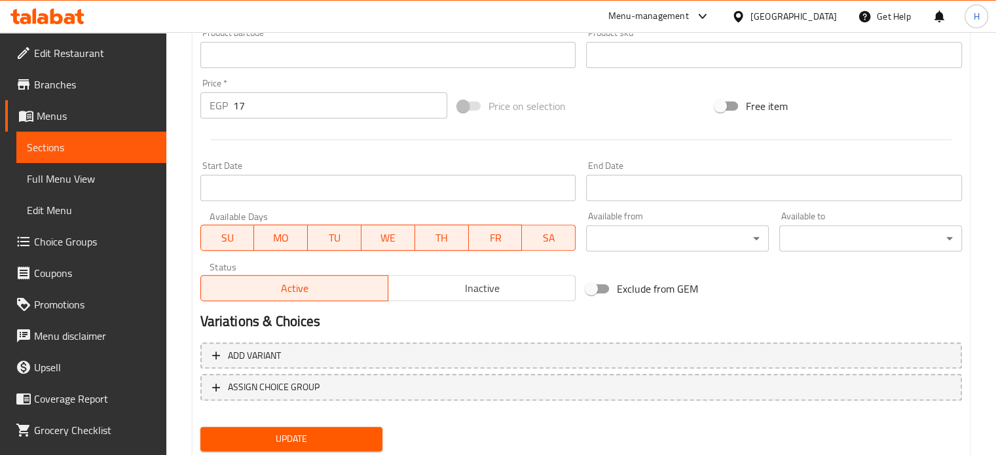
scroll to position [469, 0]
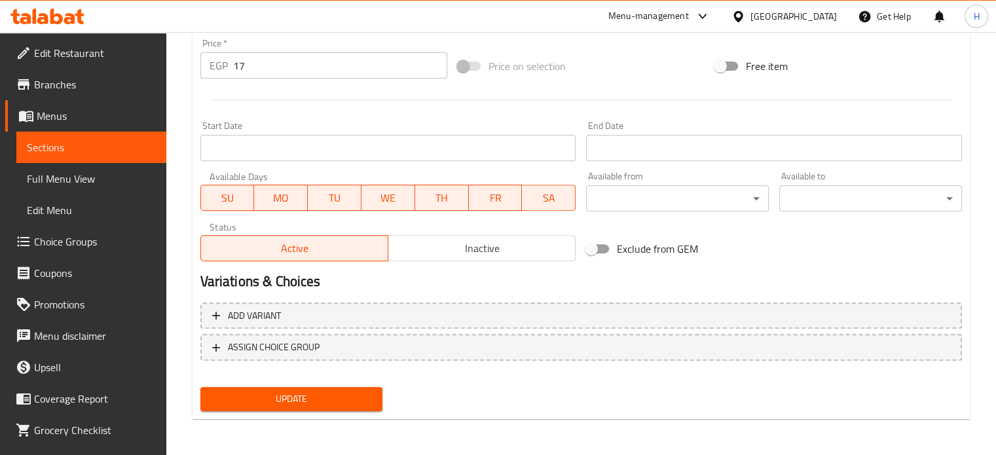
type input "فخفخينا مكسرات"
click at [361, 401] on span "Update" at bounding box center [292, 399] width 162 height 16
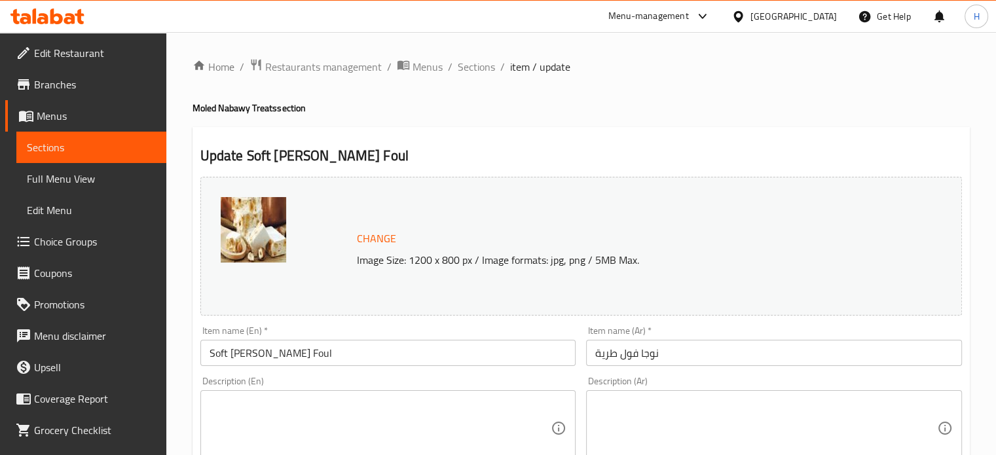
click at [221, 350] on input "Soft [PERSON_NAME] Foul" at bounding box center [388, 353] width 376 height 26
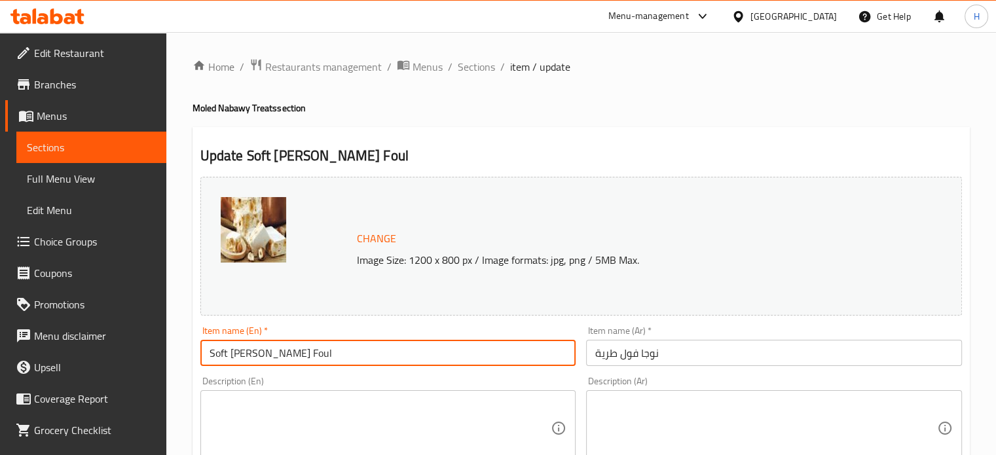
click at [221, 350] on input "Soft [PERSON_NAME] Foul" at bounding box center [388, 353] width 376 height 26
type input "Qors Noga Foul"
click at [600, 356] on input "نوجا فول طرية" at bounding box center [774, 353] width 376 height 26
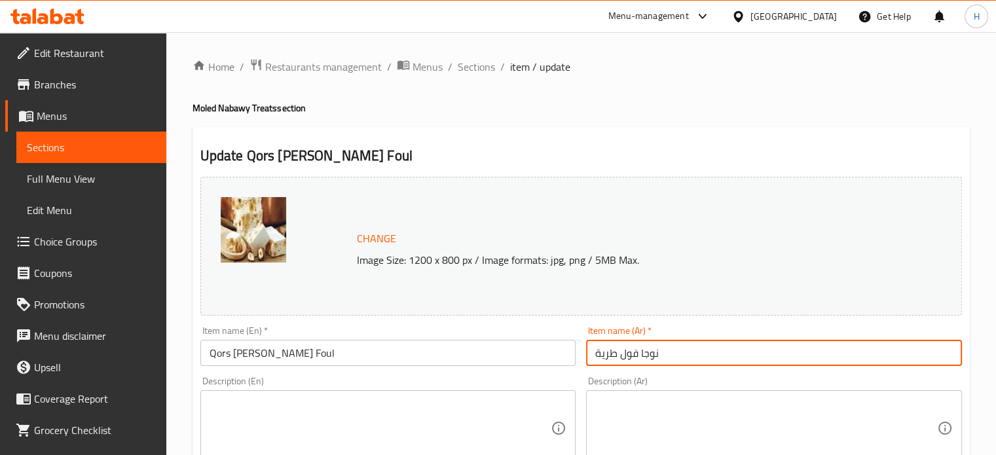
click at [600, 356] on input "نوجا فول طرية" at bounding box center [774, 353] width 376 height 26
click at [594, 355] on input "نوجا فول" at bounding box center [774, 353] width 376 height 26
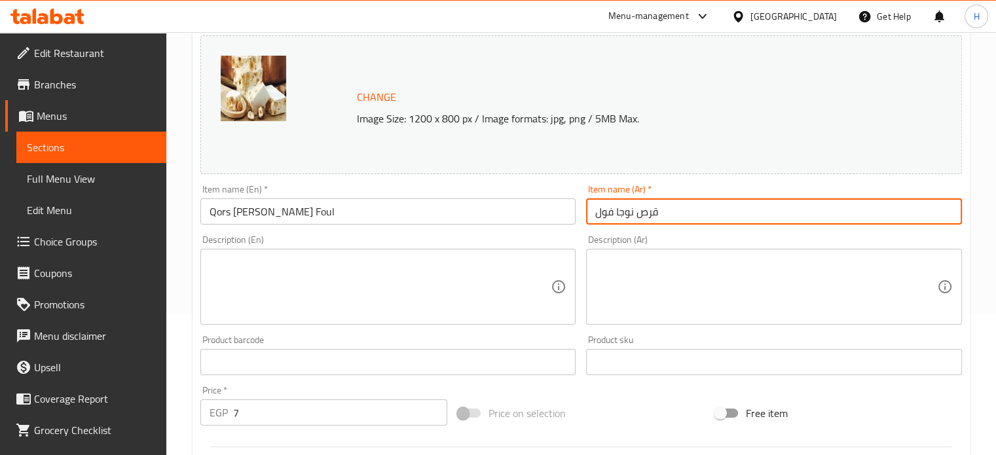
scroll to position [488, 0]
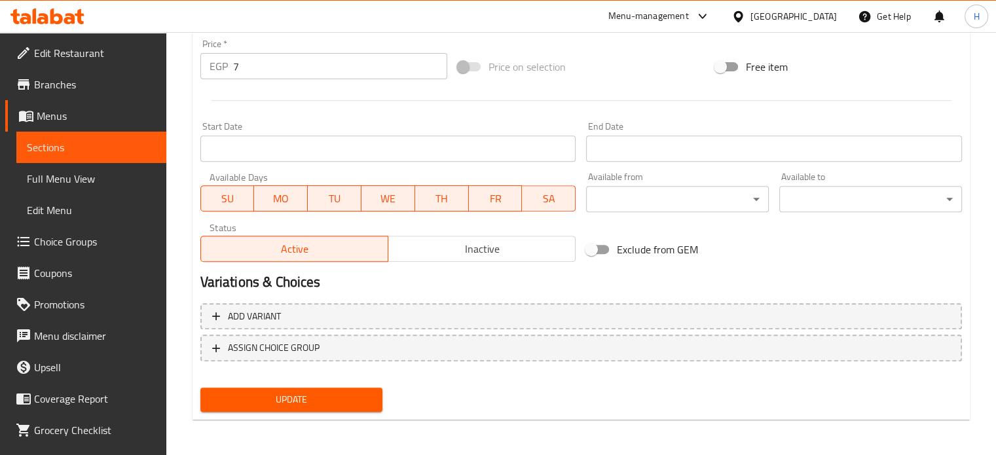
type input "قرص نوجا فول"
click at [359, 407] on button "Update" at bounding box center [291, 400] width 183 height 24
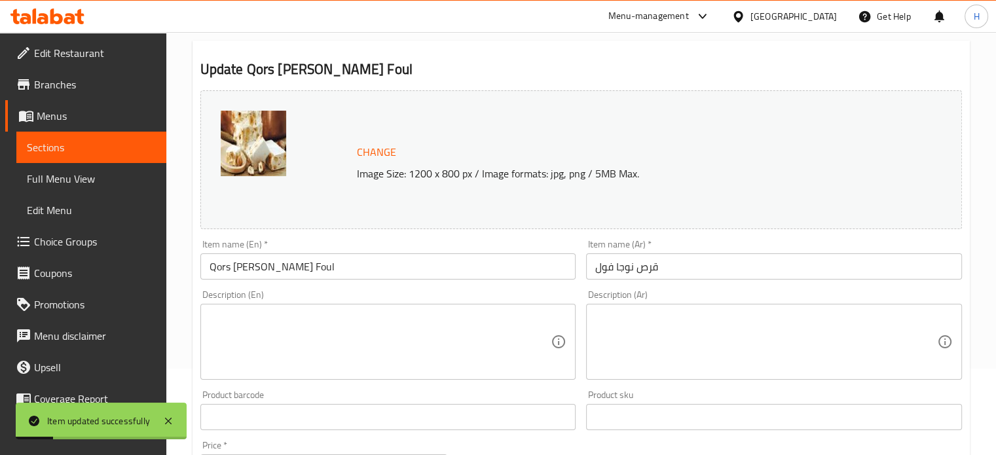
scroll to position [29, 0]
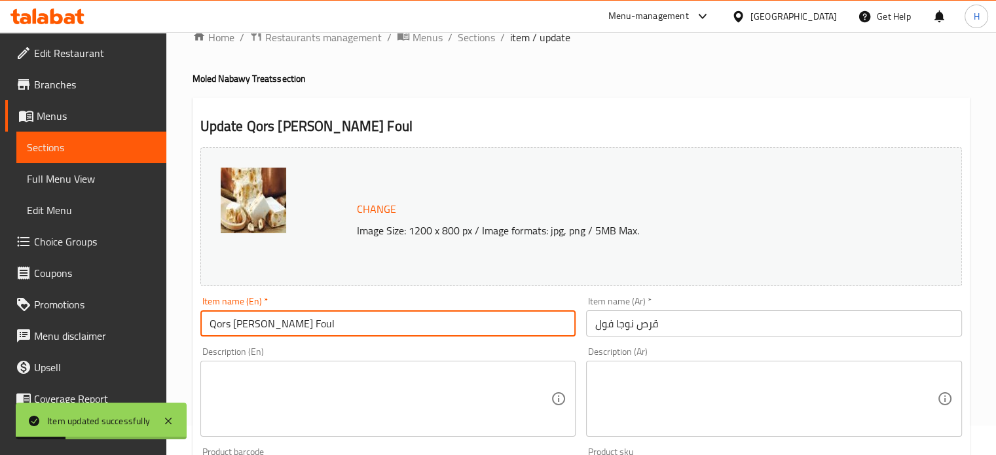
click at [210, 317] on input "Qors Noga Foul" at bounding box center [388, 323] width 376 height 26
type input "Mini Qors [PERSON_NAME] Foul"
click at [599, 321] on input "قرص نوجا فول" at bounding box center [774, 323] width 376 height 26
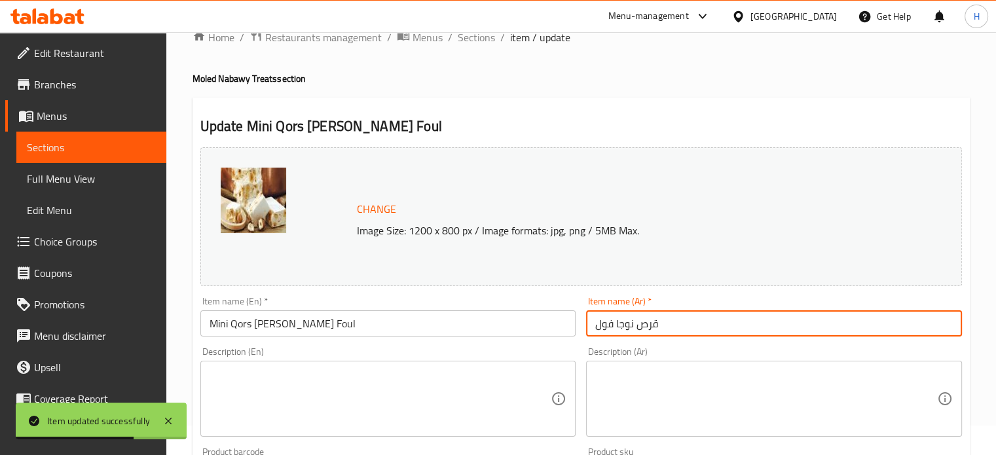
click at [593, 325] on input "قرص نوجا فول" at bounding box center [774, 323] width 376 height 26
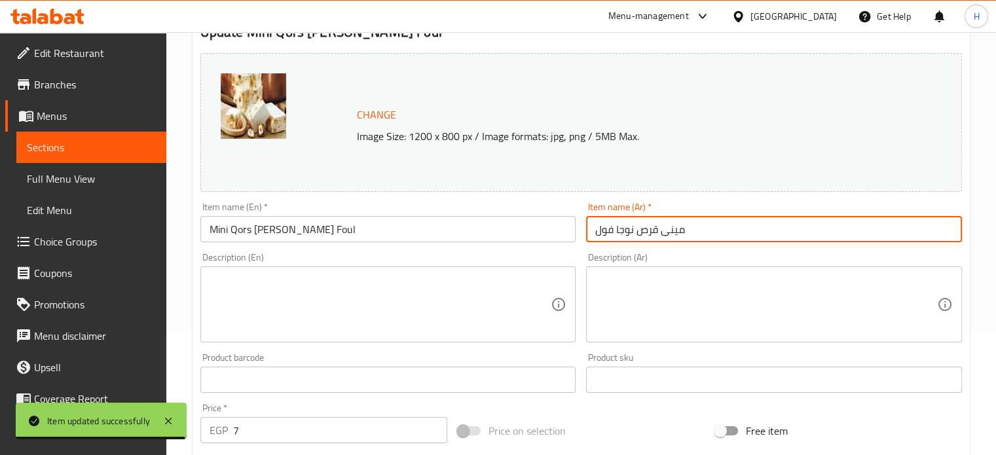
scroll to position [488, 0]
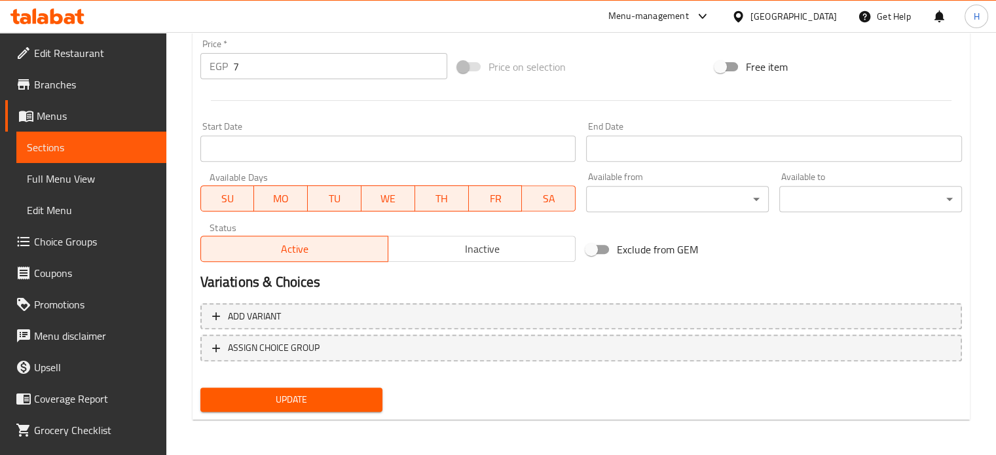
type input "مينى قرص نوجا فول"
click at [348, 409] on button "Update" at bounding box center [291, 400] width 183 height 24
